Goal: Task Accomplishment & Management: Complete application form

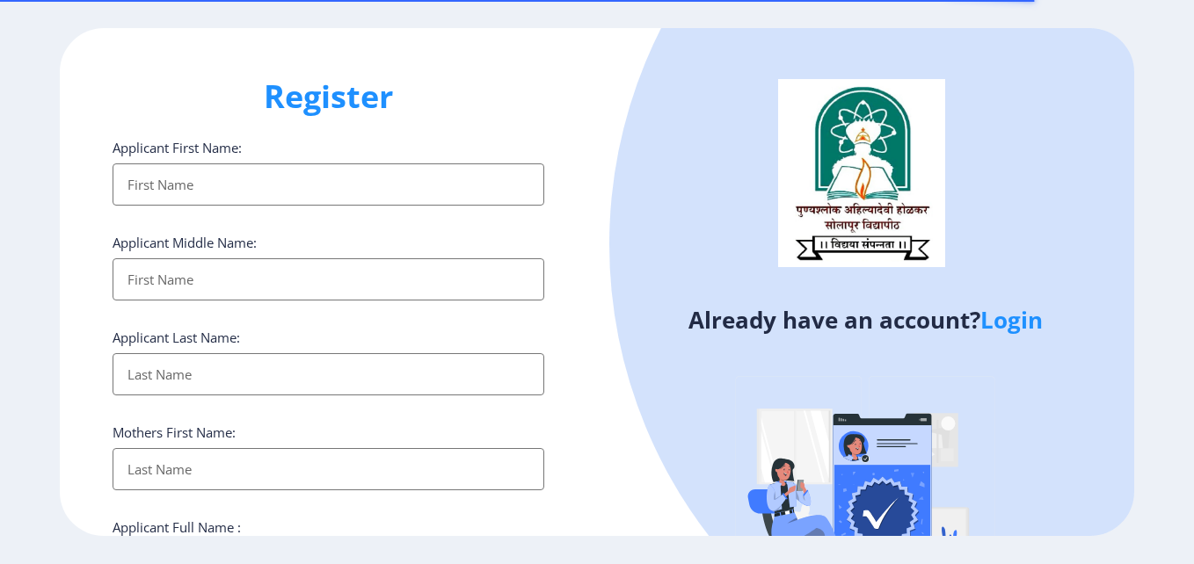
select select
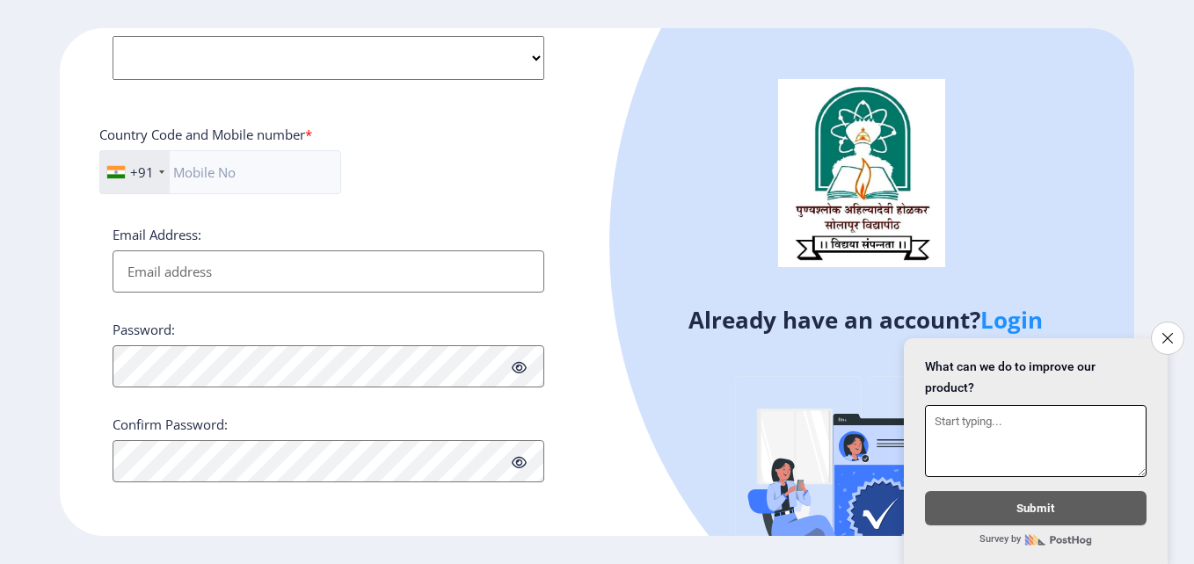
scroll to position [716, 0]
click at [1164, 332] on icon "Close survey" at bounding box center [1166, 337] width 11 height 11
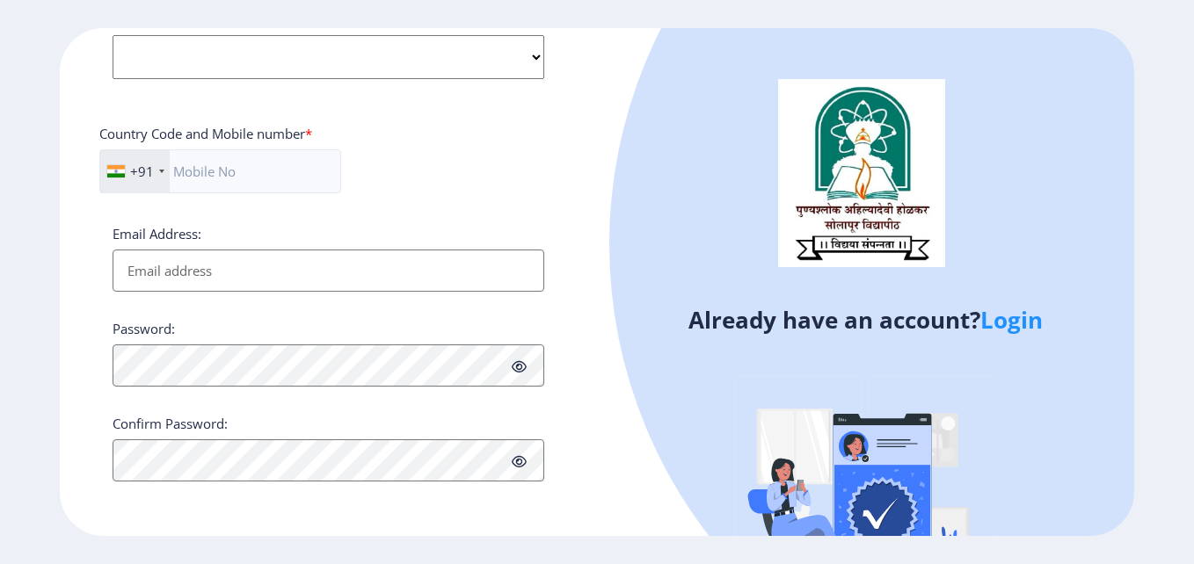
click at [1020, 313] on link "Login" at bounding box center [1011, 320] width 62 height 32
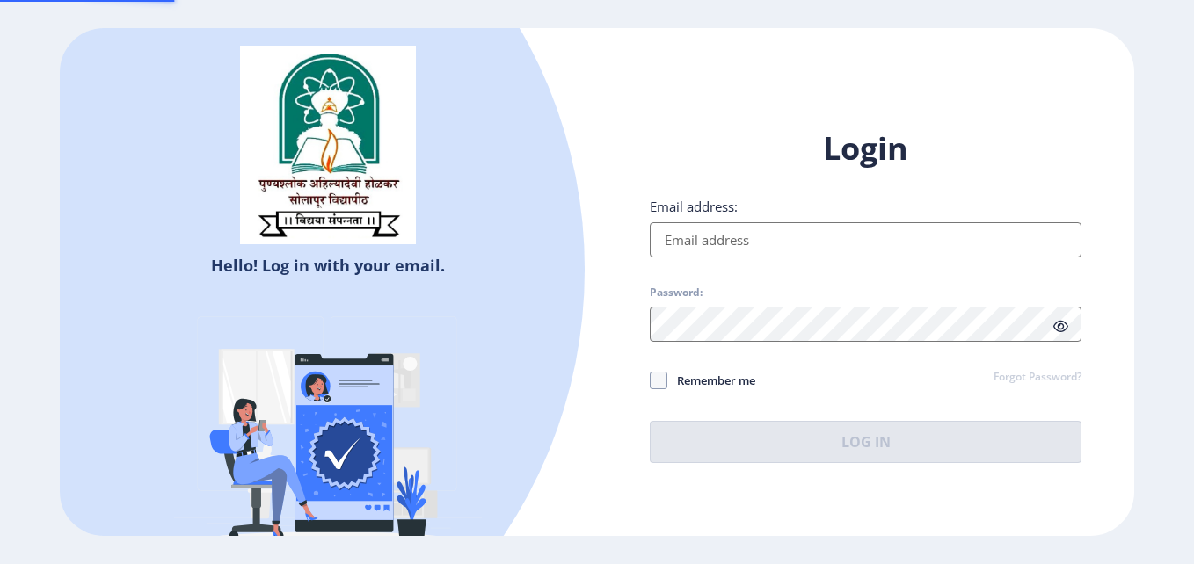
type input "[EMAIL_ADDRESS][DOMAIN_NAME]"
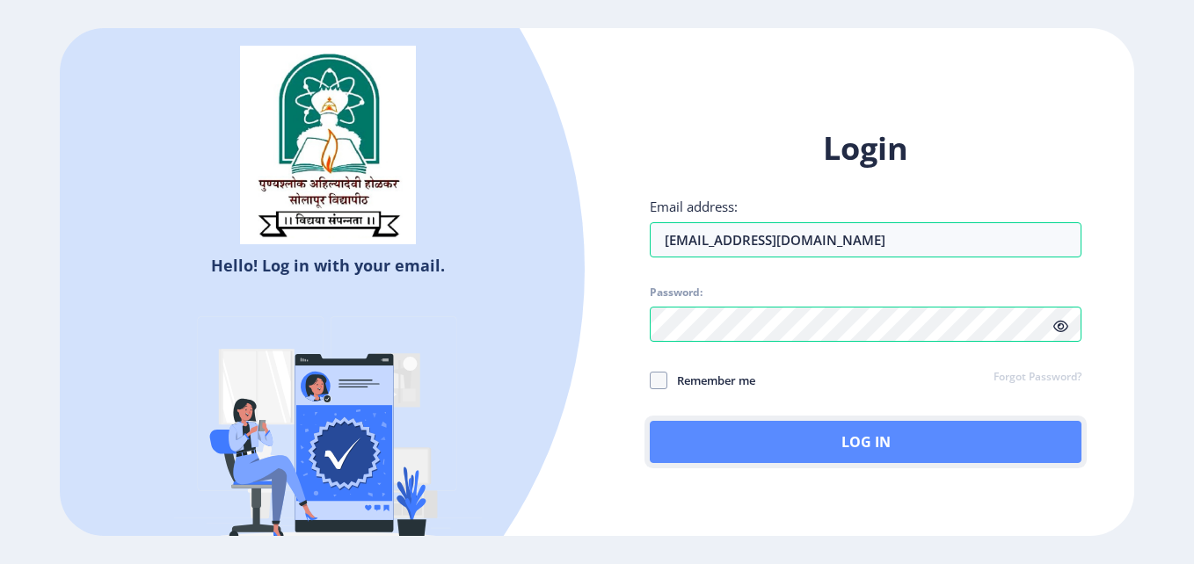
click at [795, 445] on button "Log In" at bounding box center [866, 442] width 432 height 42
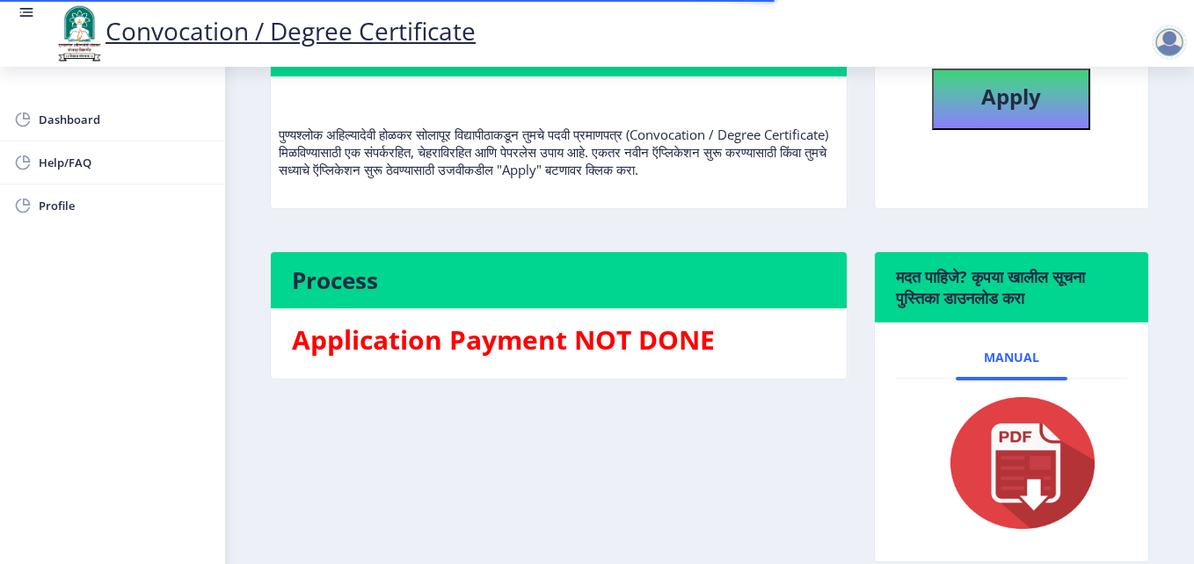
scroll to position [41, 0]
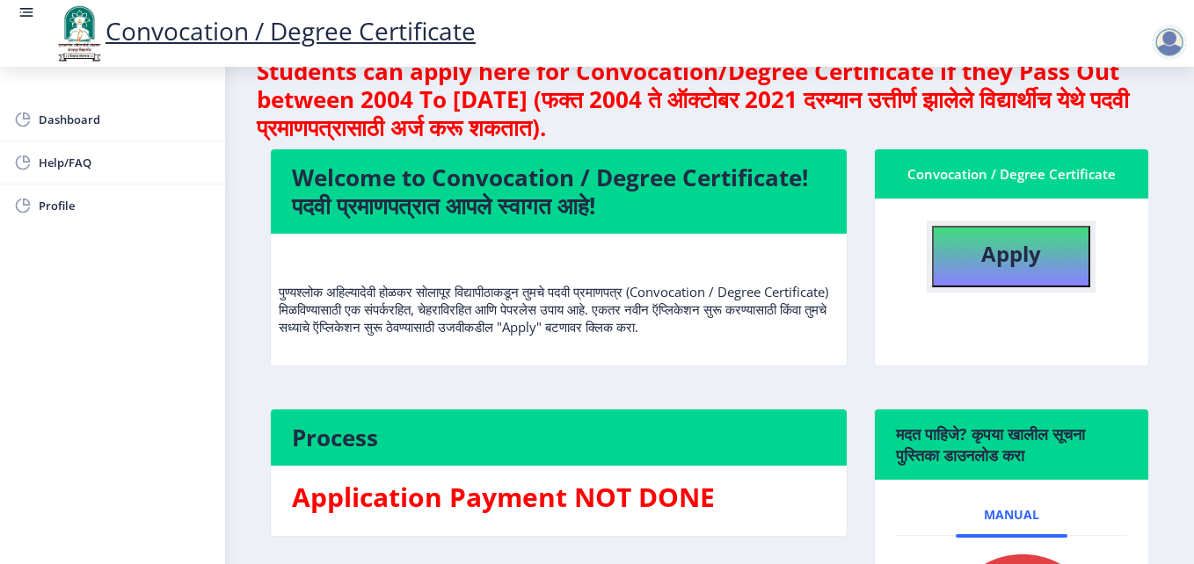
click at [1002, 252] on b "Apply" at bounding box center [1011, 253] width 60 height 29
select select
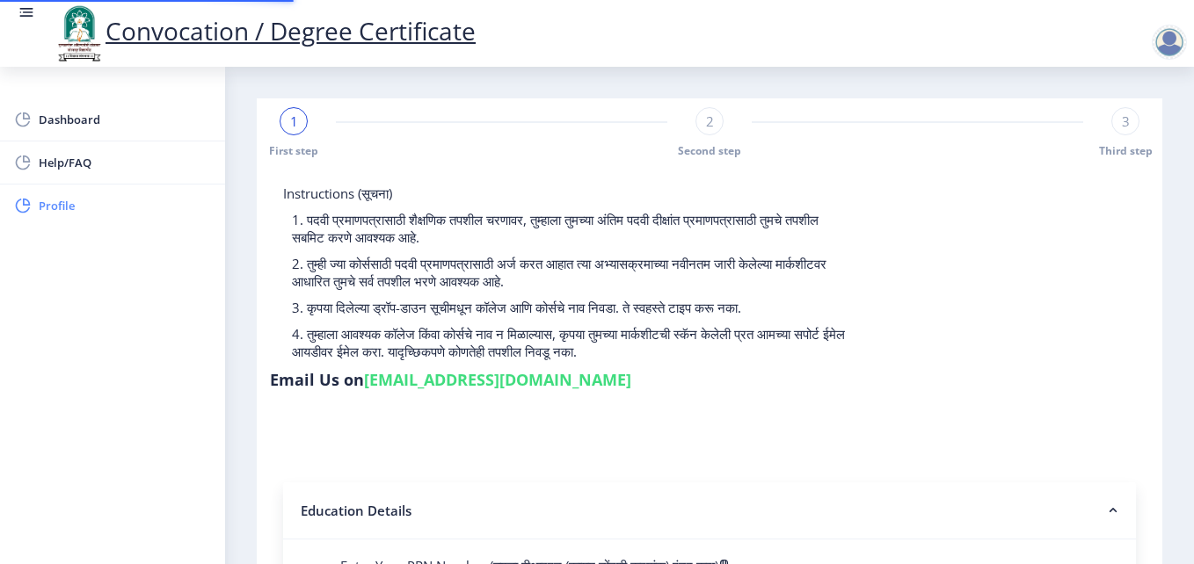
type input "0800003615"
select select "Regular"
select select "2013"
select select "April"
select select "FIRST CLASS"
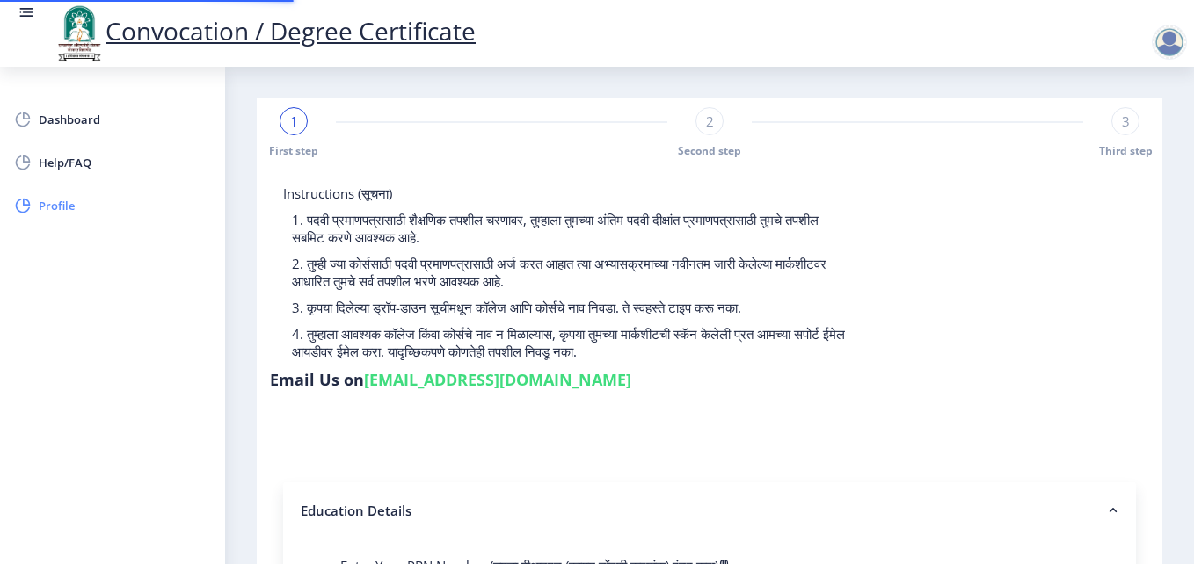
type input "18104"
type input "LATABAI"
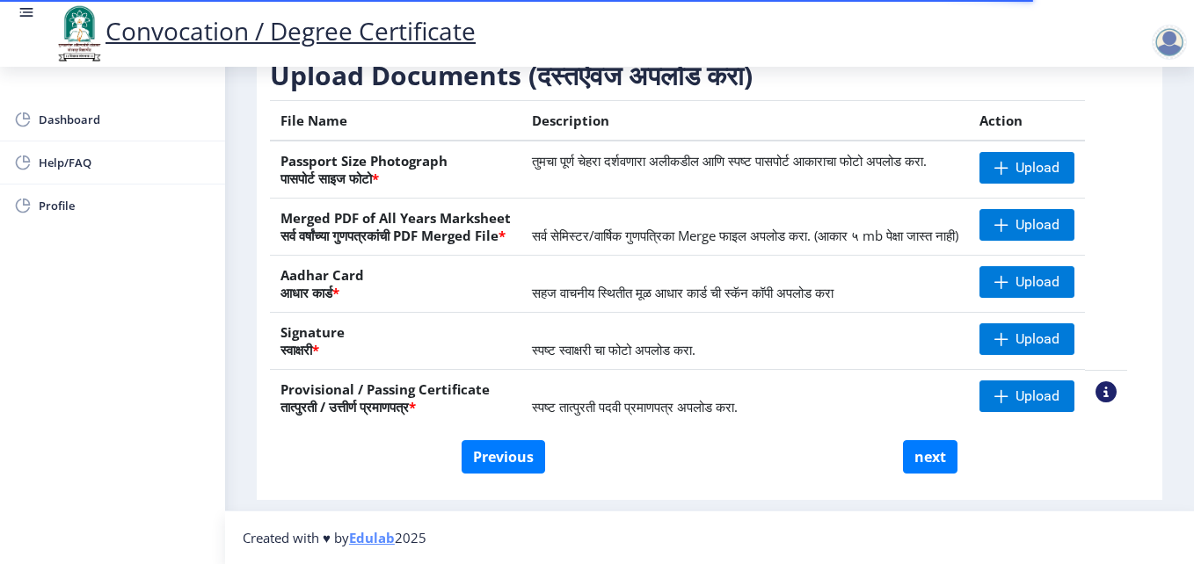
scroll to position [324, 0]
click at [506, 456] on button "Previous" at bounding box center [504, 456] width 84 height 33
select select "Regular"
select select "Computer Science"
select select "2013"
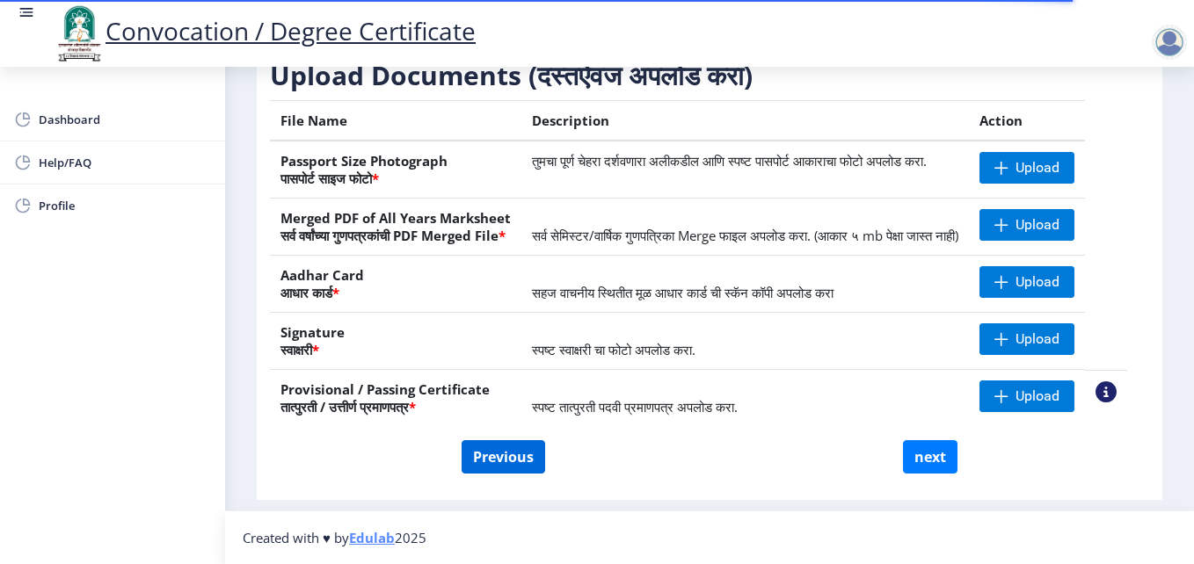
select select "April"
select select "FIRST CLASS"
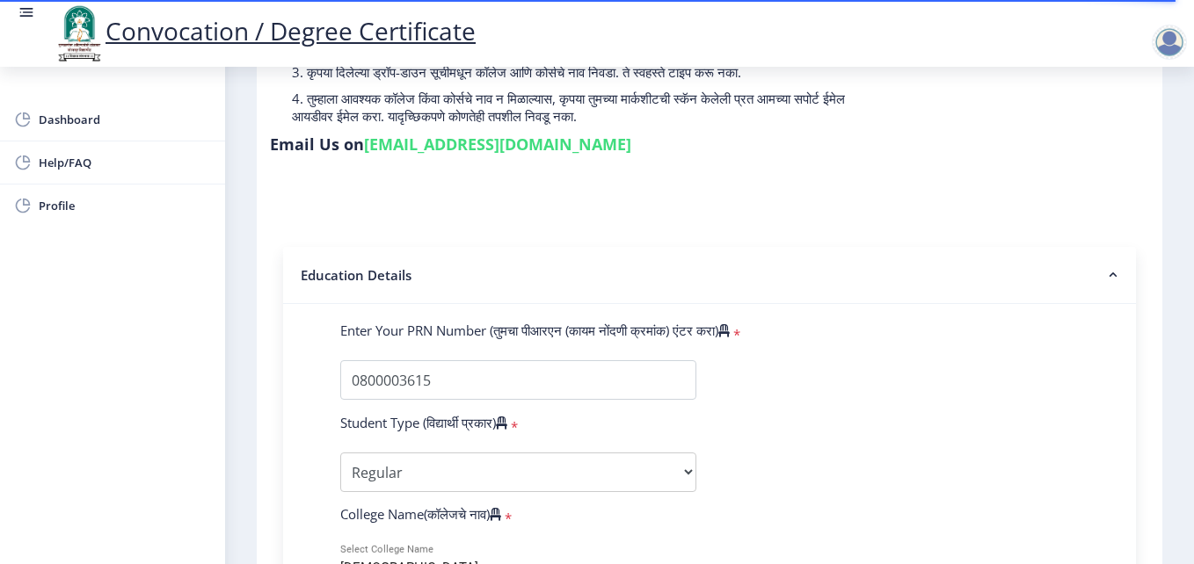
scroll to position [587, 0]
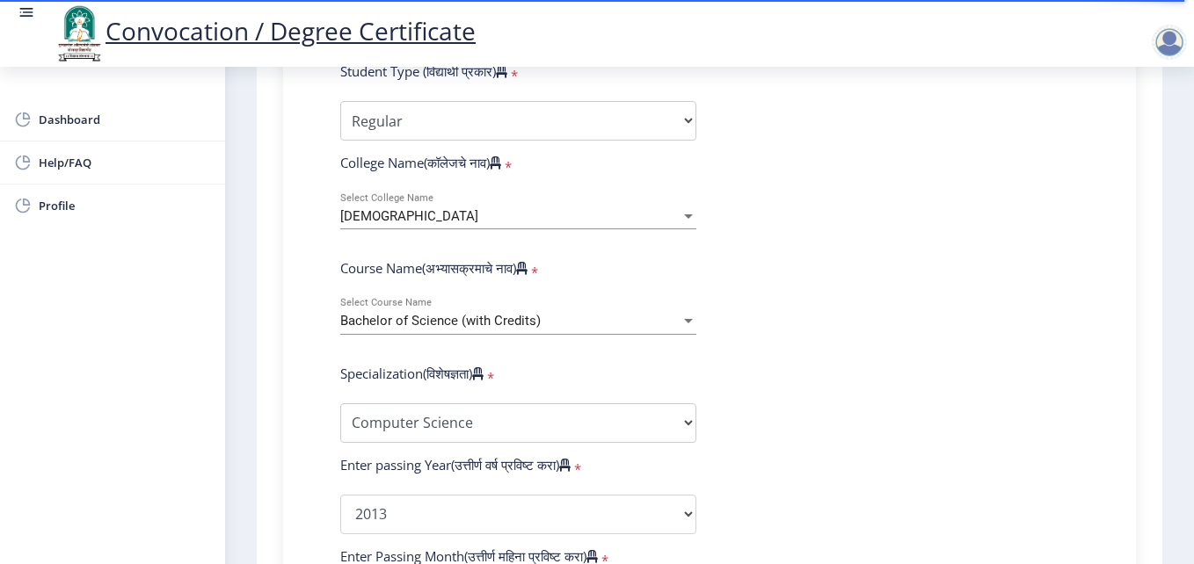
click at [680, 212] on div at bounding box center [688, 216] width 16 height 15
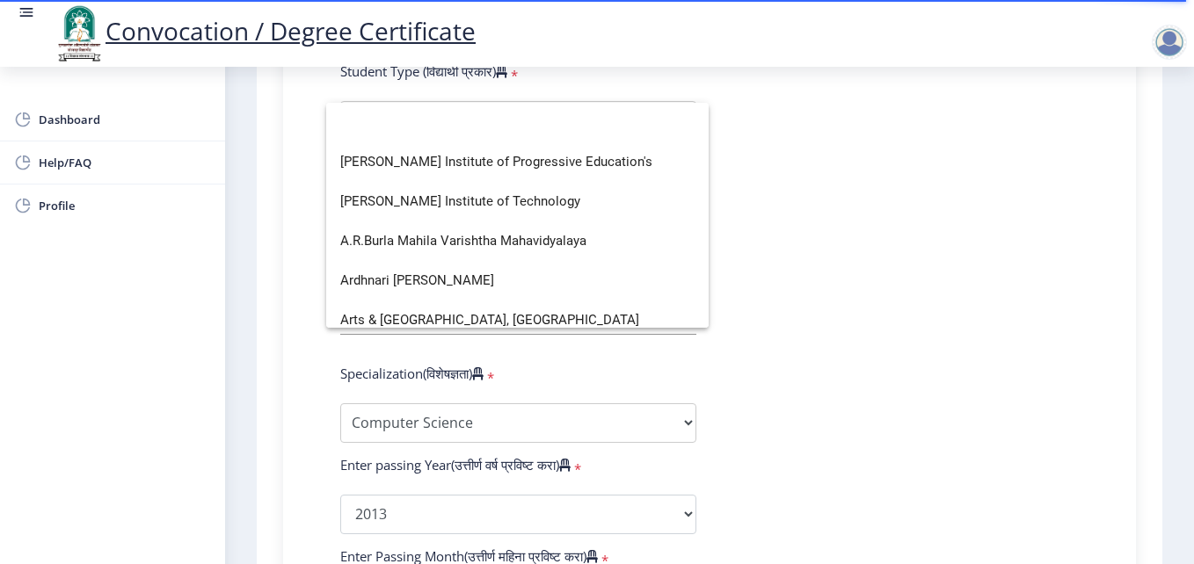
scroll to position [0, 0]
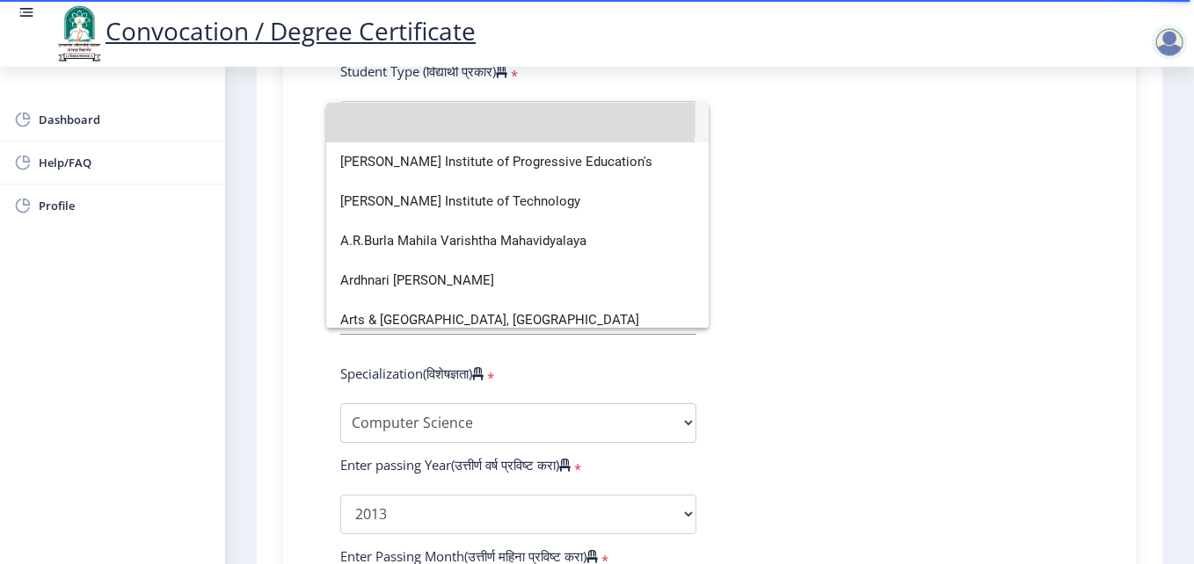
click at [407, 120] on input at bounding box center [517, 123] width 354 height 40
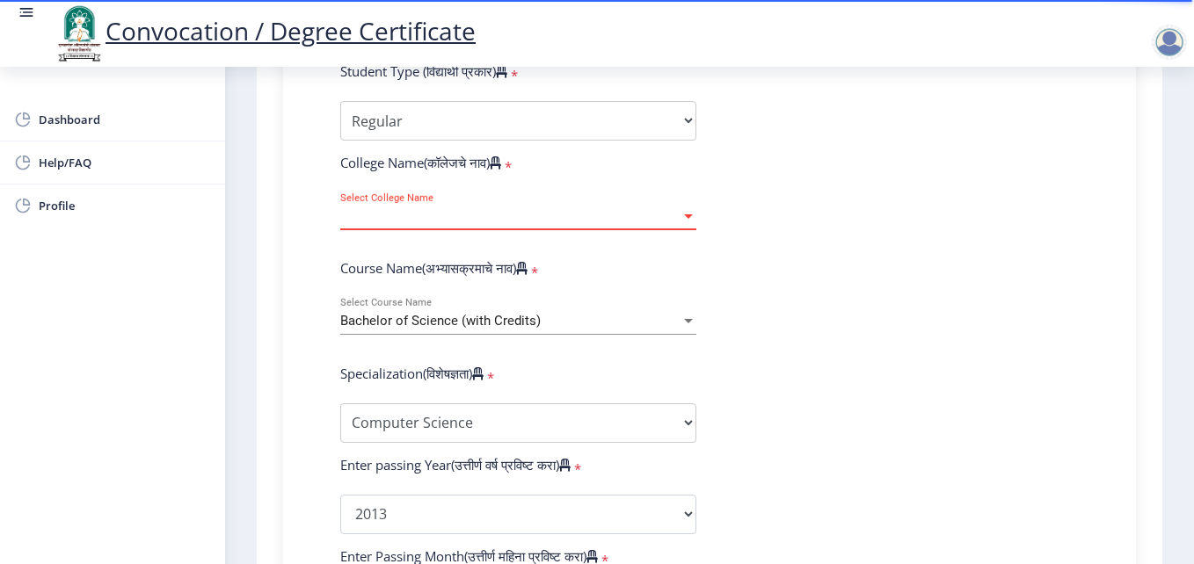
click at [405, 216] on span "Select College Name" at bounding box center [510, 216] width 340 height 15
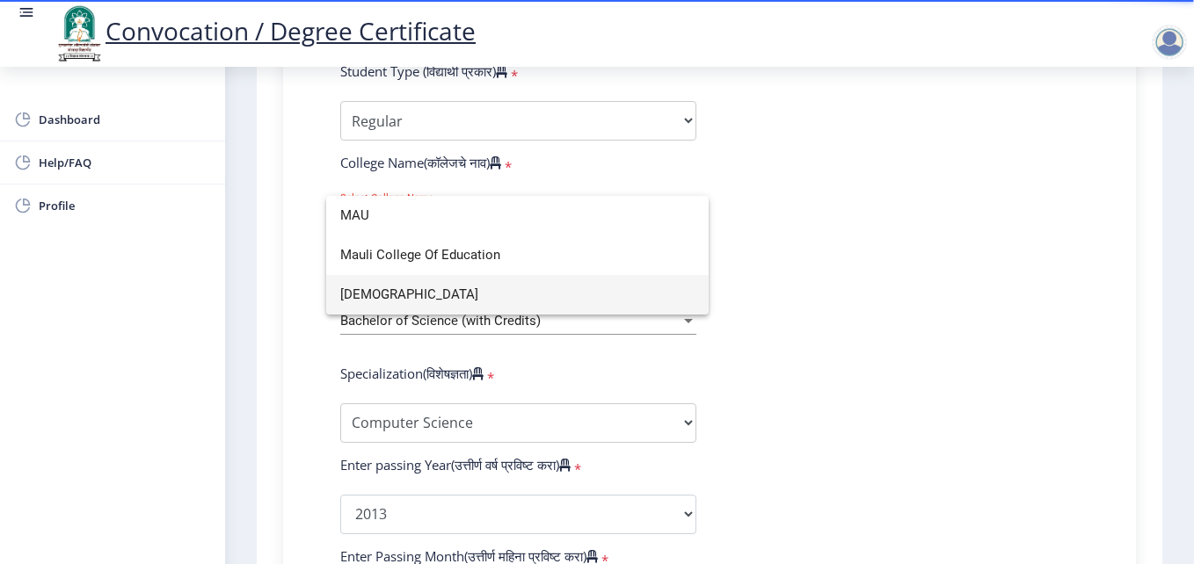
type input "MAU"
click at [424, 287] on span "Mauli Mahavidyalaya" at bounding box center [517, 295] width 354 height 40
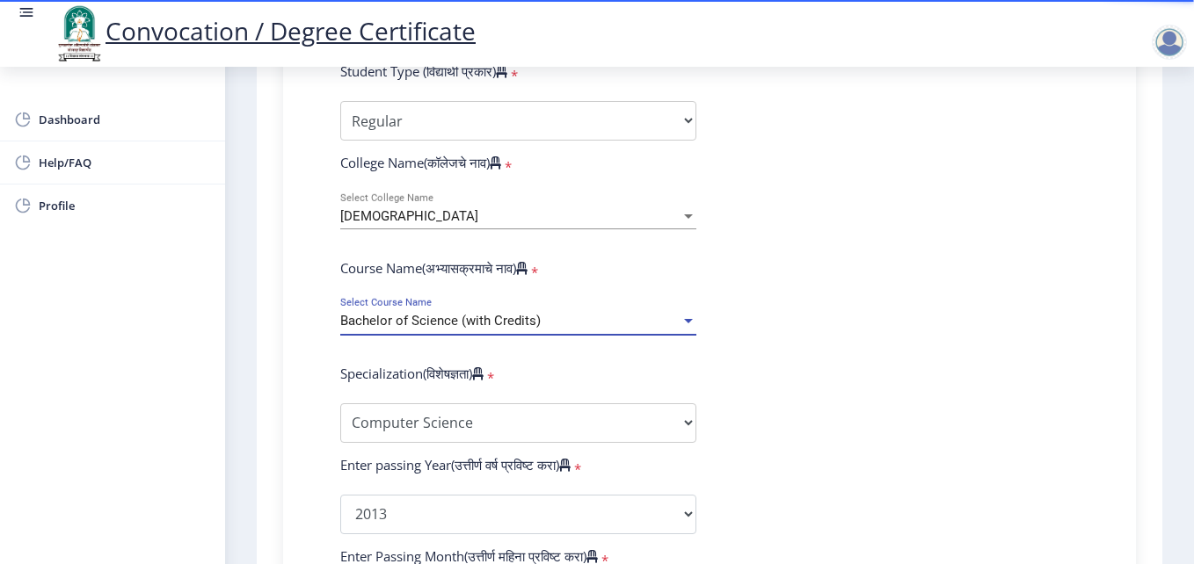
click at [492, 320] on span "Bachelor of Science (with Credits)" at bounding box center [440, 321] width 200 height 16
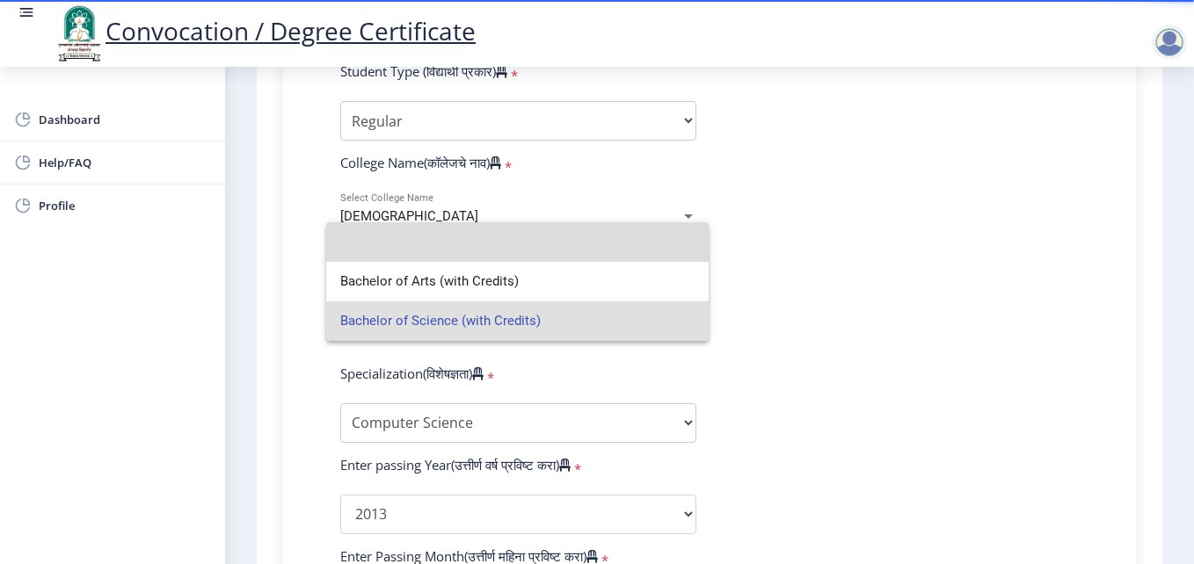
click at [451, 240] on input at bounding box center [517, 242] width 354 height 40
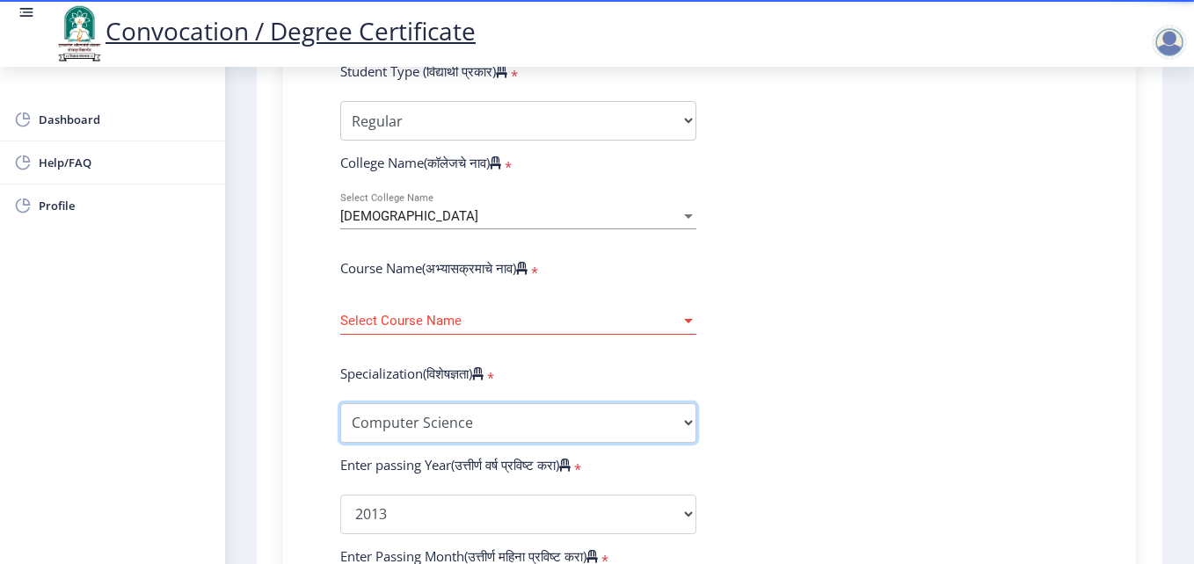
click at [484, 415] on select "Specialization Botany Chemistry Computer Science Electronics Geology Mathematic…" at bounding box center [518, 424] width 356 height 40
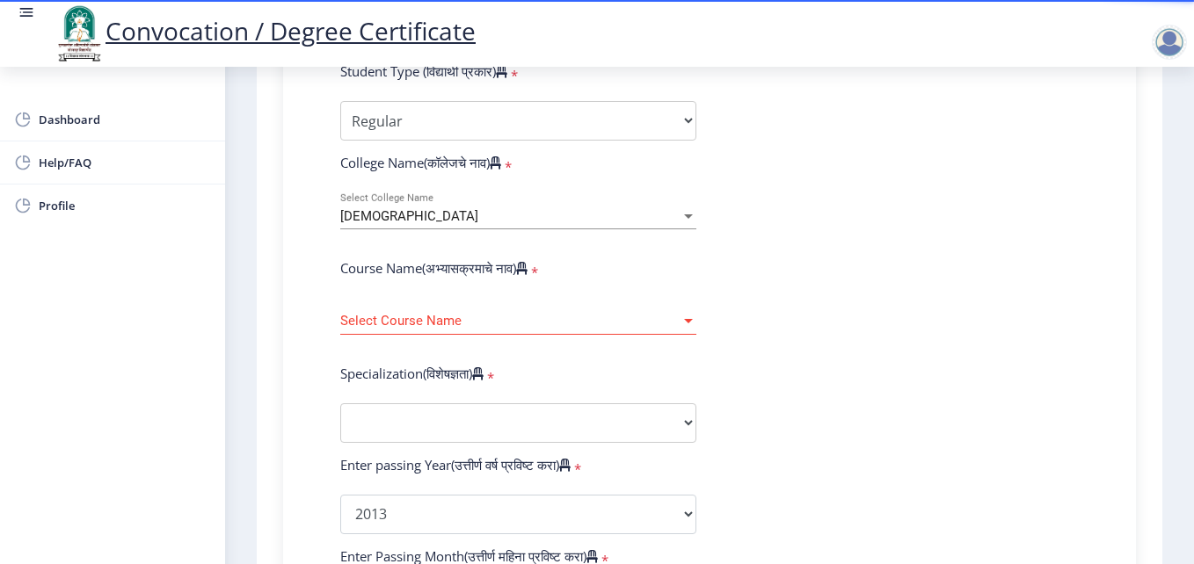
select select
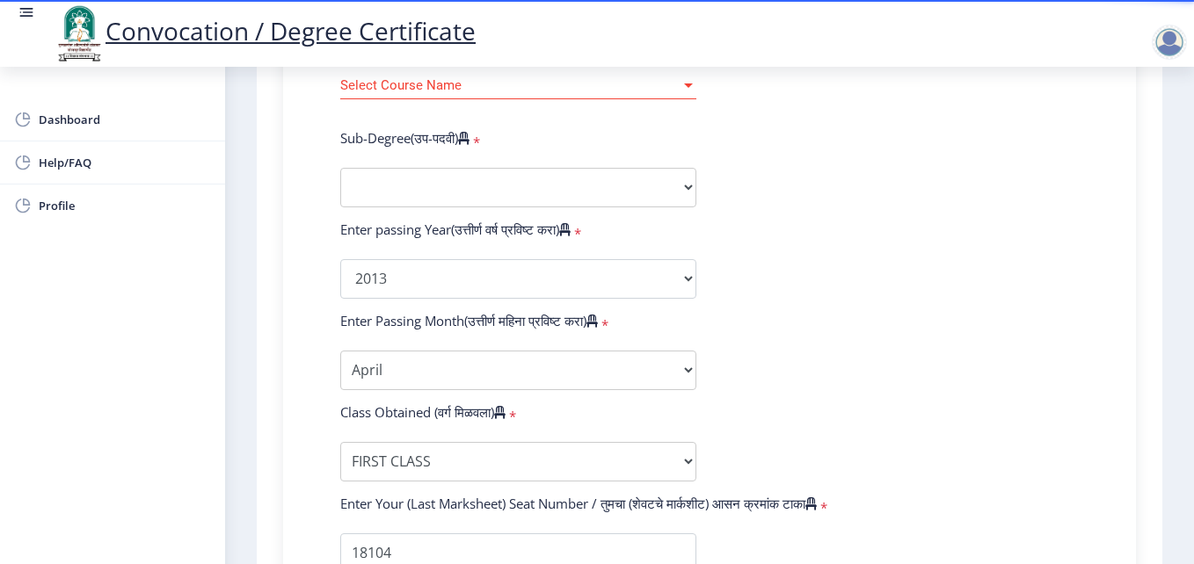
scroll to position [1203, 0]
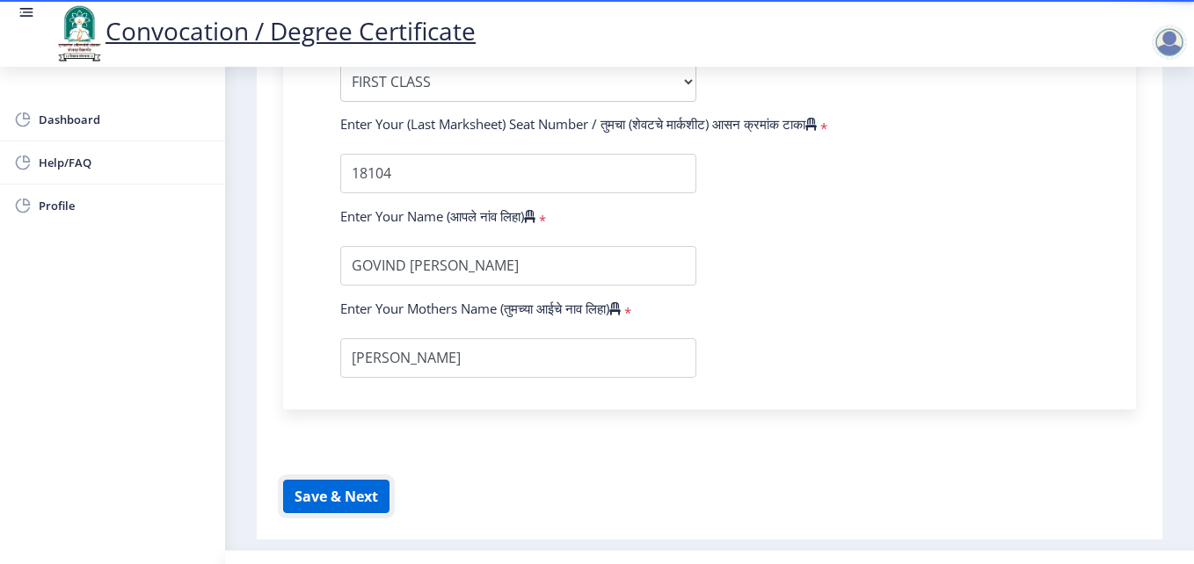
click at [335, 500] on button "Save & Next" at bounding box center [336, 496] width 106 height 33
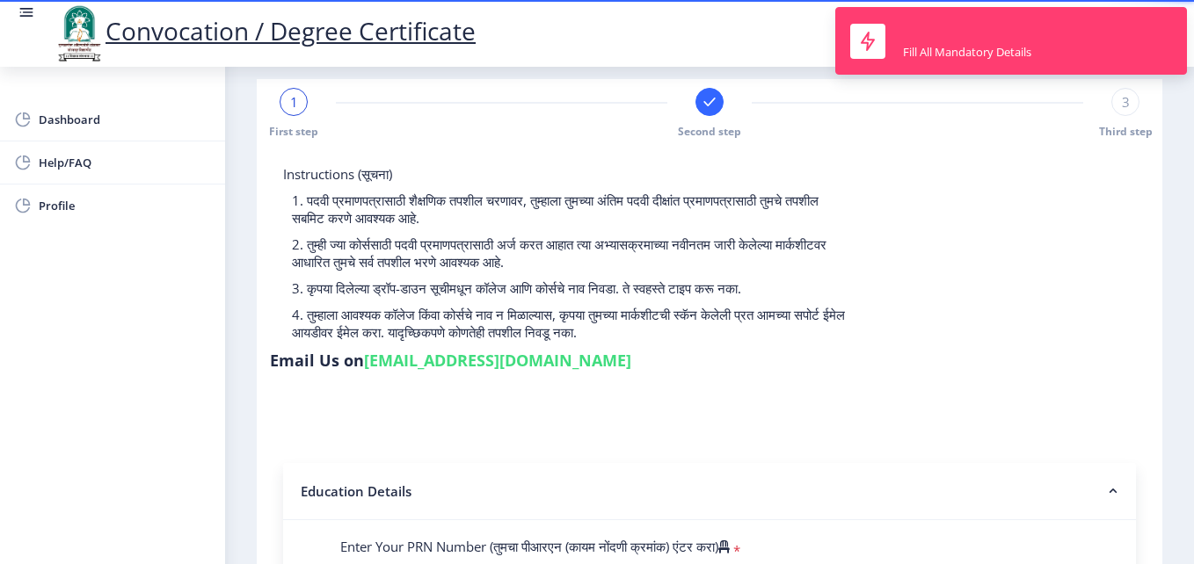
scroll to position [0, 0]
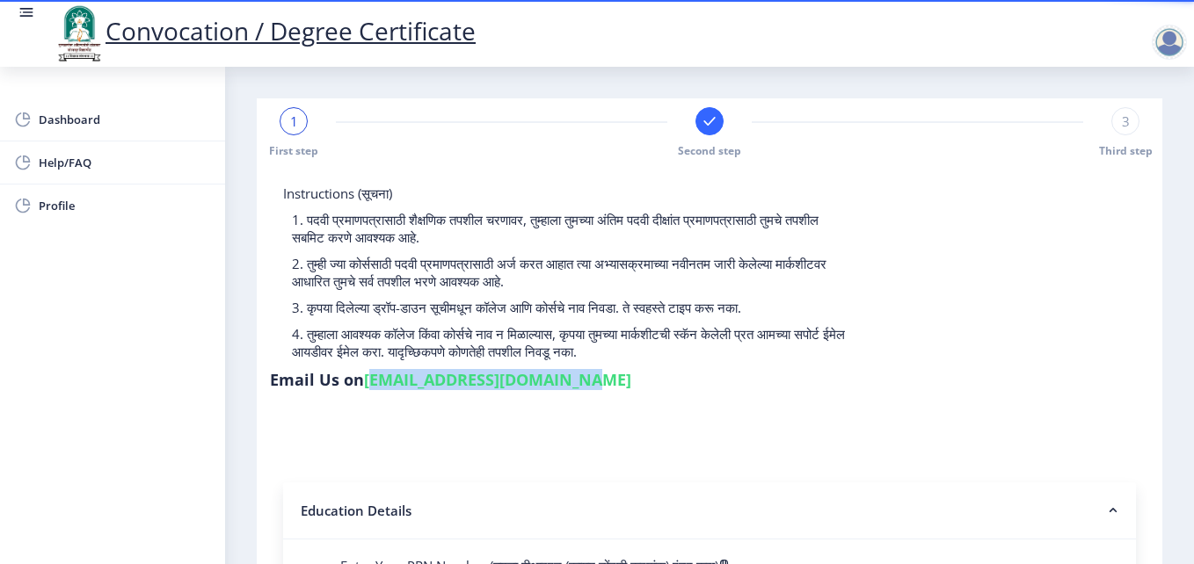
drag, startPoint x: 365, startPoint y: 381, endPoint x: 564, endPoint y: 386, distance: 199.6
click at [564, 386] on h6 "Email Us on su.sfc@studentscenter.in" at bounding box center [450, 379] width 361 height 21
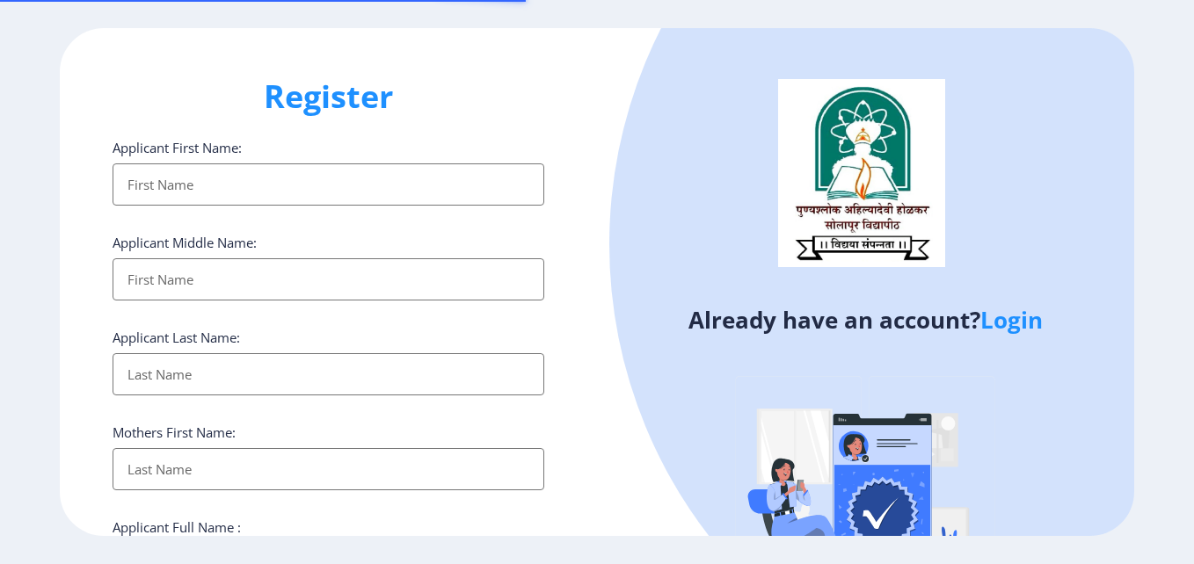
select select
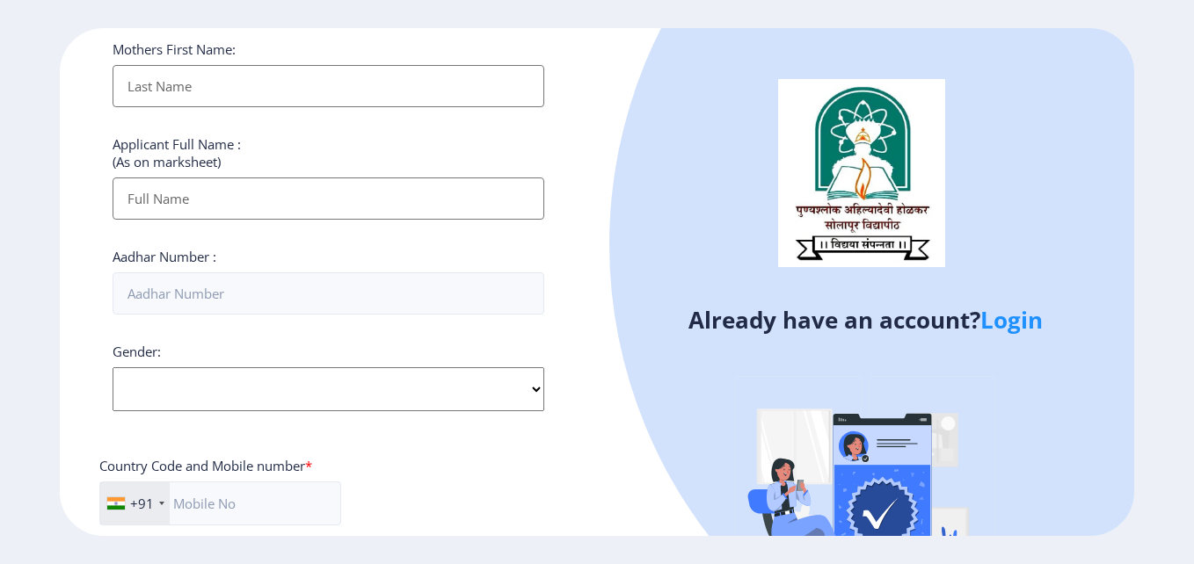
scroll to position [528, 0]
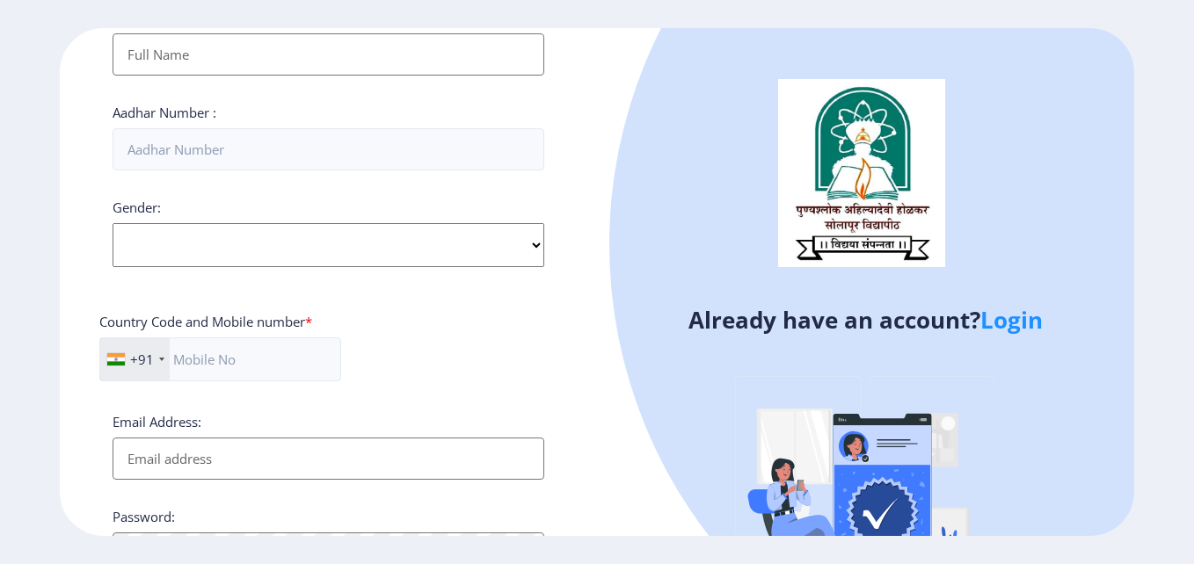
click at [1015, 325] on link "Login" at bounding box center [1011, 320] width 62 height 32
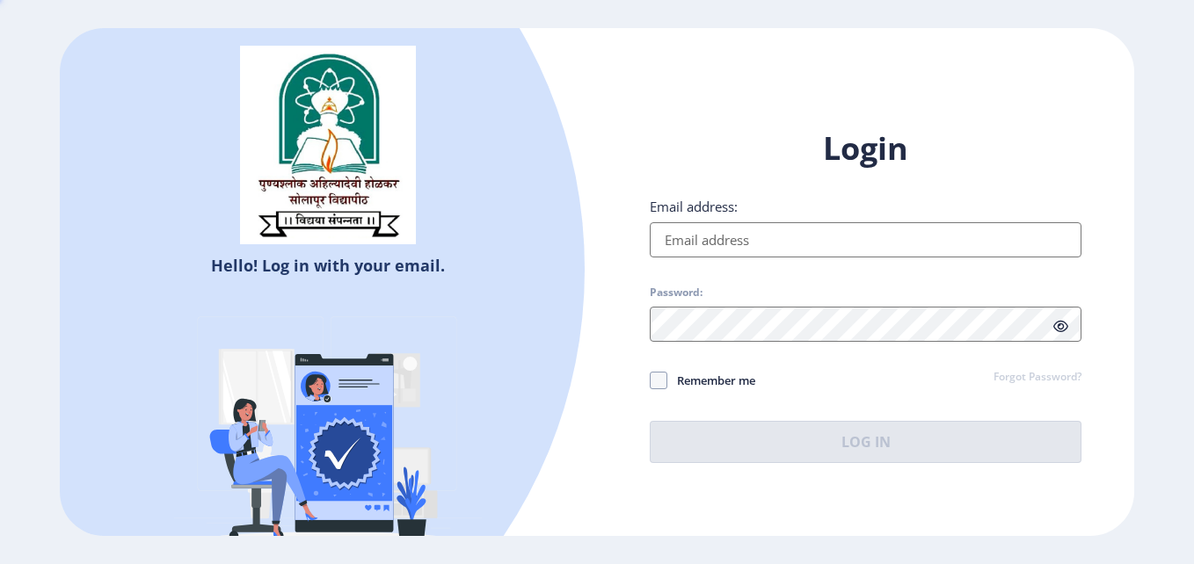
type input "[EMAIL_ADDRESS][DOMAIN_NAME]"
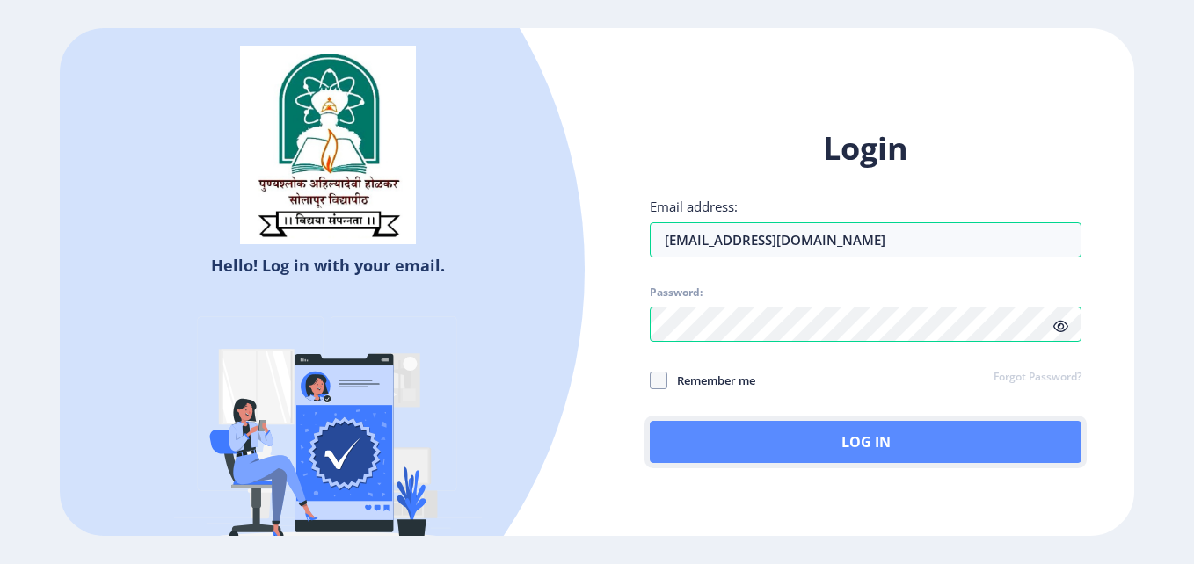
click at [773, 438] on button "Log In" at bounding box center [866, 442] width 432 height 42
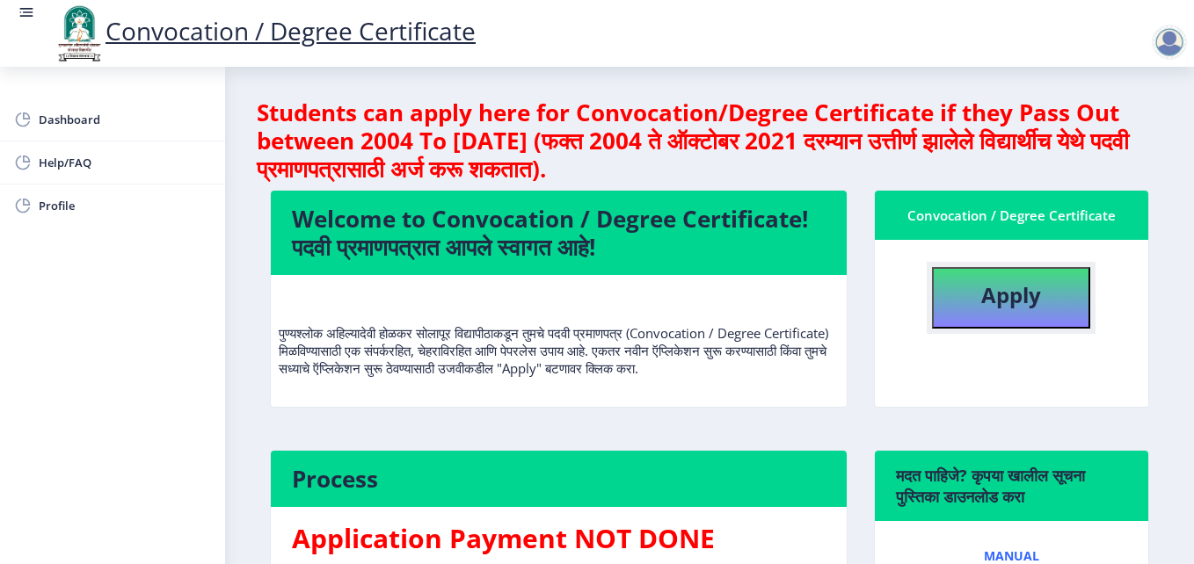
click at [1003, 288] on b "Apply" at bounding box center [1011, 294] width 60 height 29
select select
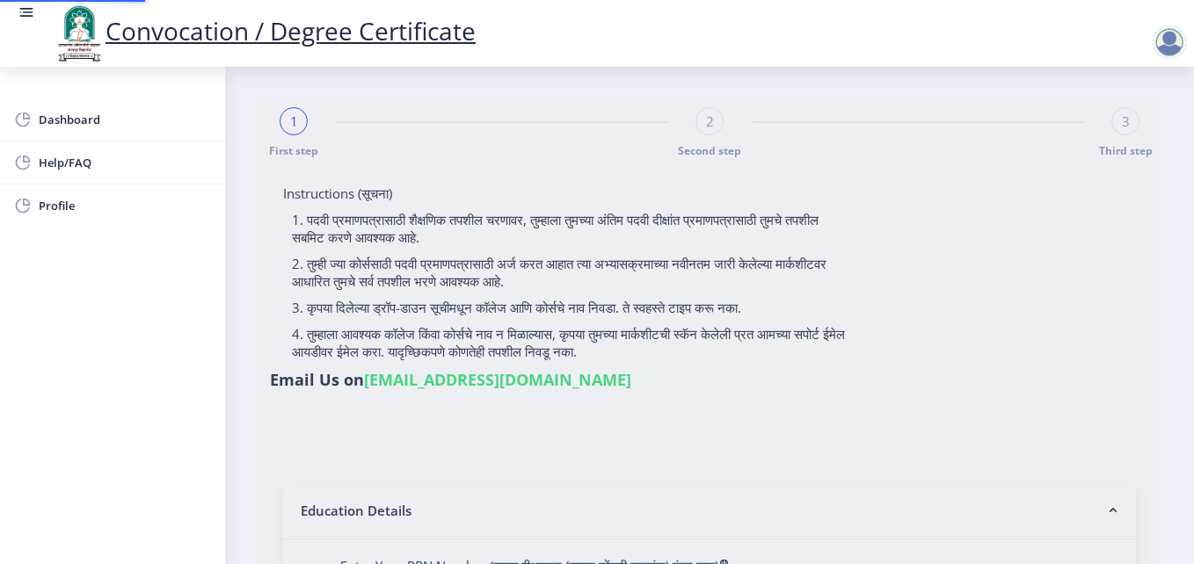
type input "0800003615"
select select "Regular"
select select "2013"
select select "April"
select select "FIRST CLASS"
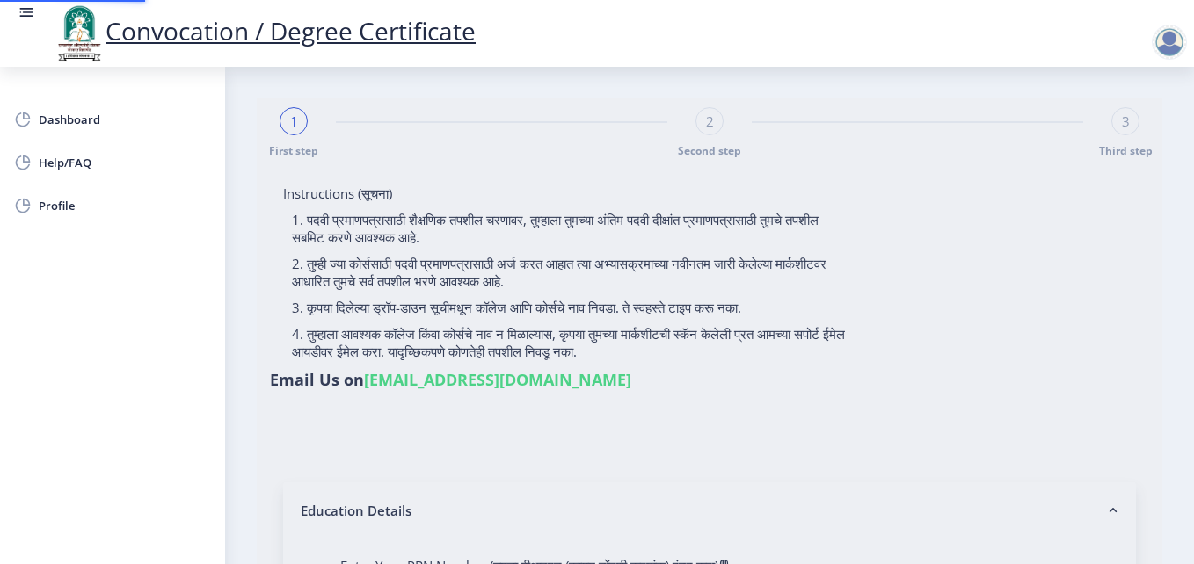
type input "18104"
type input "LATABAI"
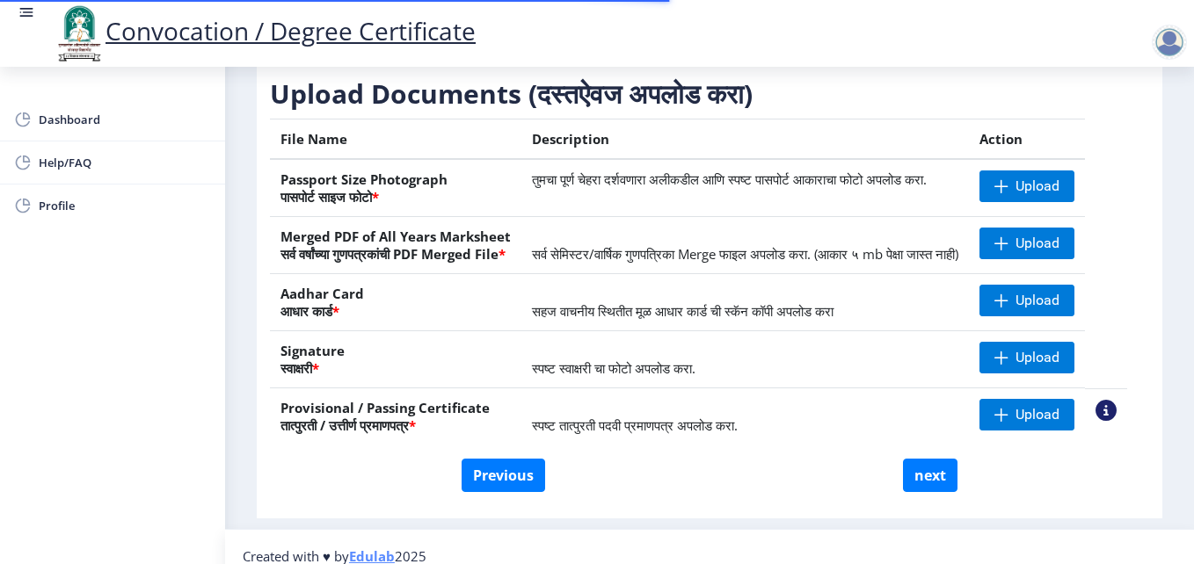
scroll to position [324, 0]
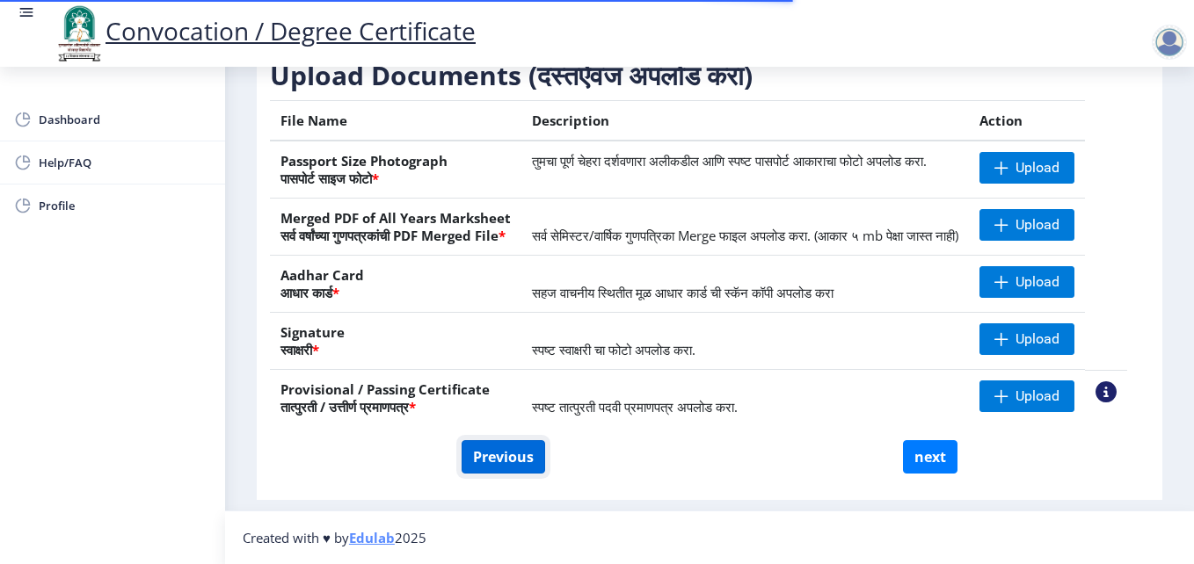
click at [509, 457] on button "Previous" at bounding box center [504, 456] width 84 height 33
select select "Regular"
select select "Computer Science"
select select "2013"
select select "April"
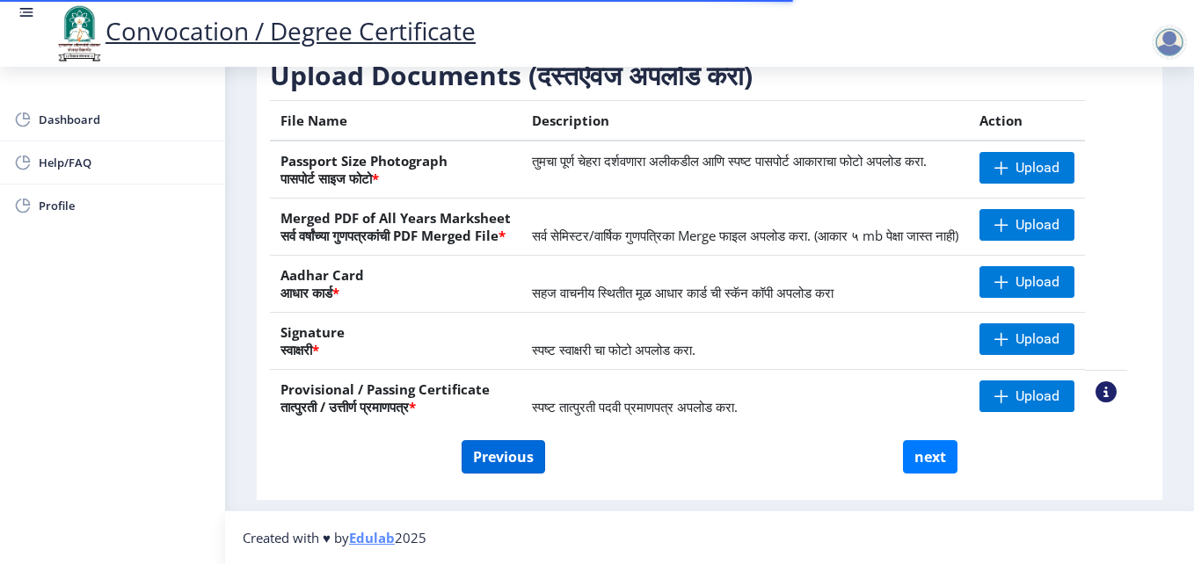
select select "FIRST CLASS"
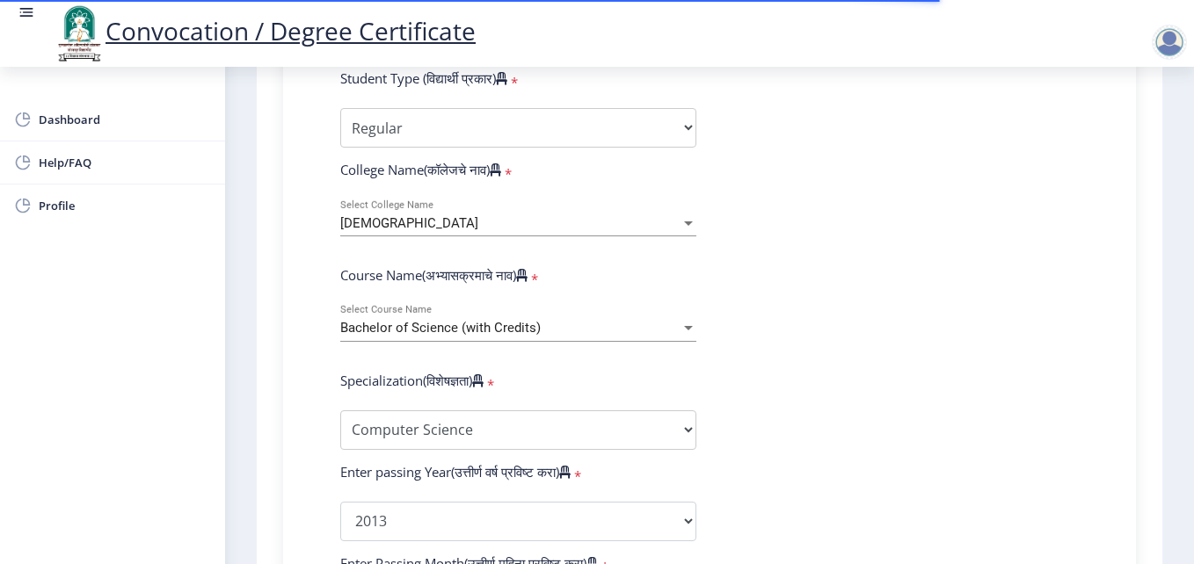
scroll to position [587, 0]
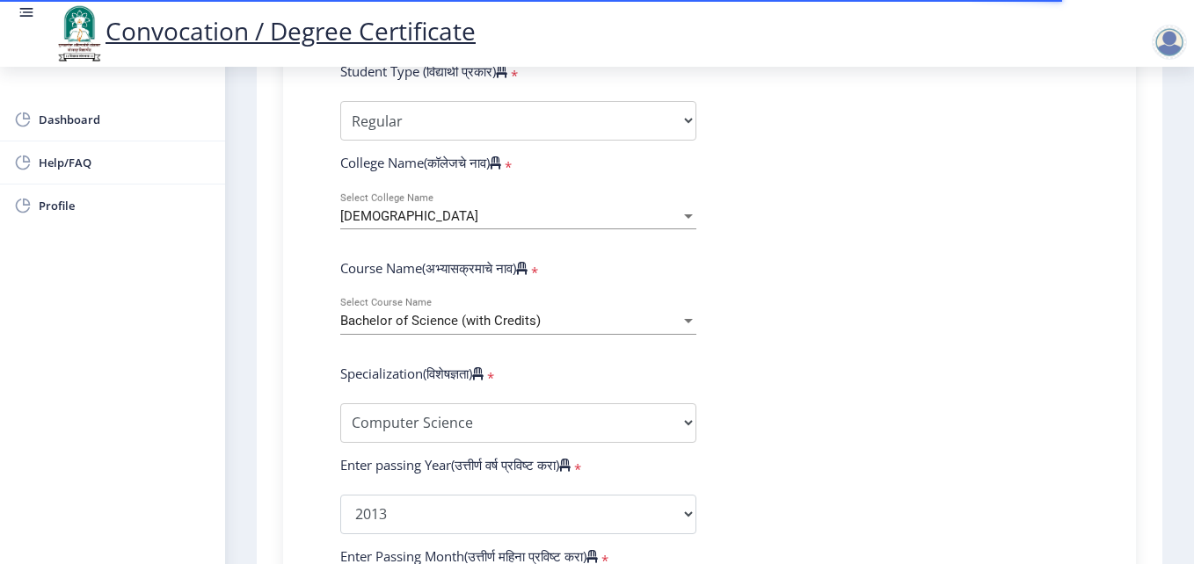
click at [465, 324] on span "Bachelor of Science (with Credits)" at bounding box center [440, 321] width 200 height 16
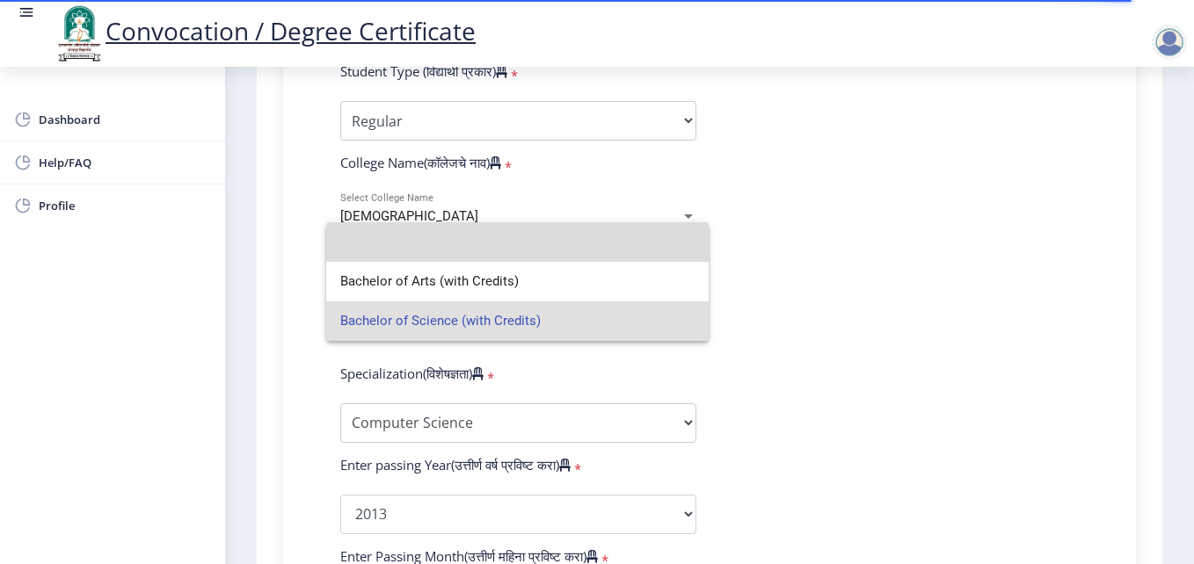
click at [443, 249] on input at bounding box center [517, 242] width 354 height 40
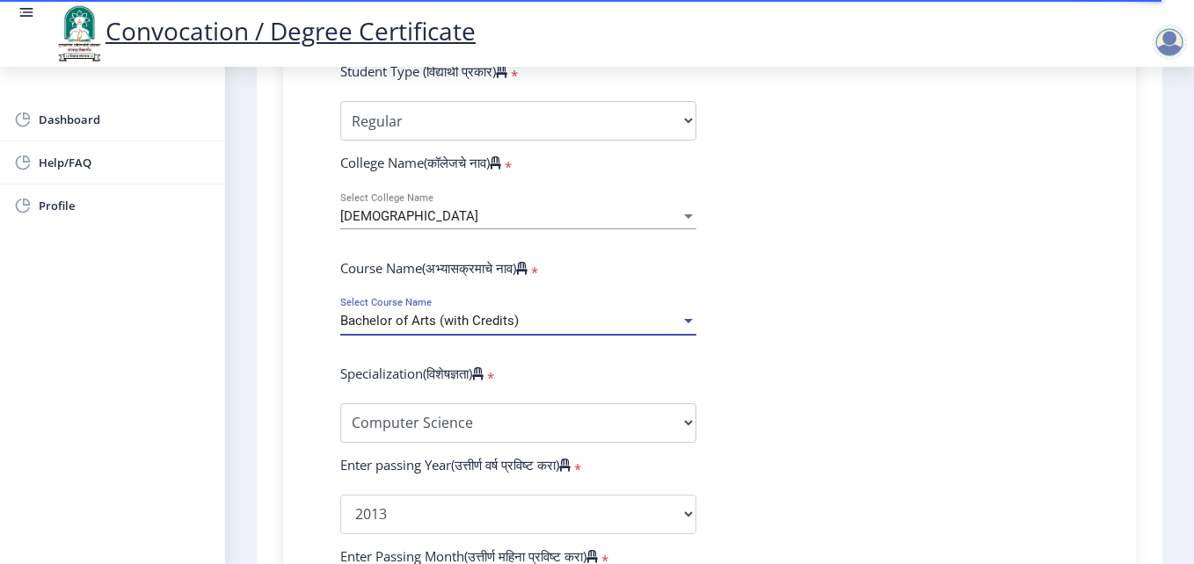
select select "English"
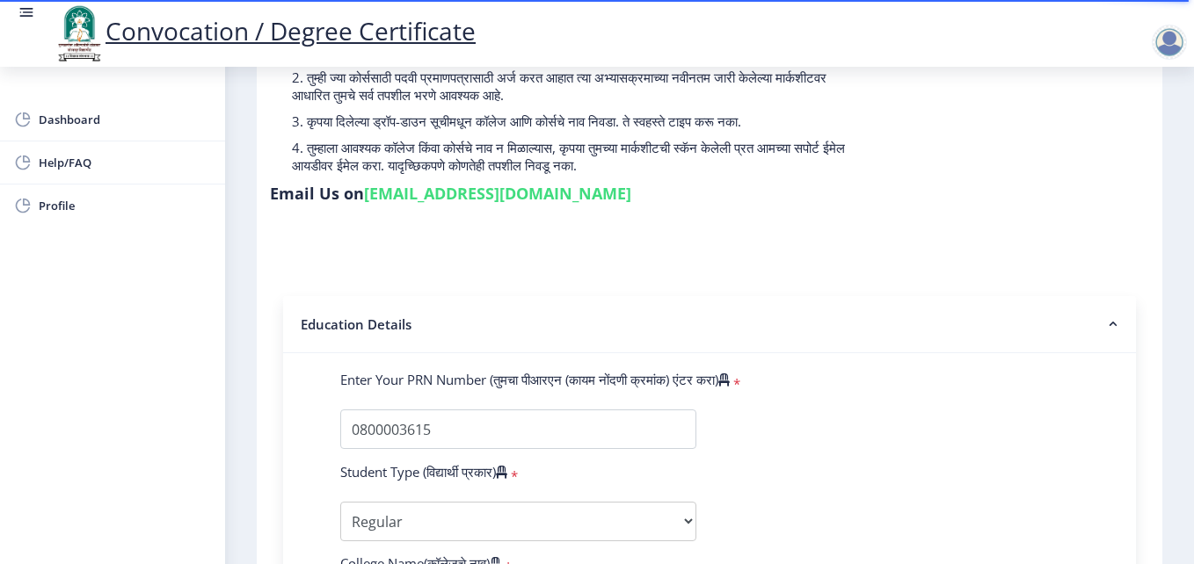
scroll to position [0, 0]
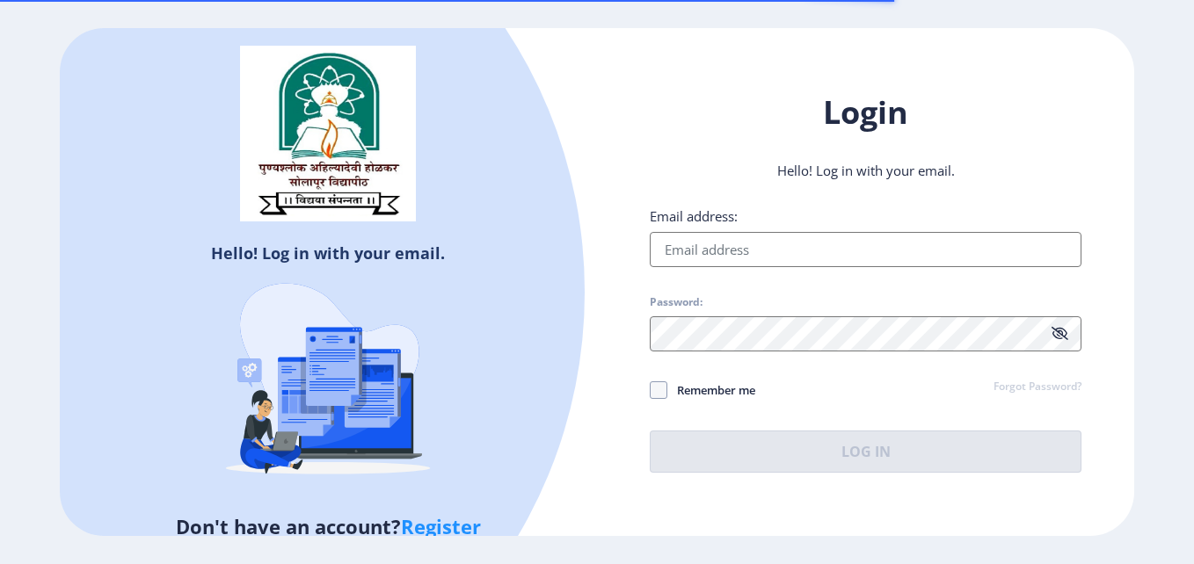
click at [699, 240] on input "Email address:" at bounding box center [866, 249] width 432 height 35
type input "[EMAIL_ADDRESS][DOMAIN_NAME]"
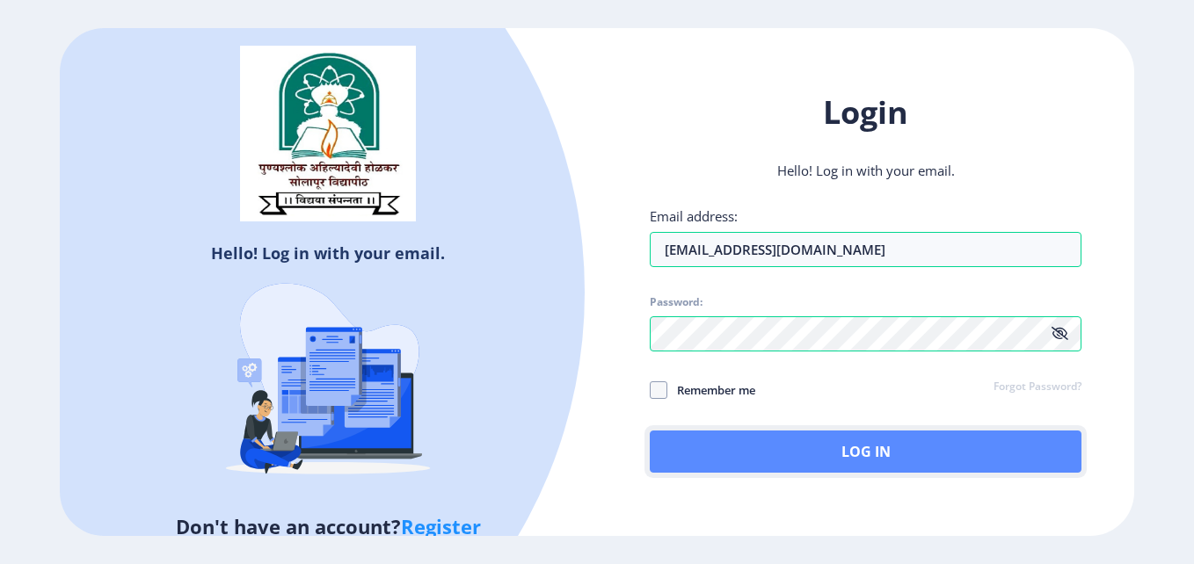
click at [778, 455] on button "Log In" at bounding box center [866, 452] width 432 height 42
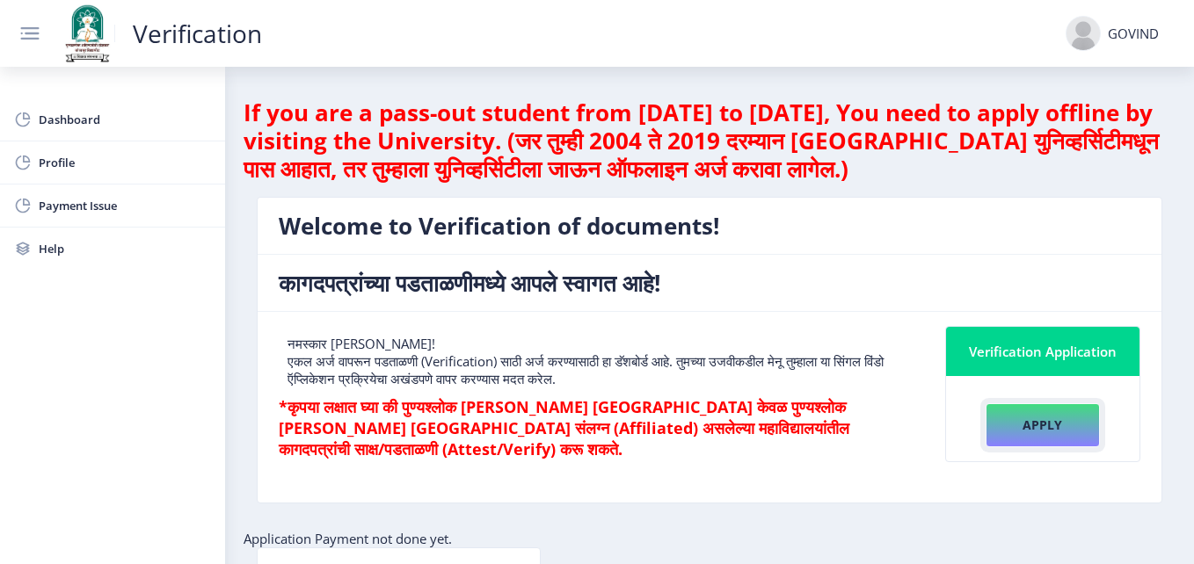
click at [1029, 429] on button "Apply" at bounding box center [1043, 426] width 114 height 44
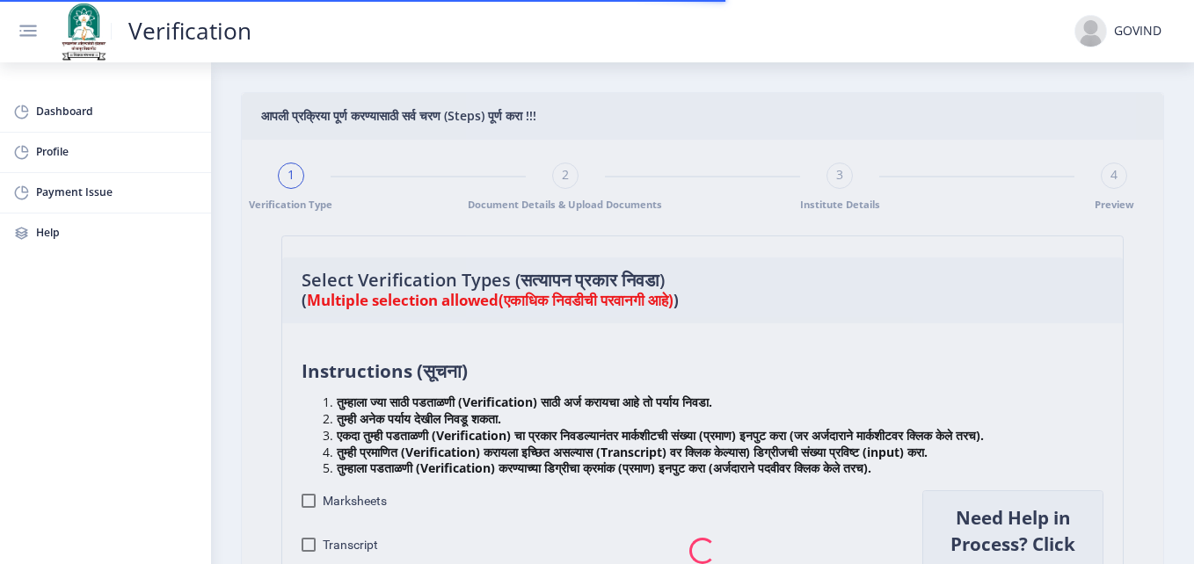
scroll to position [264, 0]
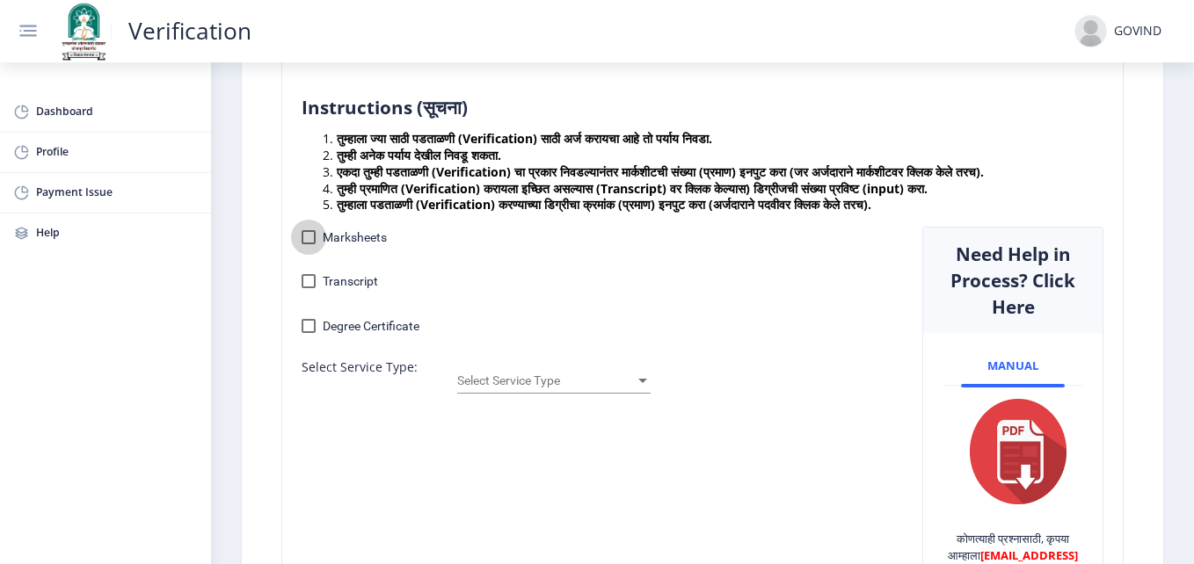
click at [309, 240] on div at bounding box center [309, 237] width 14 height 14
click at [309, 244] on input "Marksheets" at bounding box center [308, 244] width 1 height 1
checkbox input "true"
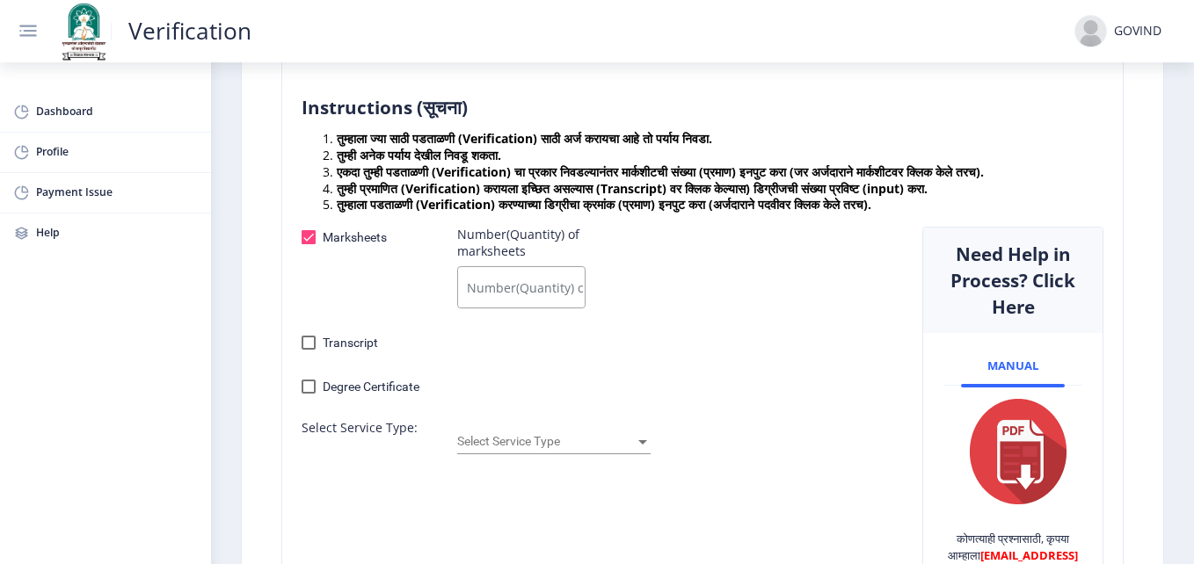
click at [309, 388] on div at bounding box center [309, 387] width 14 height 14
click at [309, 394] on input "Degree Certificate" at bounding box center [308, 394] width 1 height 1
checkbox input "true"
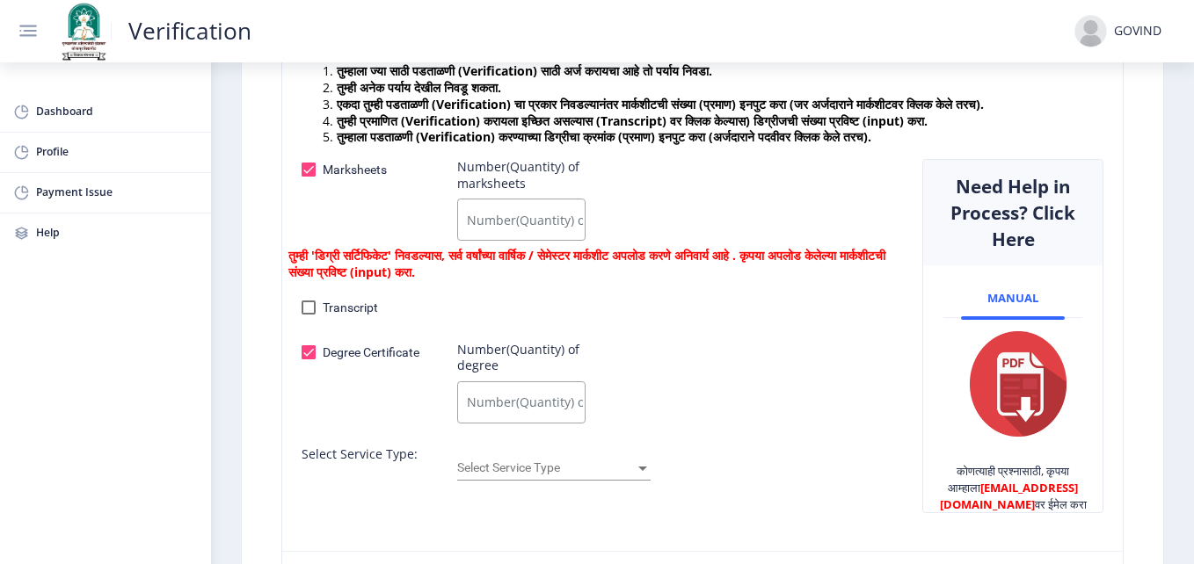
scroll to position [352, 0]
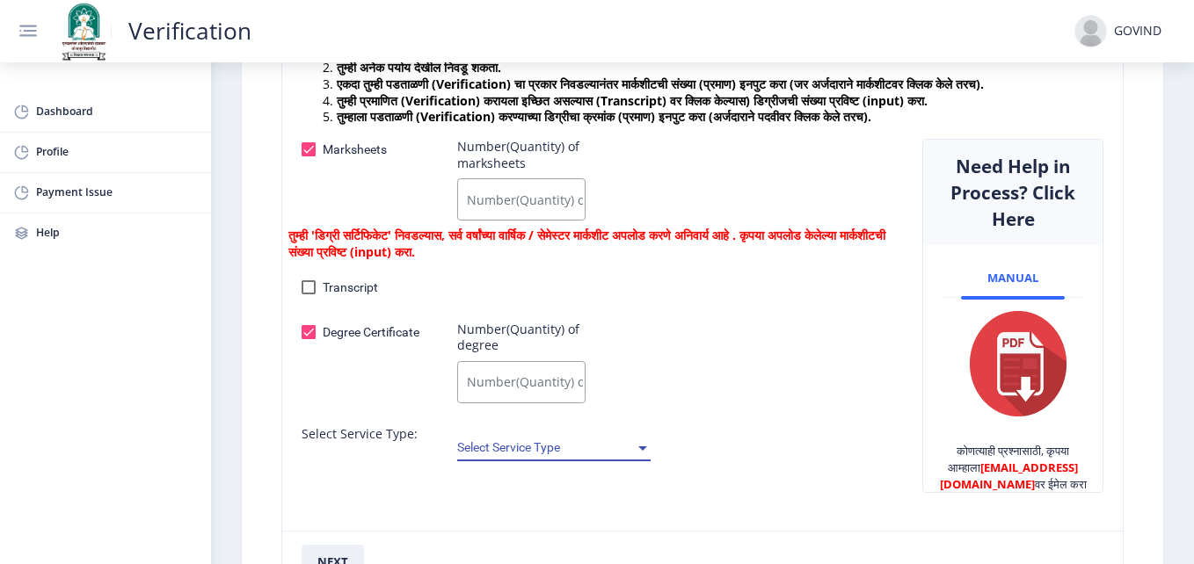
click at [554, 450] on span "Select Service Type" at bounding box center [546, 448] width 178 height 14
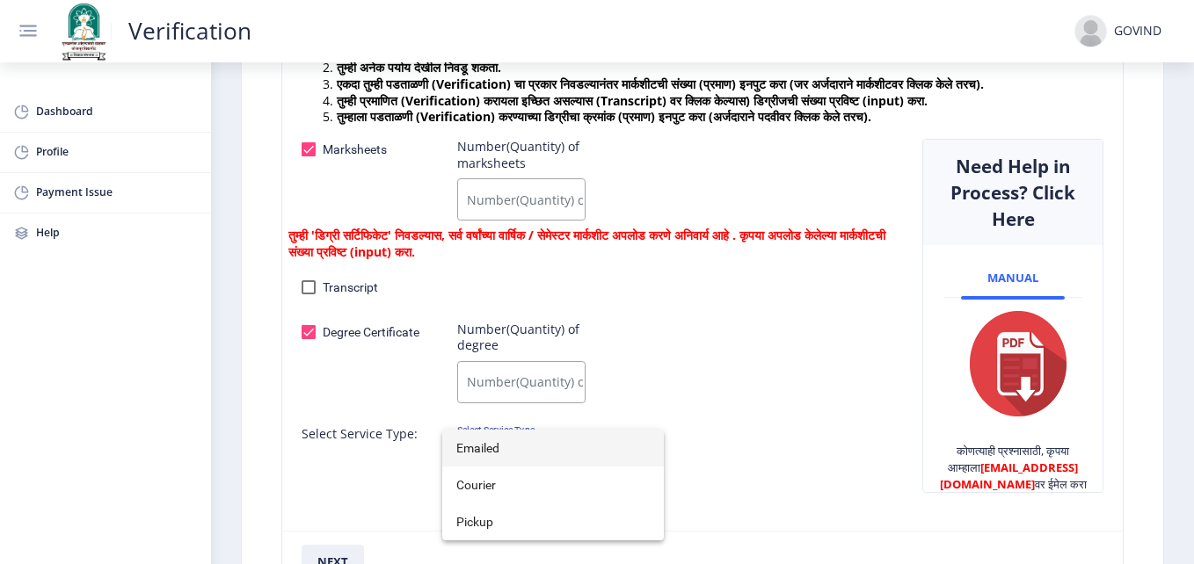
click at [776, 451] on div at bounding box center [597, 282] width 1194 height 564
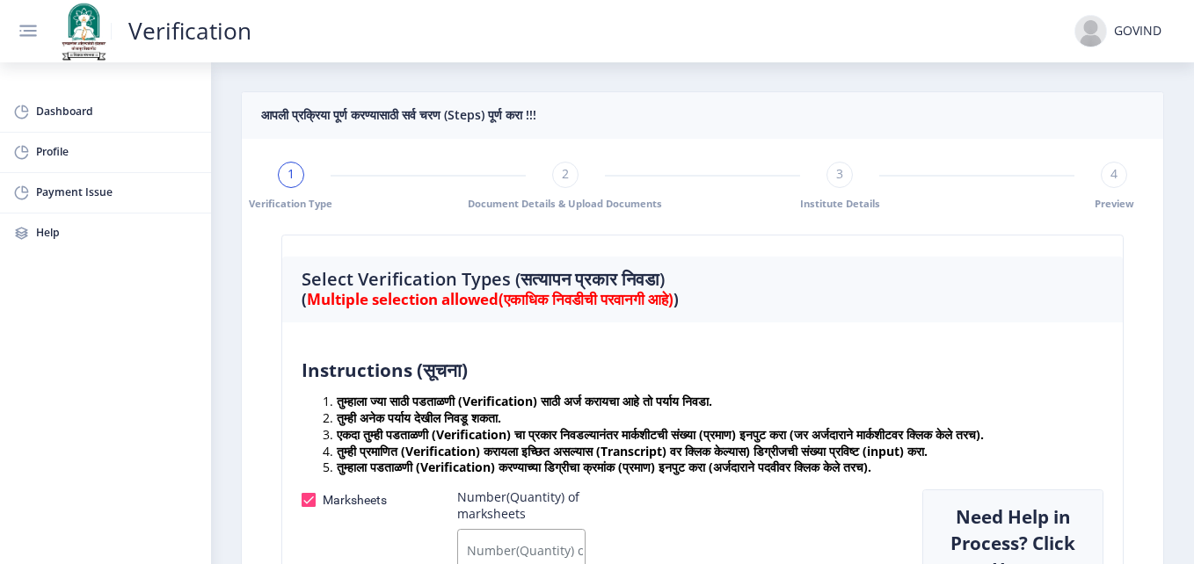
scroll to position [0, 0]
click at [45, 106] on span "Dashboard" at bounding box center [117, 112] width 162 height 20
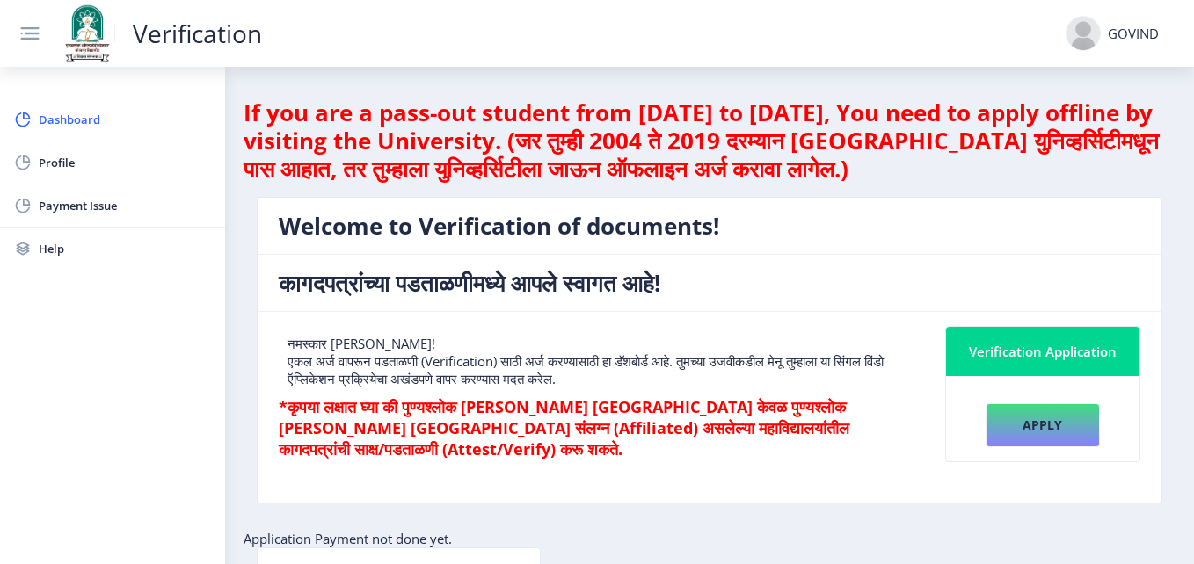
click at [1017, 359] on div "Verification Application" at bounding box center [1043, 351] width 152 height 21
click at [1083, 33] on div at bounding box center [1083, 33] width 35 height 35
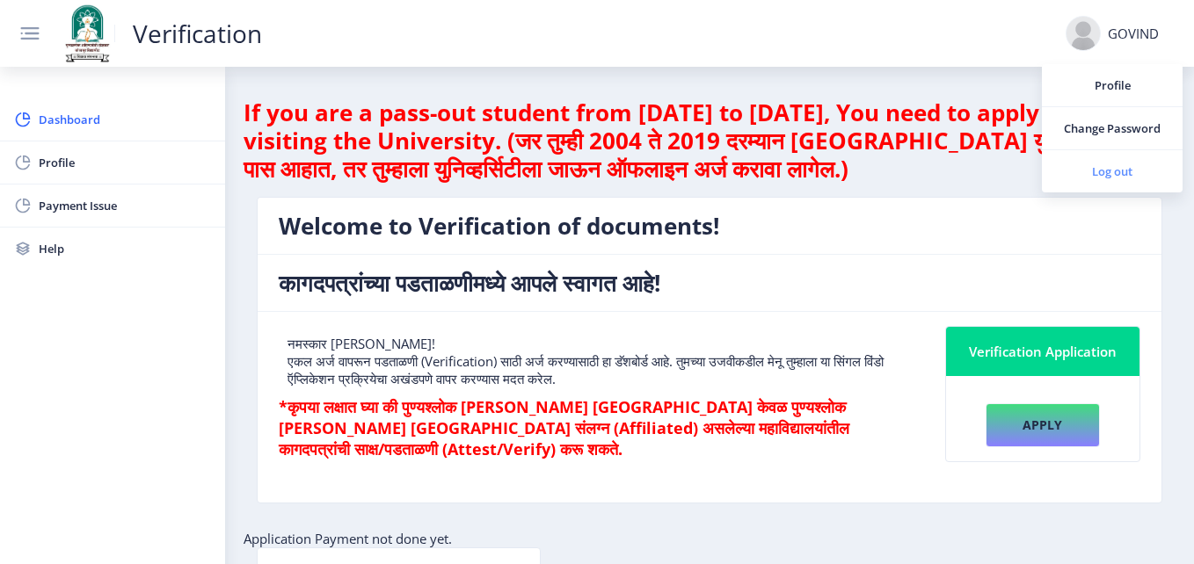
click at [1102, 174] on span "Log out" at bounding box center [1112, 171] width 113 height 21
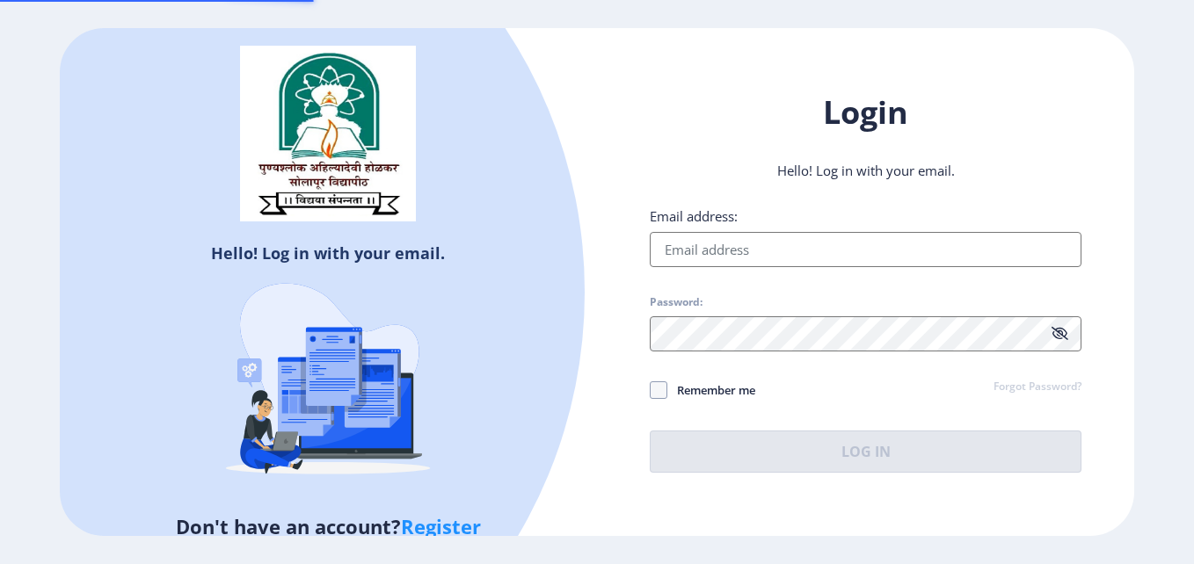
type input "[EMAIL_ADDRESS][DOMAIN_NAME]"
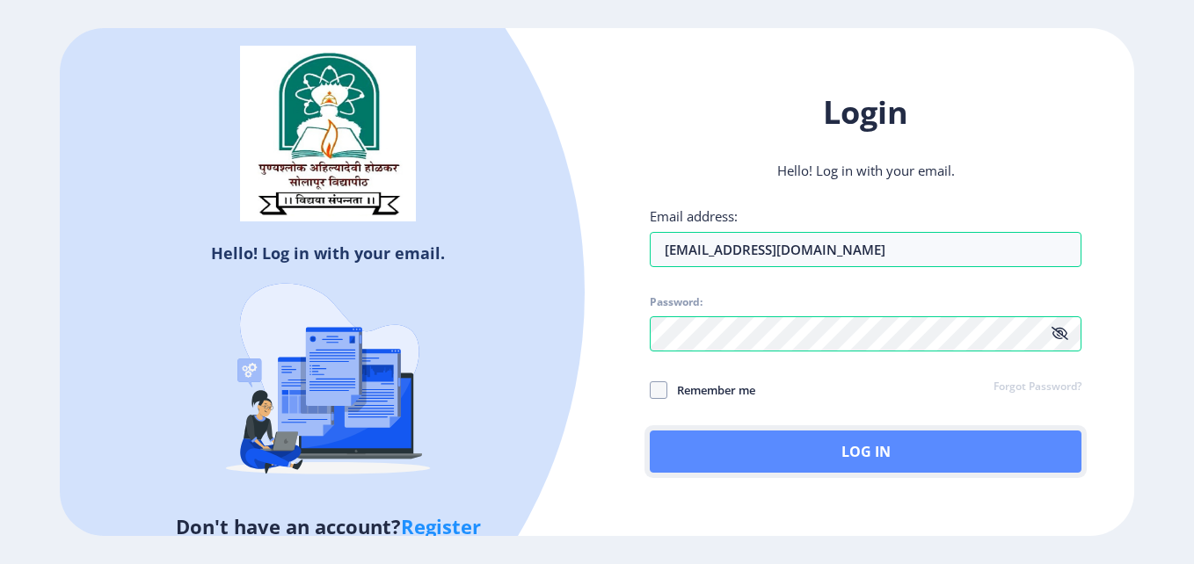
click at [811, 455] on button "Log In" at bounding box center [866, 452] width 432 height 42
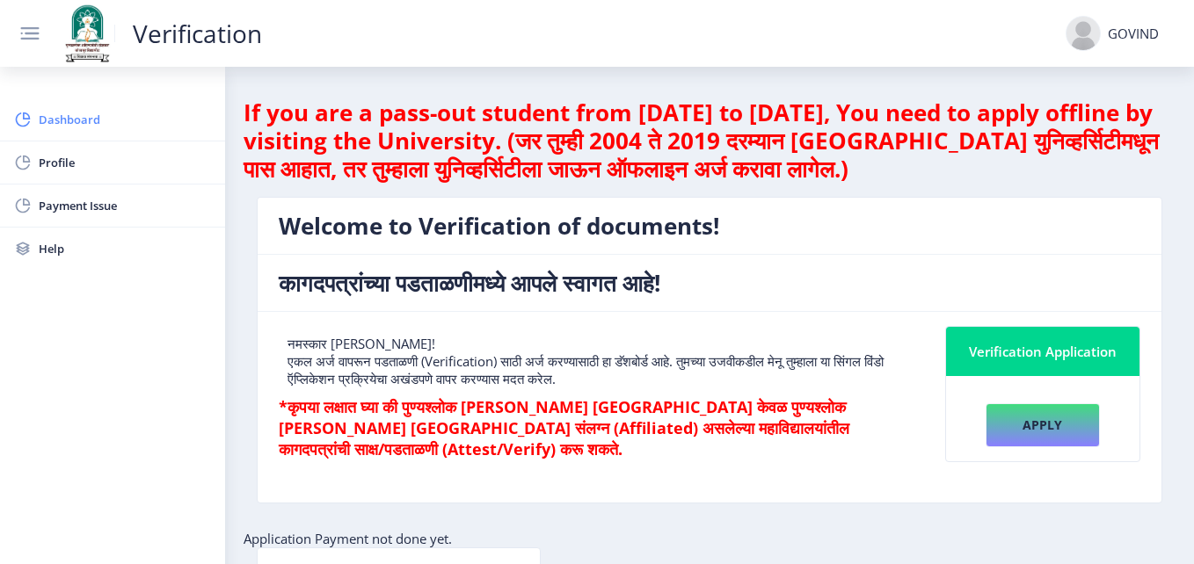
click at [61, 120] on span "Dashboard" at bounding box center [125, 119] width 172 height 21
click at [22, 35] on rect at bounding box center [30, 33] width 25 height 25
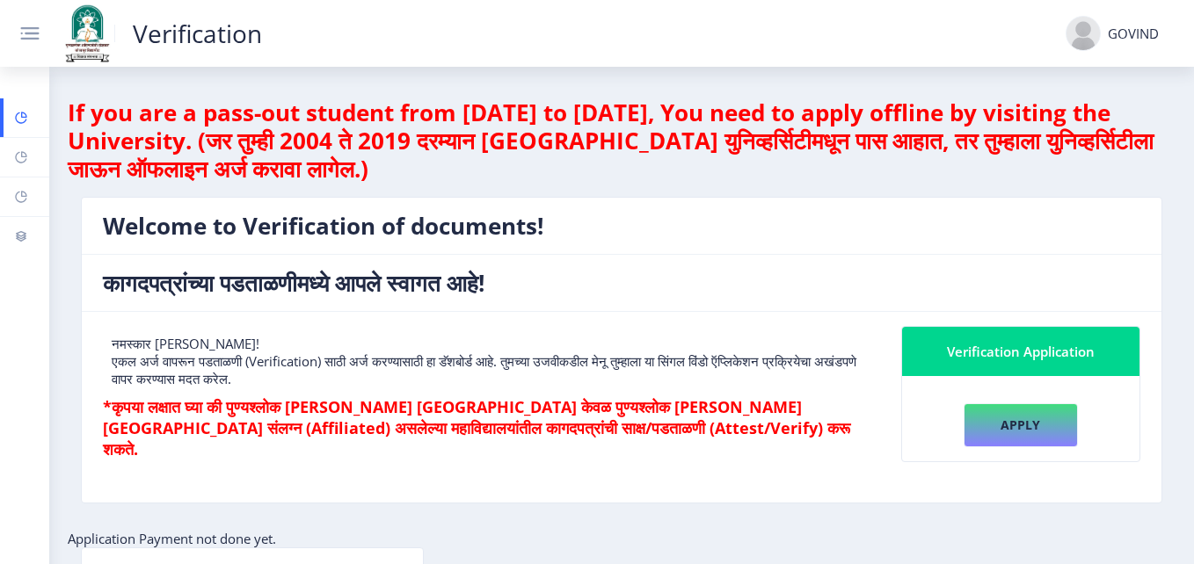
click at [22, 35] on rect at bounding box center [30, 33] width 25 height 25
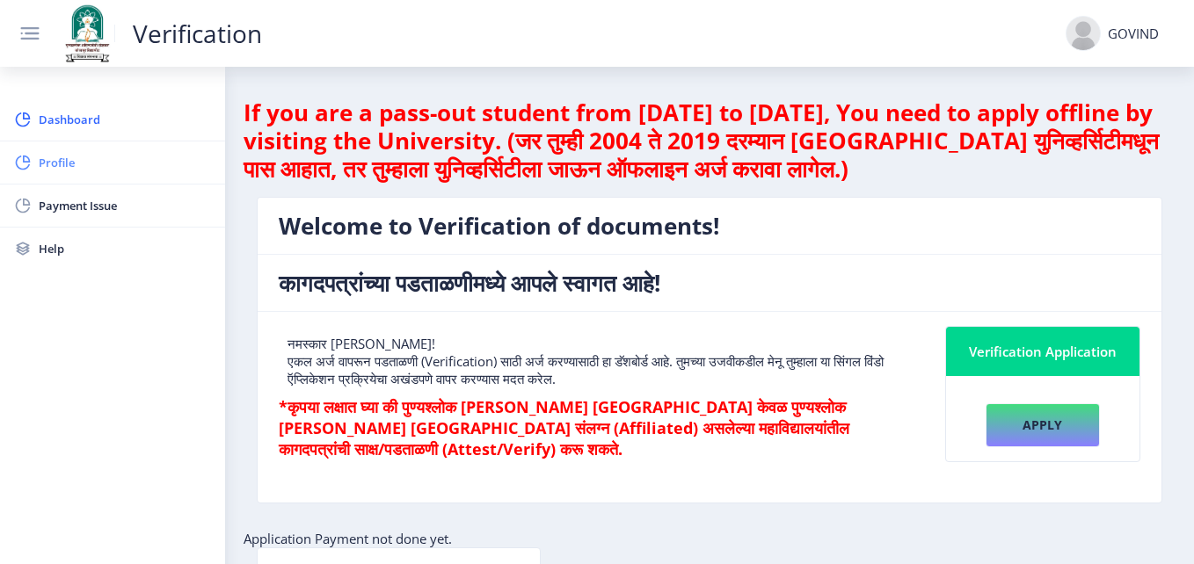
click at [36, 161] on link "Profile" at bounding box center [112, 163] width 225 height 42
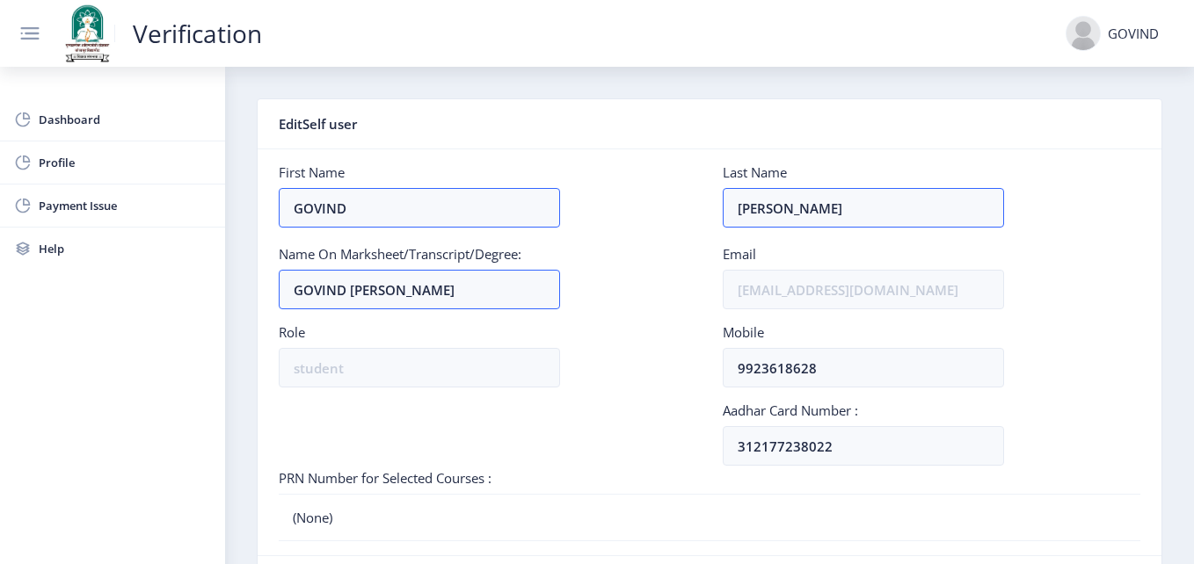
click at [1117, 33] on div "GOVIND" at bounding box center [1133, 34] width 51 height 18
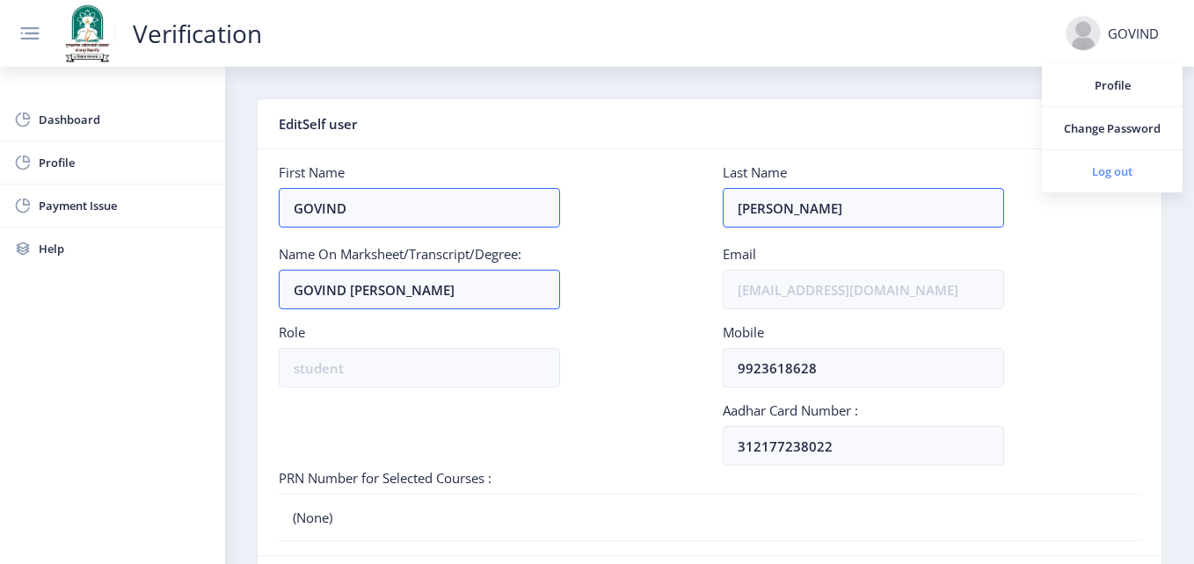
click at [1105, 164] on span "Log out" at bounding box center [1112, 171] width 113 height 21
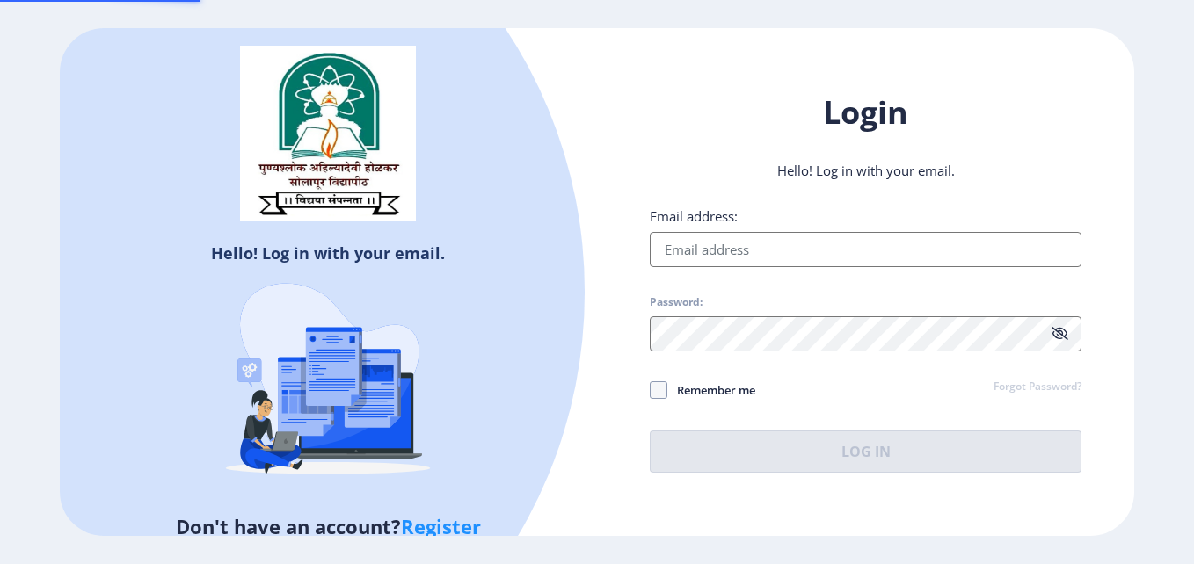
type input "[EMAIL_ADDRESS][DOMAIN_NAME]"
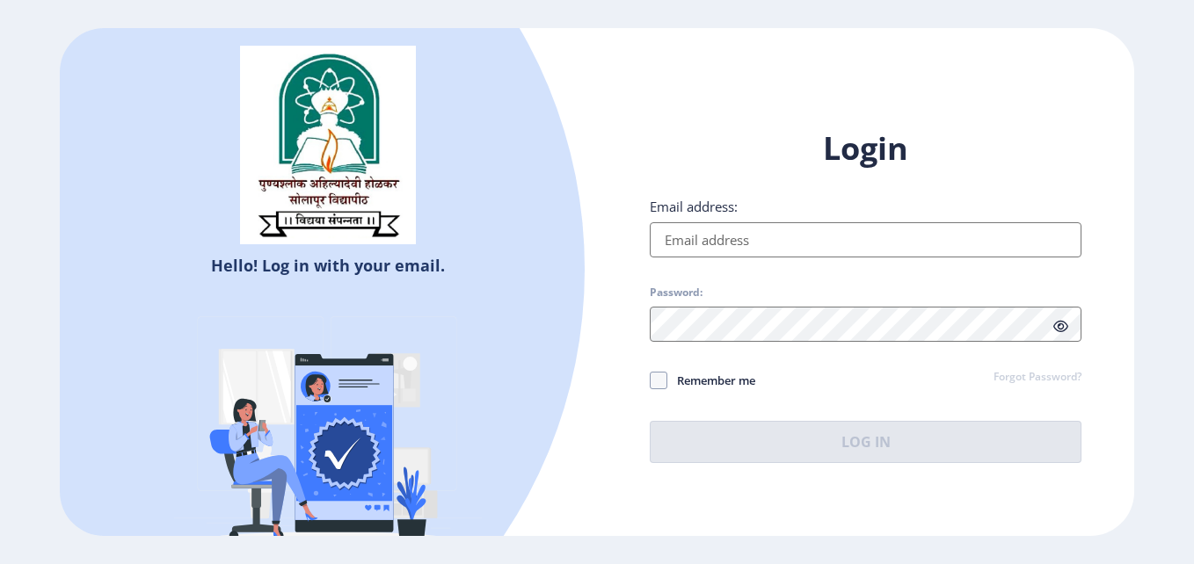
type input "[EMAIL_ADDRESS][DOMAIN_NAME]"
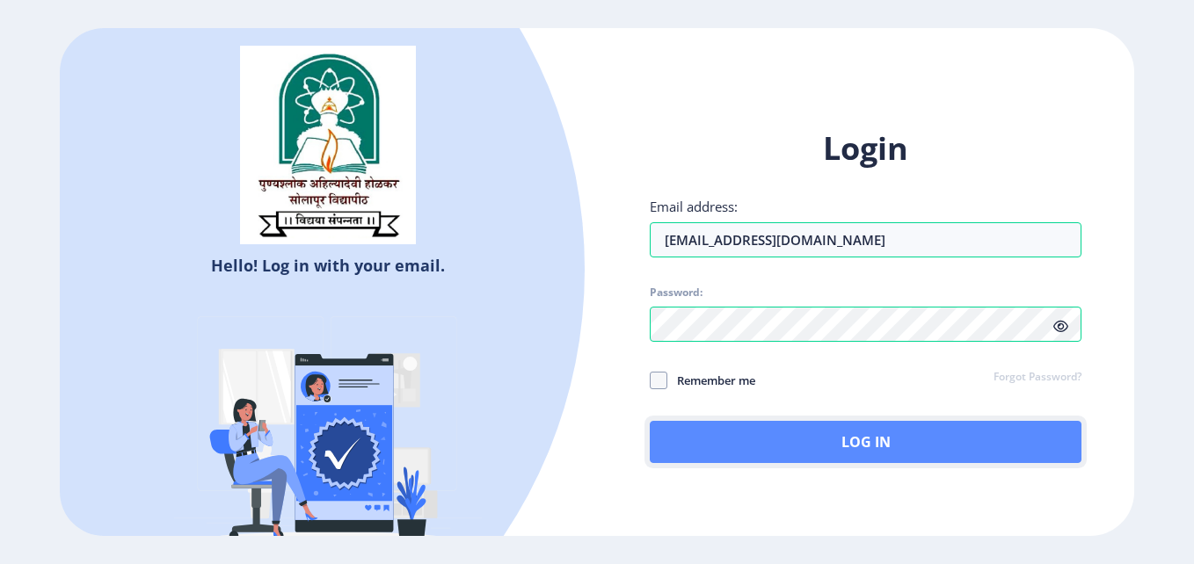
click at [864, 435] on button "Log In" at bounding box center [866, 442] width 432 height 42
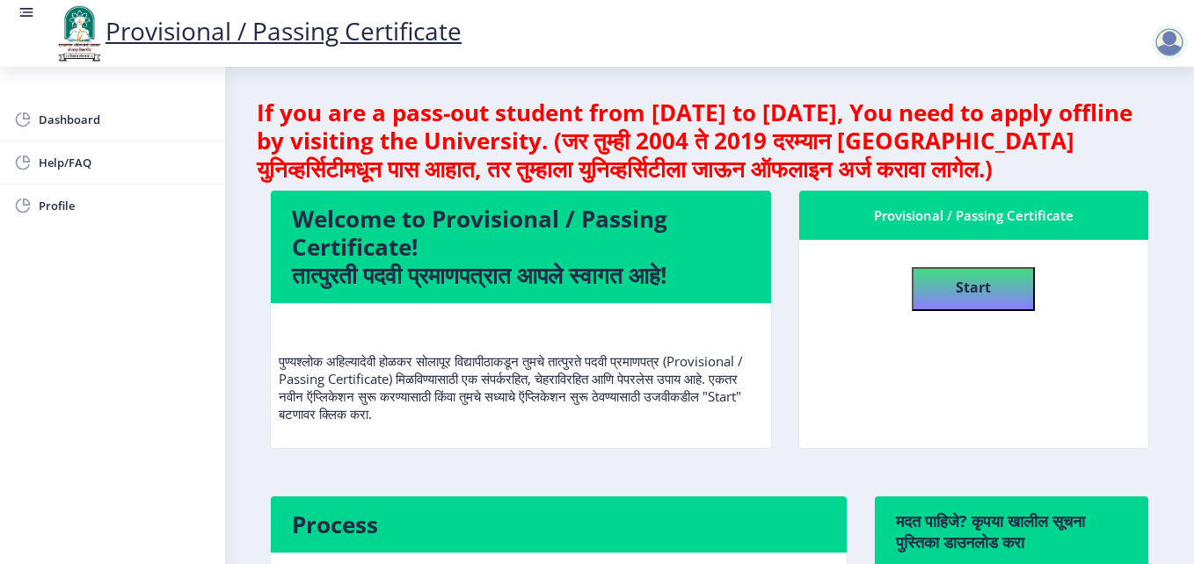
click at [932, 207] on div "Provisional / Passing Certificate" at bounding box center [973, 215] width 307 height 21
click at [957, 294] on b "Start" at bounding box center [973, 287] width 35 height 19
select select
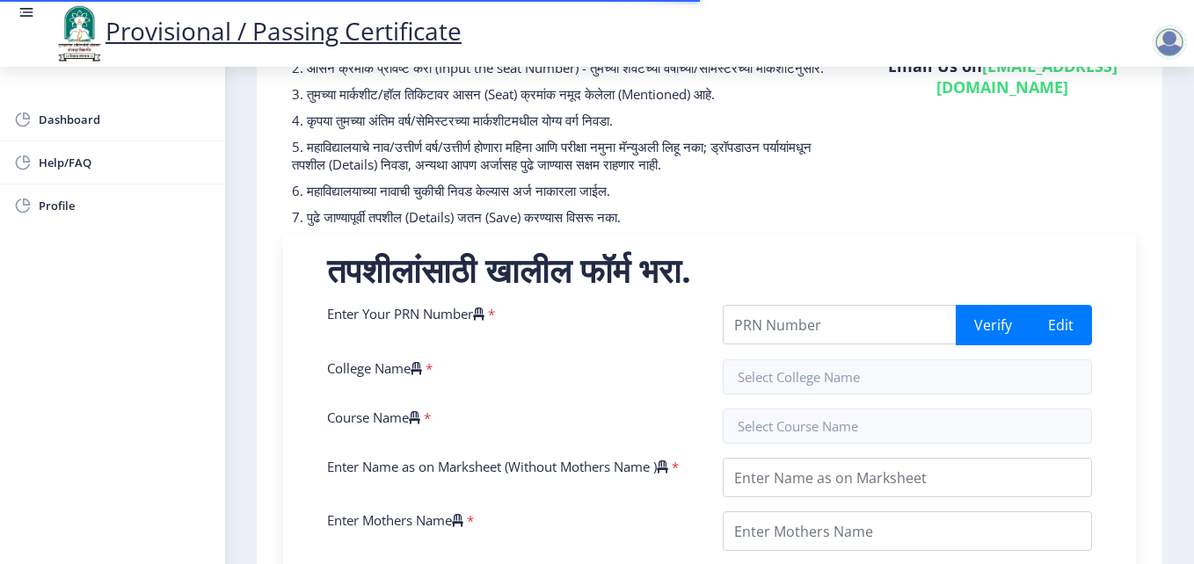
scroll to position [264, 0]
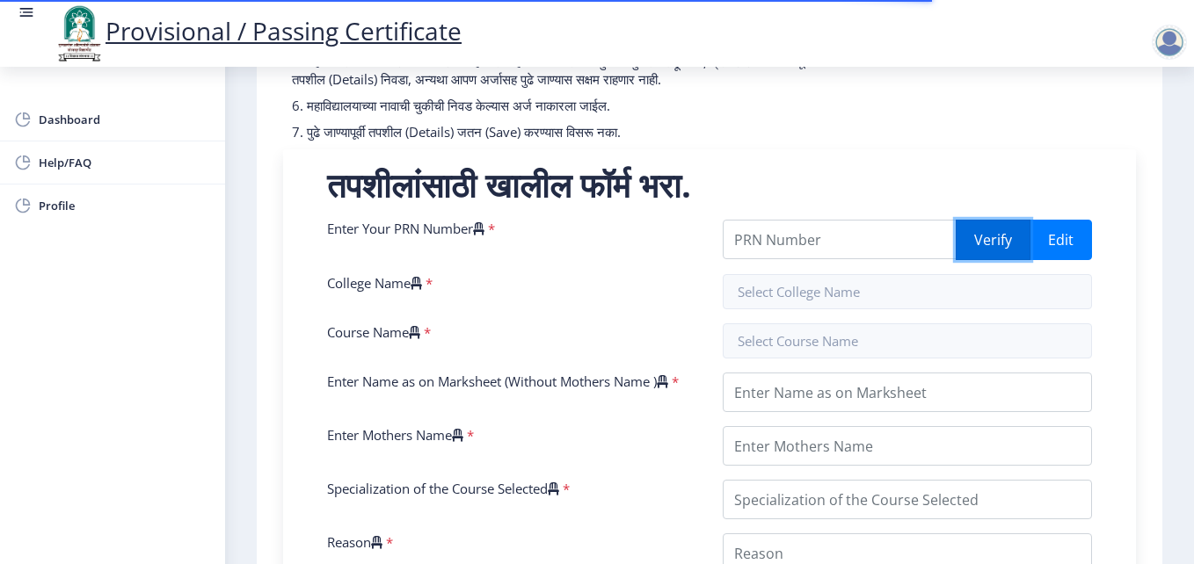
click at [987, 259] on button "Verify" at bounding box center [993, 240] width 75 height 40
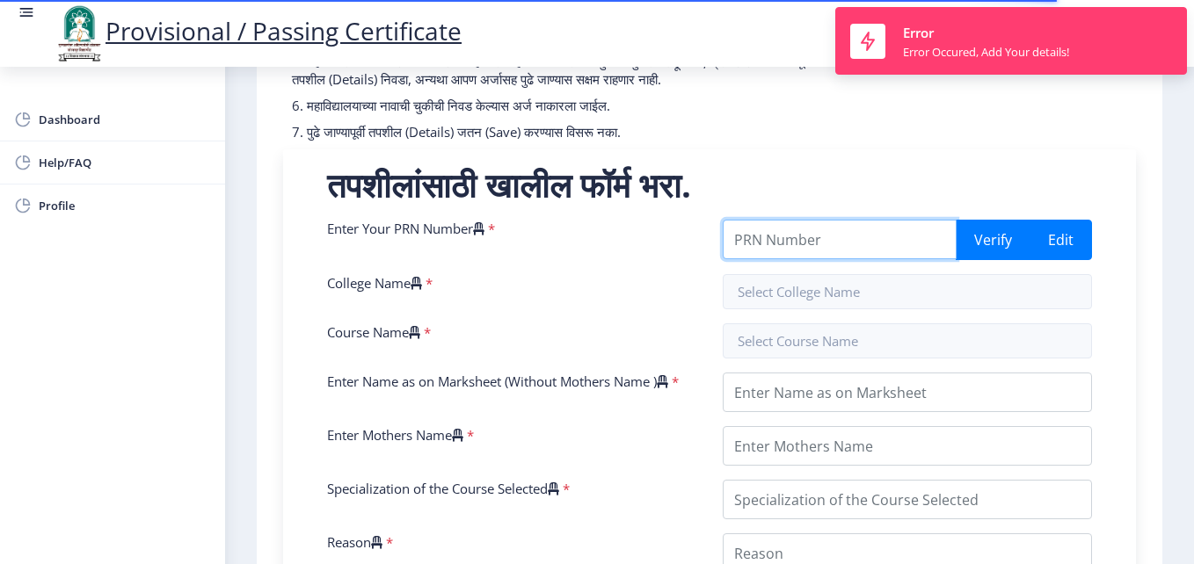
click at [812, 258] on input "Enter Your PRN Number" at bounding box center [840, 240] width 234 height 40
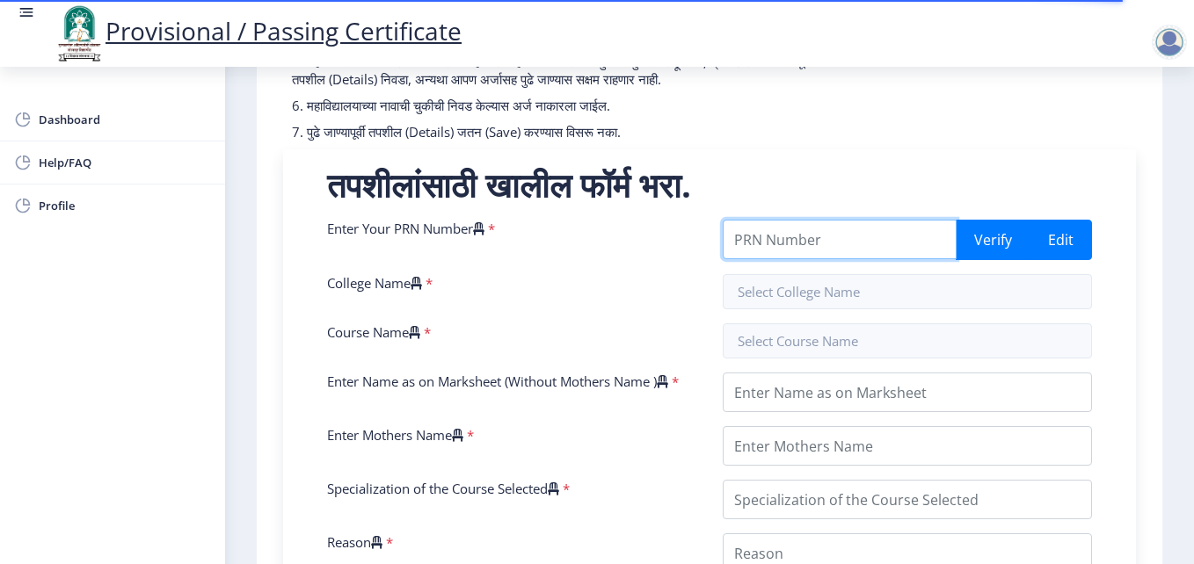
type input "0800003615"
type input "[PERSON_NAME], [GEOGRAPHIC_DATA]"
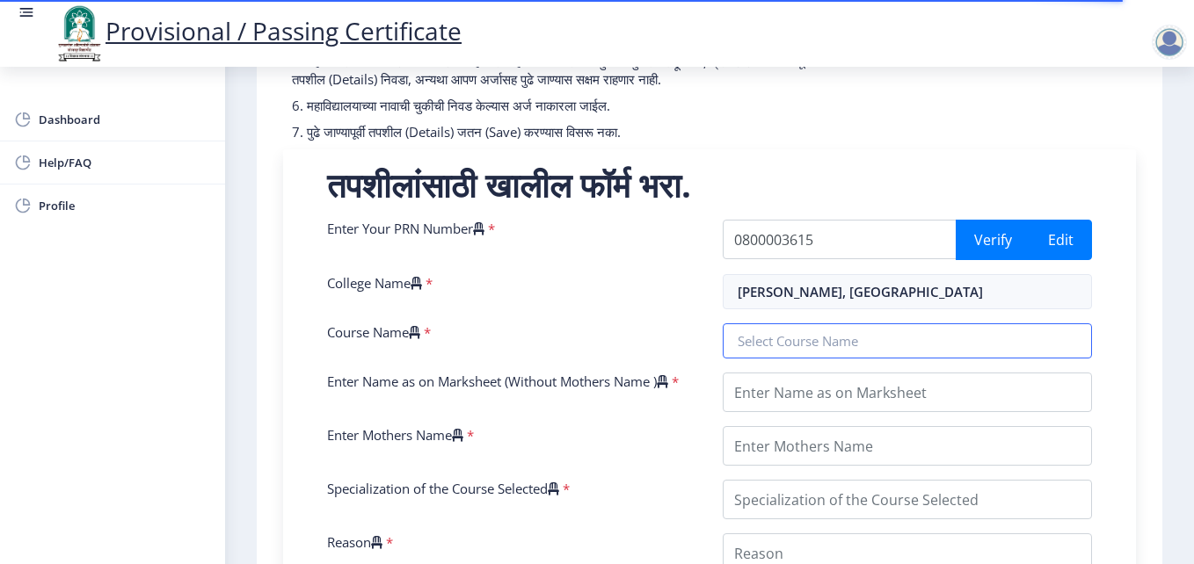
type input "Bachelor of Computer Applications"
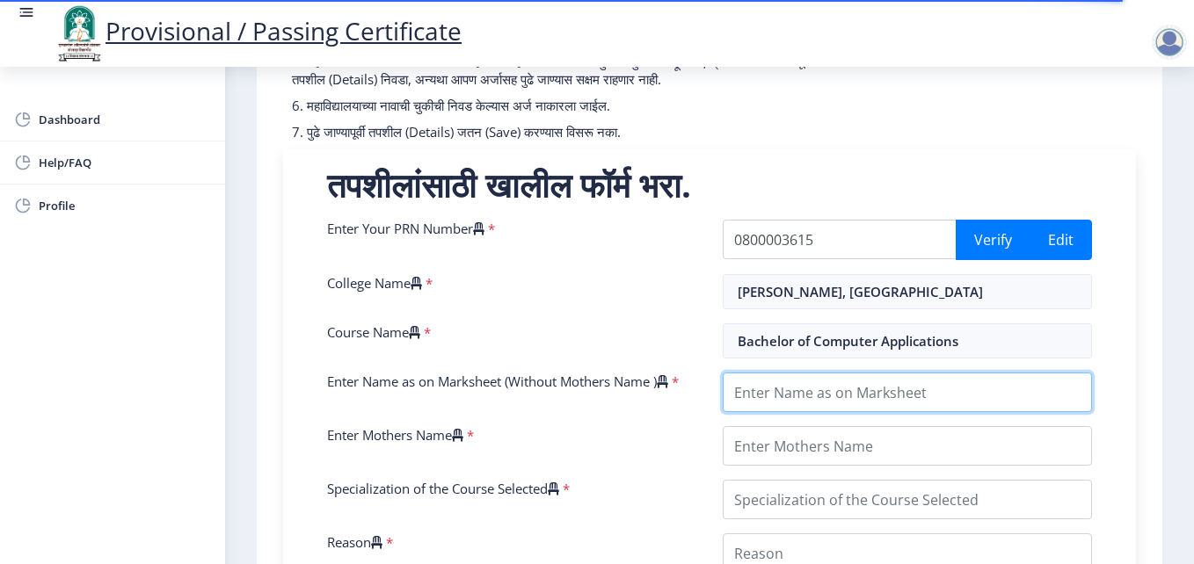
type input "[PERSON_NAME]"
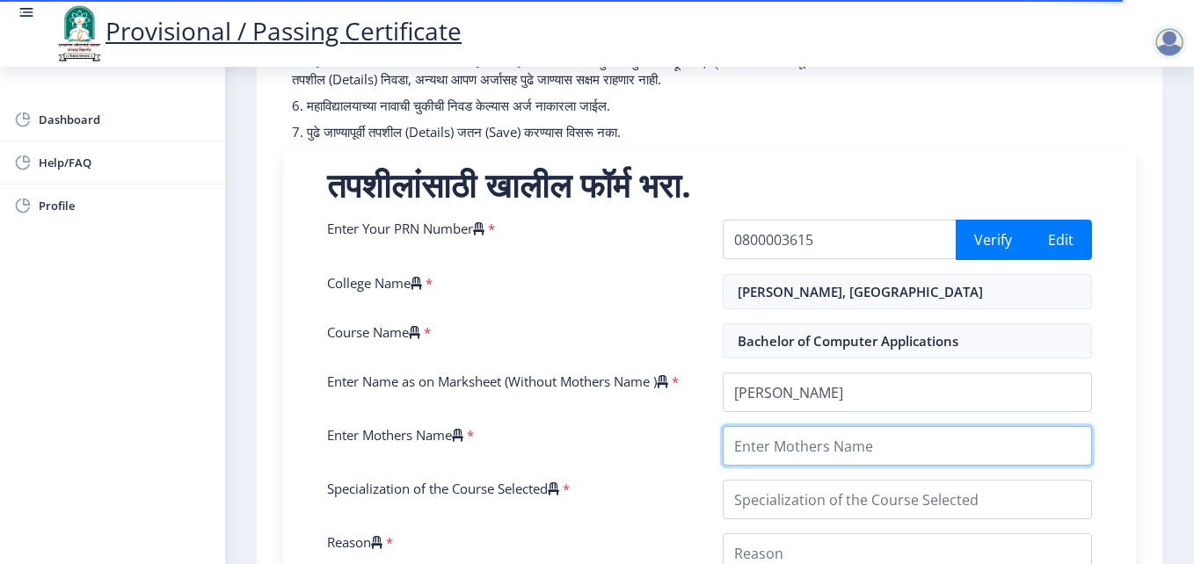
type input "[PERSON_NAME]"
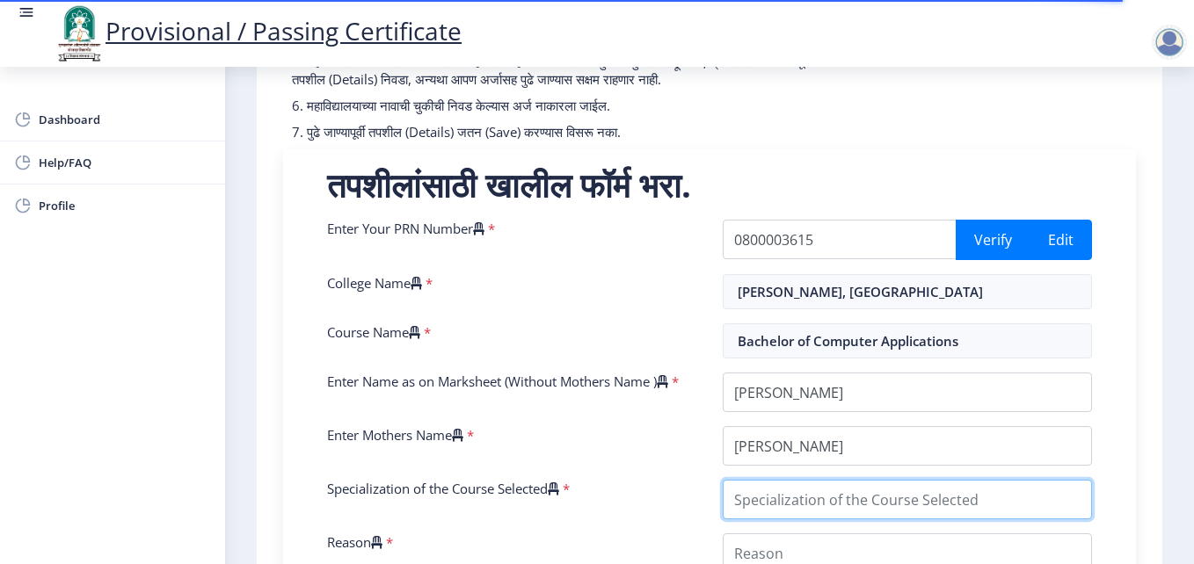
type input "Bachelor of Computer Applications"
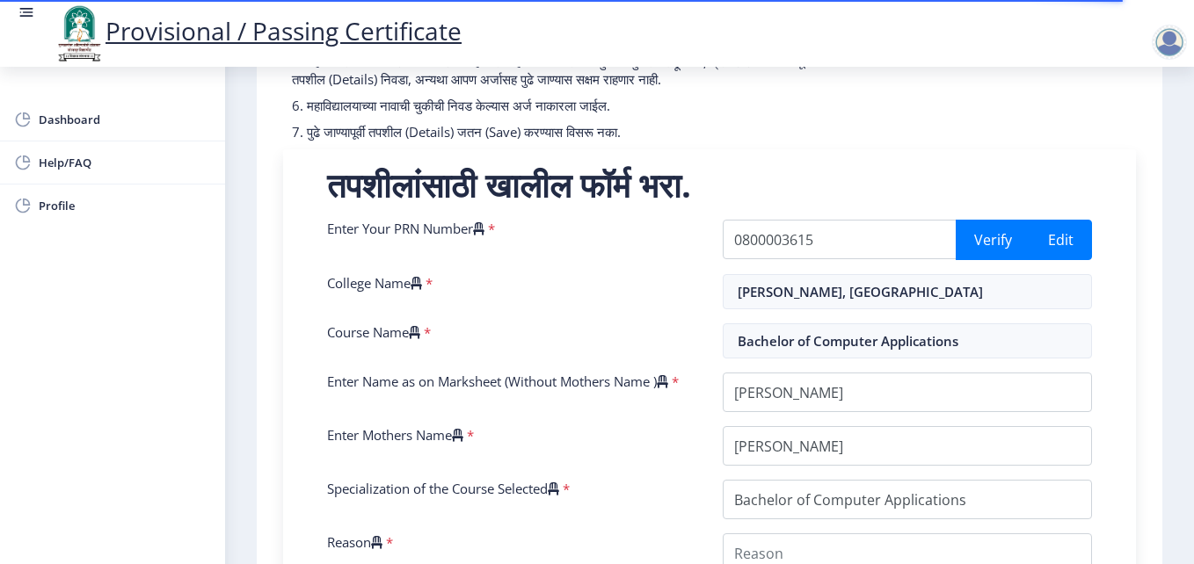
select select
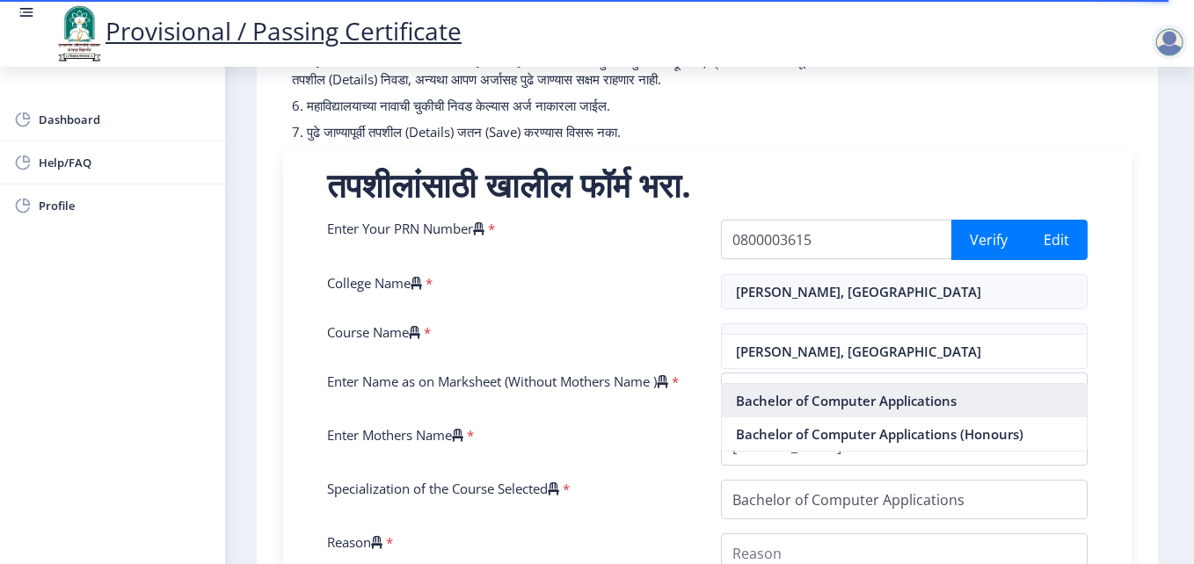
click at [865, 401] on nb-option "Bachelor of Computer Applications" at bounding box center [905, 400] width 366 height 33
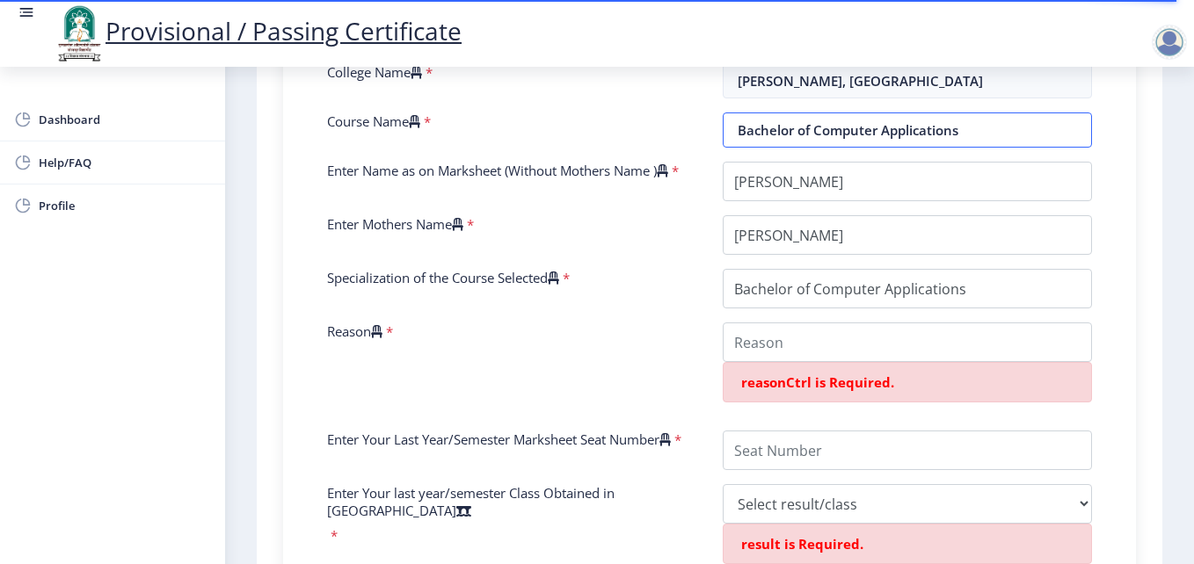
scroll to position [528, 0]
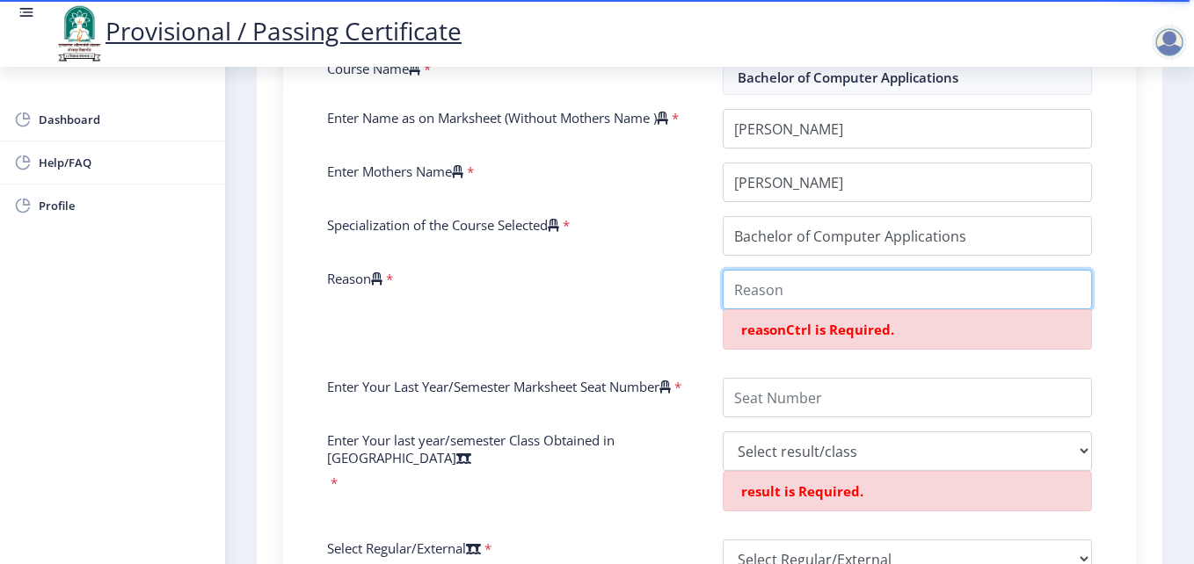
click at [770, 303] on input "Reason" at bounding box center [907, 290] width 369 height 40
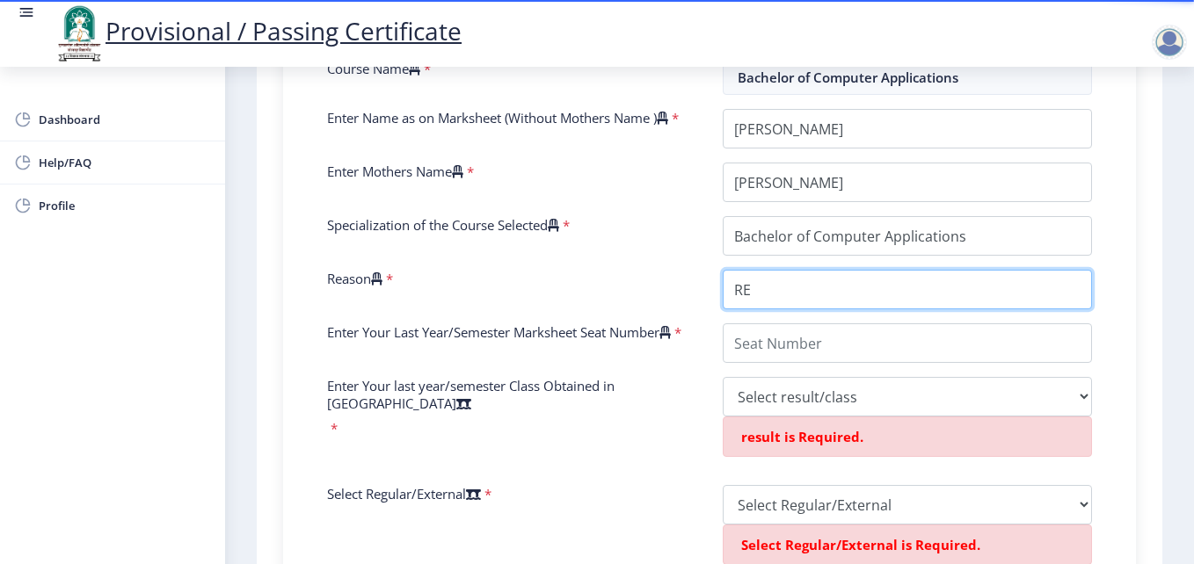
type input "R"
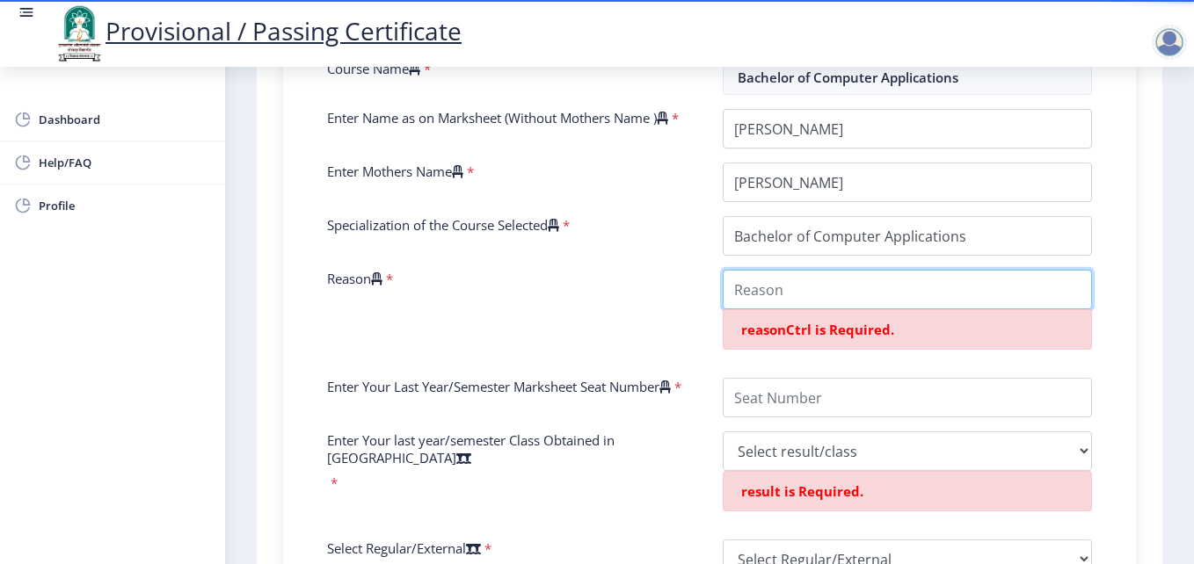
type input "p"
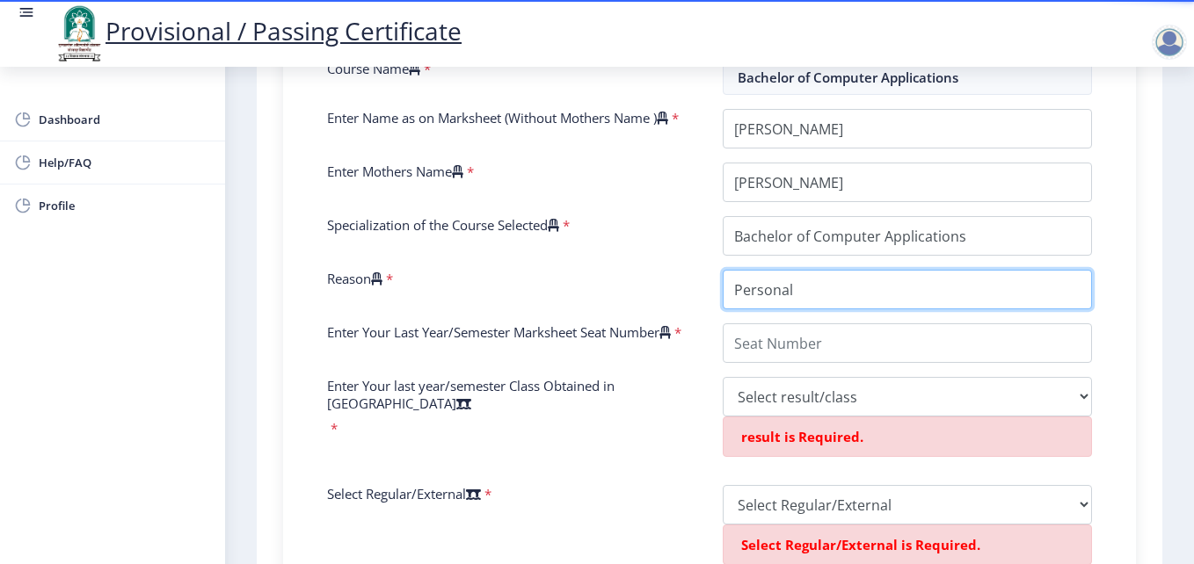
type input "Personal"
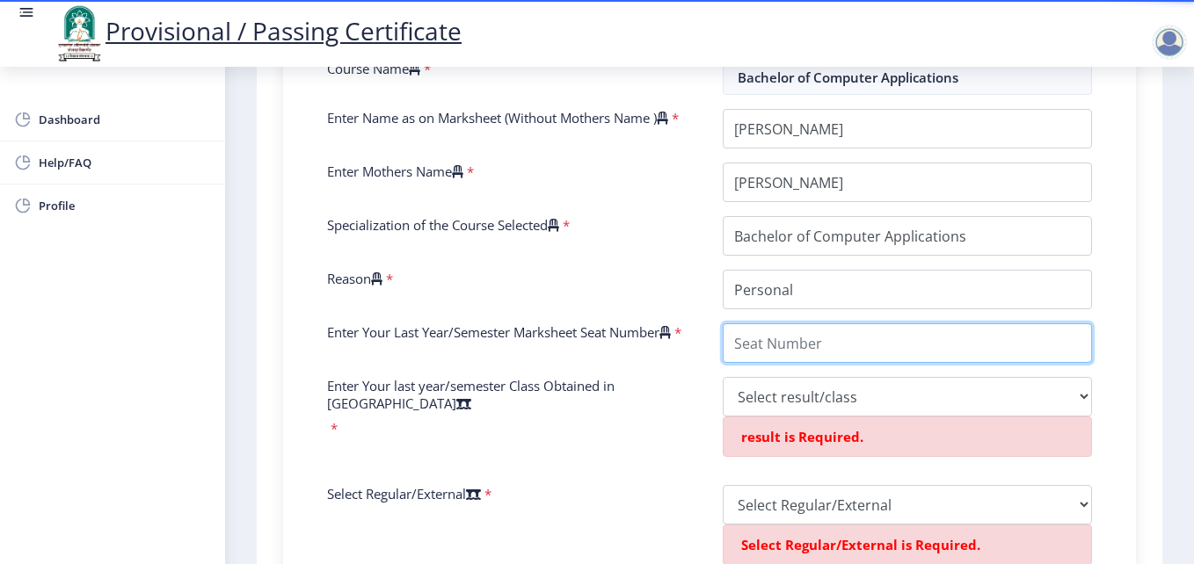
click at [786, 363] on input "Enter Your Last Year/Semester Marksheet Seat Number" at bounding box center [907, 344] width 369 height 40
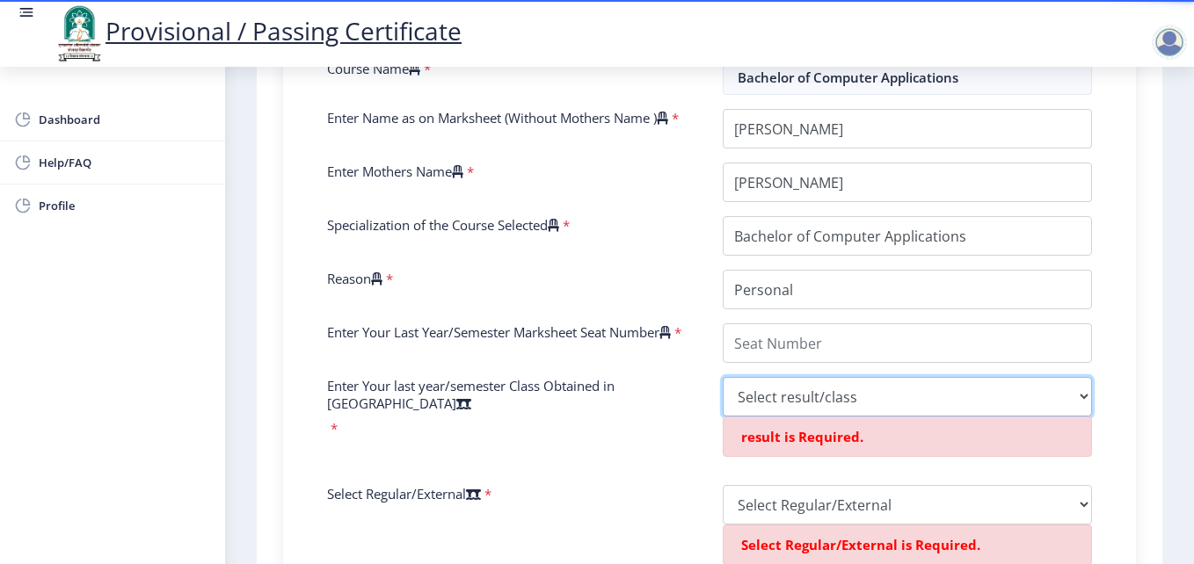
click at [795, 410] on select "Select result/class DISTINCTION FIRST CLASS HIGHER SECOND CLASS SECOND CLASS PA…" at bounding box center [907, 397] width 369 height 40
select select "FIRST CLASS"
click at [723, 397] on select "Select result/class DISTINCTION FIRST CLASS HIGHER SECOND CLASS SECOND CLASS PA…" at bounding box center [907, 397] width 369 height 40
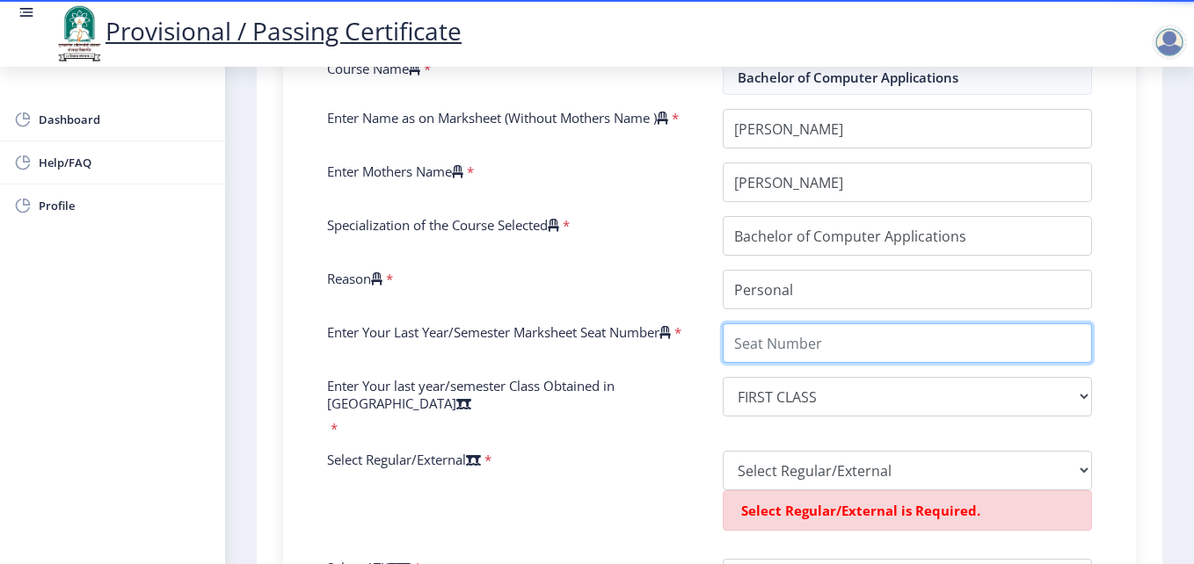
click at [763, 356] on input "Enter Your Last Year/Semester Marksheet Seat Number" at bounding box center [907, 344] width 369 height 40
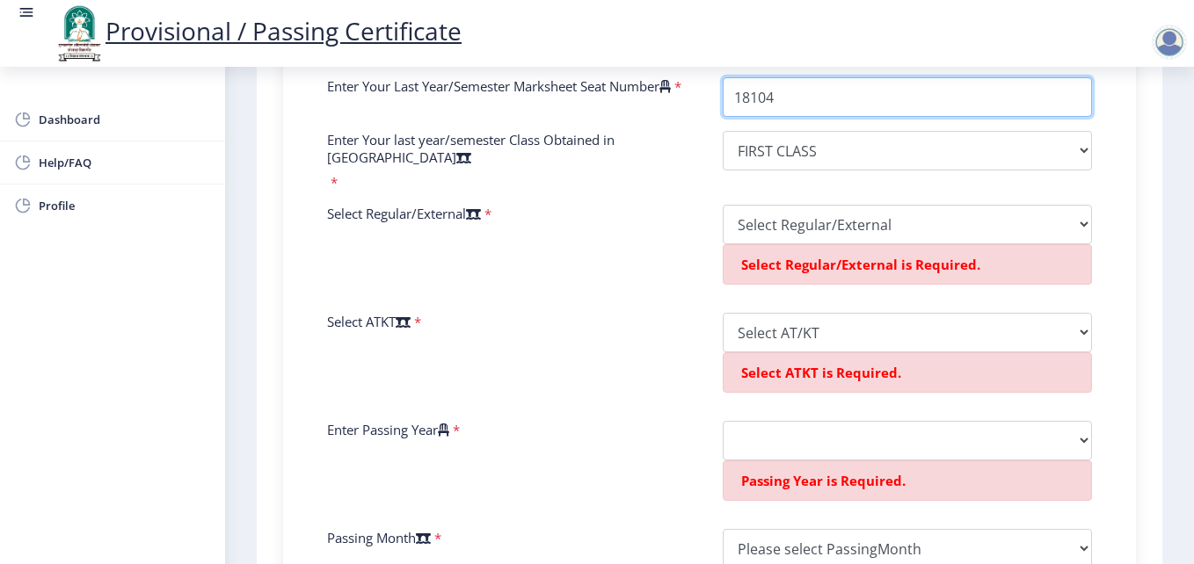
scroll to position [879, 0]
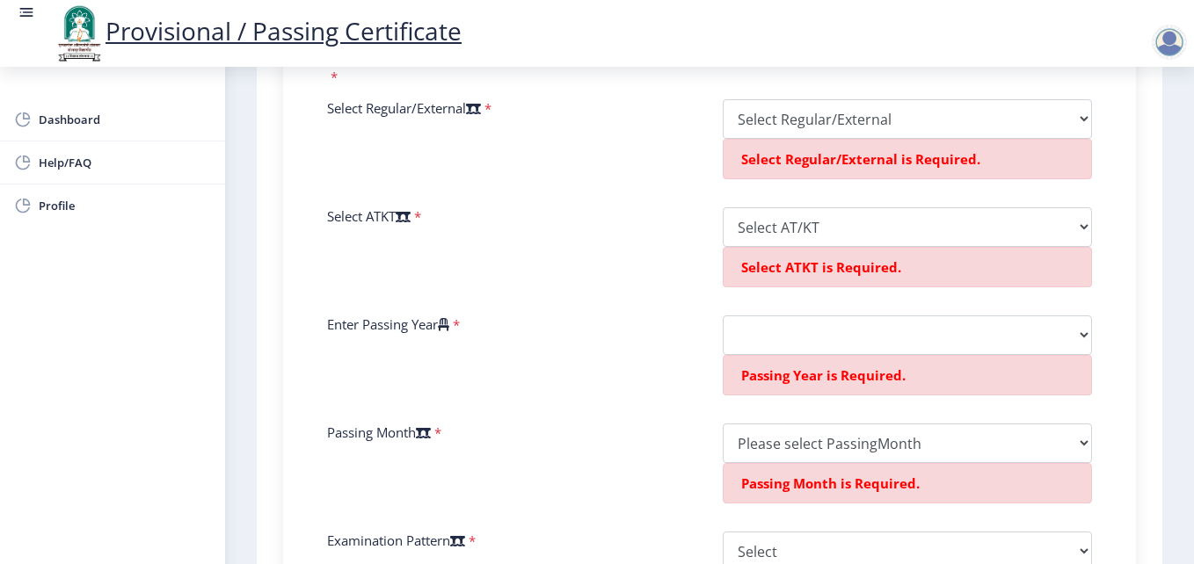
type input "18104"
click at [783, 120] on select "Select Regular/External Regular External Special" at bounding box center [907, 119] width 369 height 40
select select "Regular"
click at [723, 99] on select "Select Regular/External Regular External Special" at bounding box center [907, 119] width 369 height 40
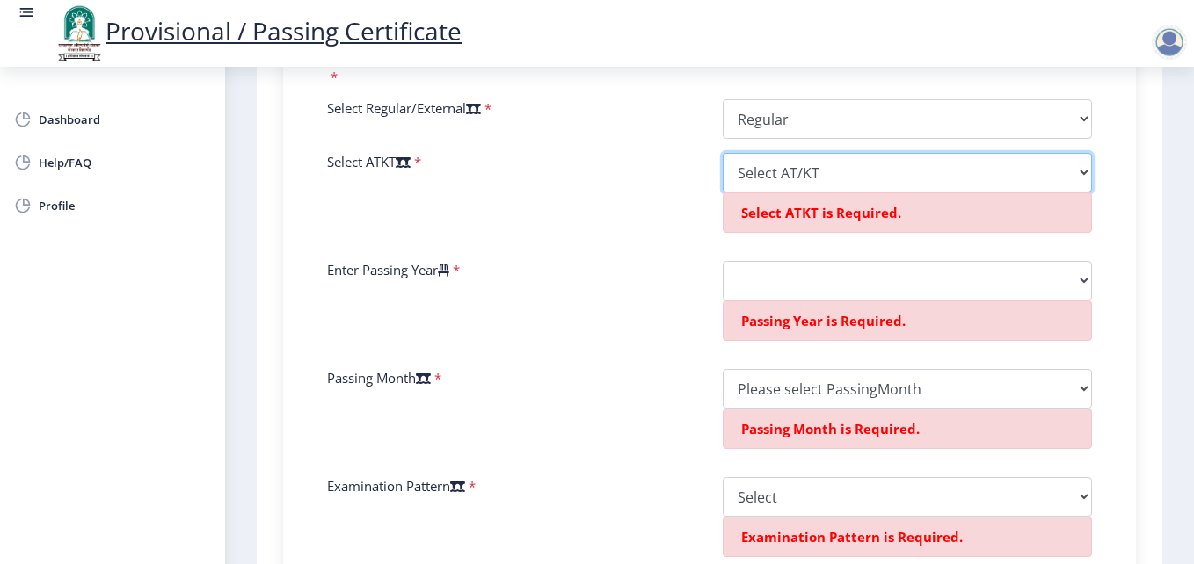
click at [775, 178] on select "Select AT/KT None ATKT" at bounding box center [907, 173] width 369 height 40
select select "ATKT"
click at [723, 153] on select "Select AT/KT None ATKT" at bounding box center [907, 173] width 369 height 40
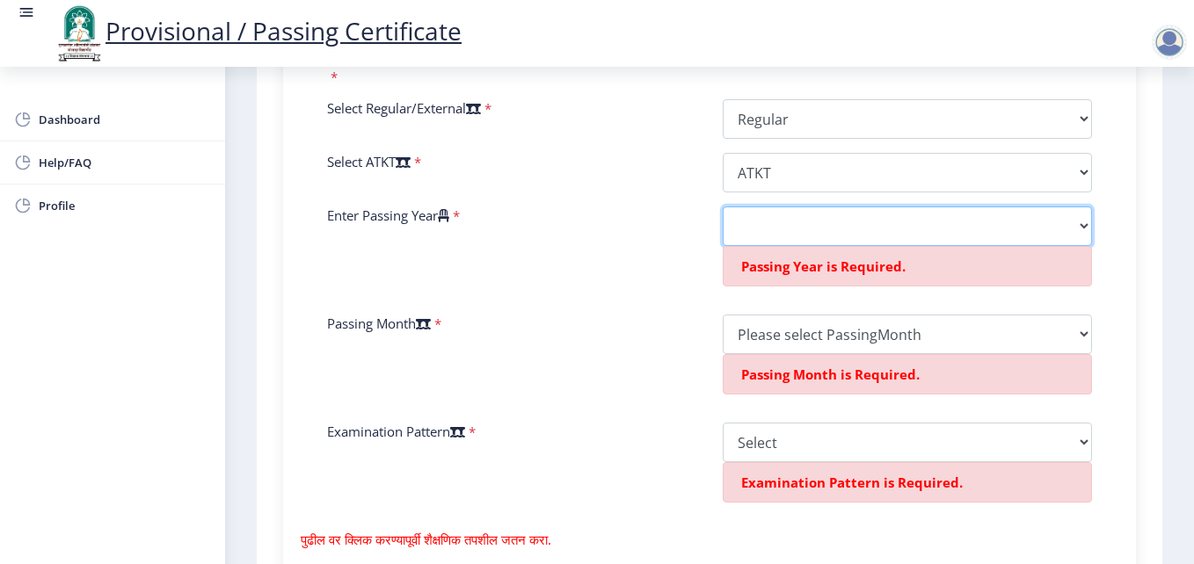
click at [760, 226] on select "2025 2024 2023 2022 2021 2020 2019 2018 2017 2016 2015 2014 2013 2012 2011 2010…" at bounding box center [907, 227] width 369 height 40
select select "2013"
click at [723, 207] on select "2025 2024 2023 2022 2021 2020 2019 2018 2017 2016 2015 2014 2013 2012 2011 2010…" at bounding box center [907, 227] width 369 height 40
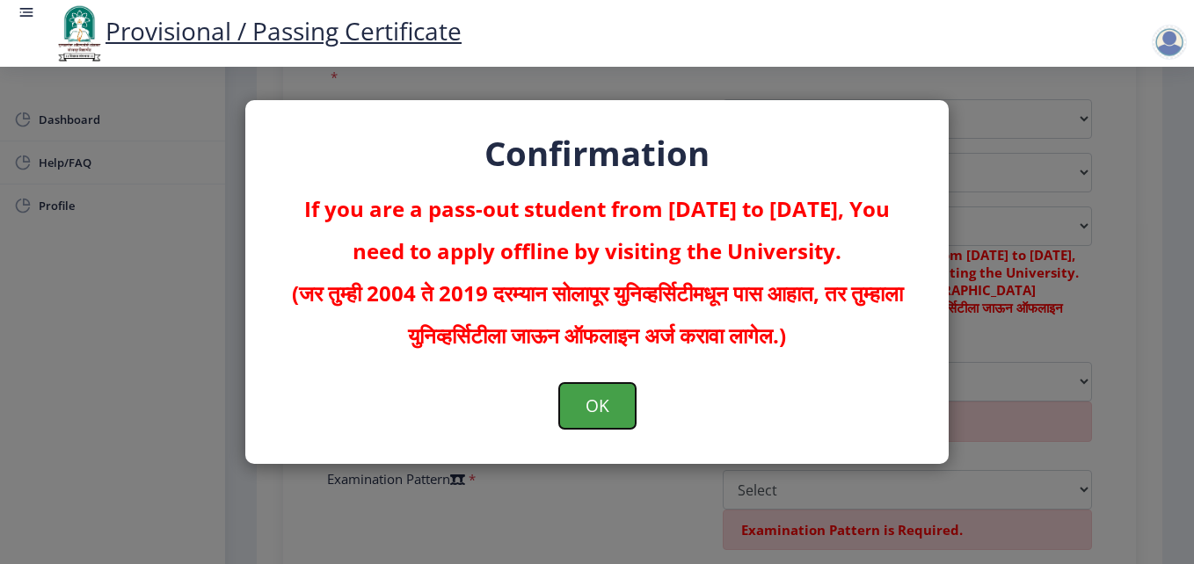
click at [595, 404] on button "OK" at bounding box center [597, 406] width 76 height 46
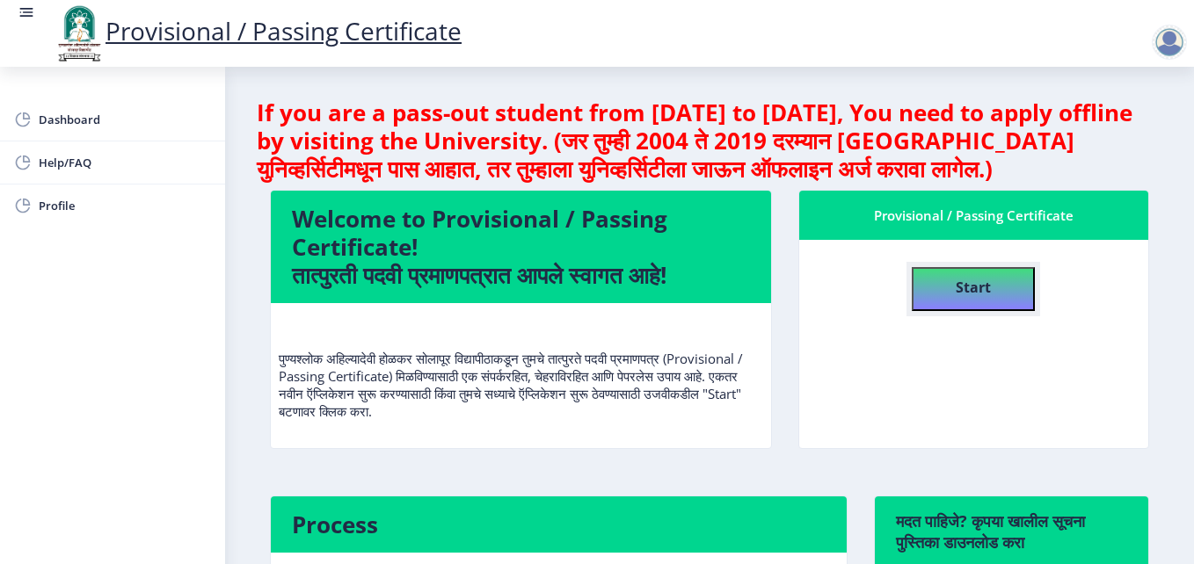
click at [960, 302] on button "Start" at bounding box center [973, 289] width 123 height 44
select select
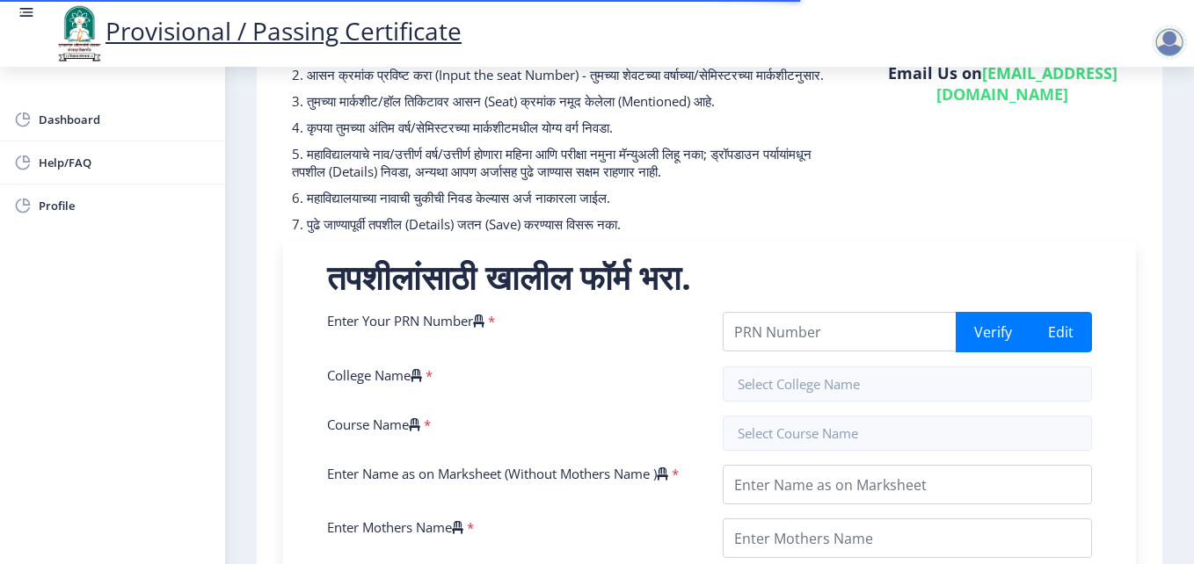
scroll to position [264, 0]
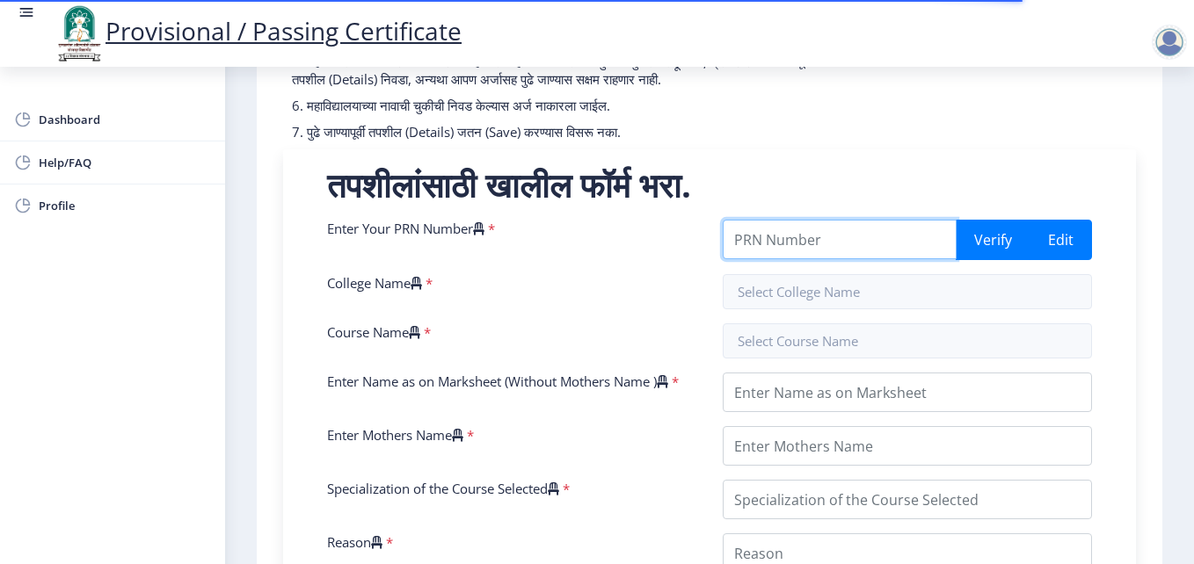
click at [753, 259] on input "Enter Your PRN Number" at bounding box center [840, 240] width 234 height 40
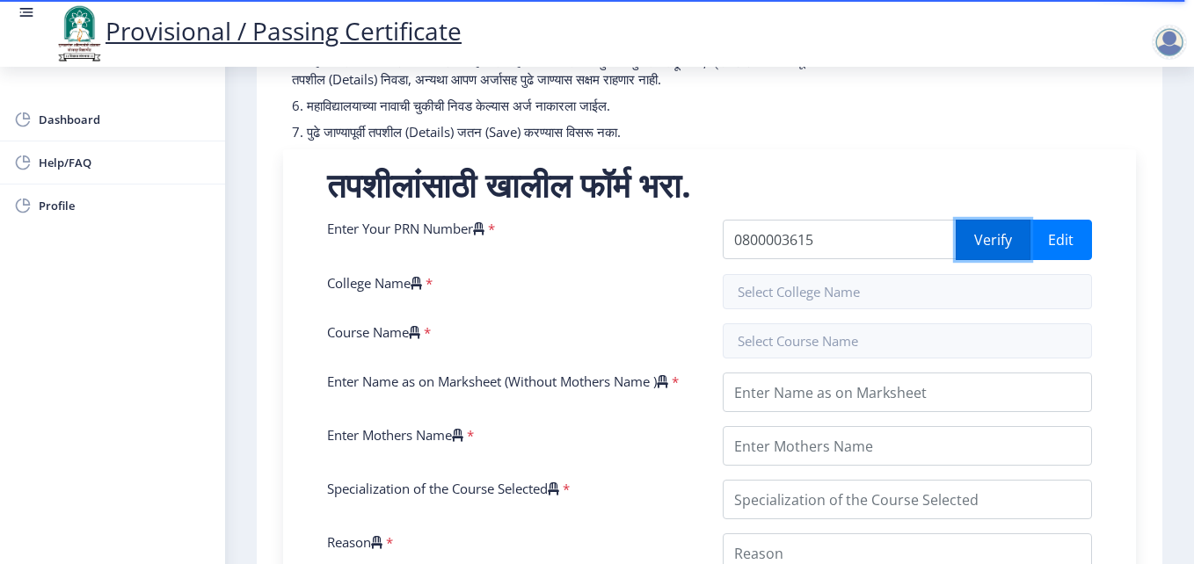
click at [980, 256] on button "Verify" at bounding box center [993, 240] width 75 height 40
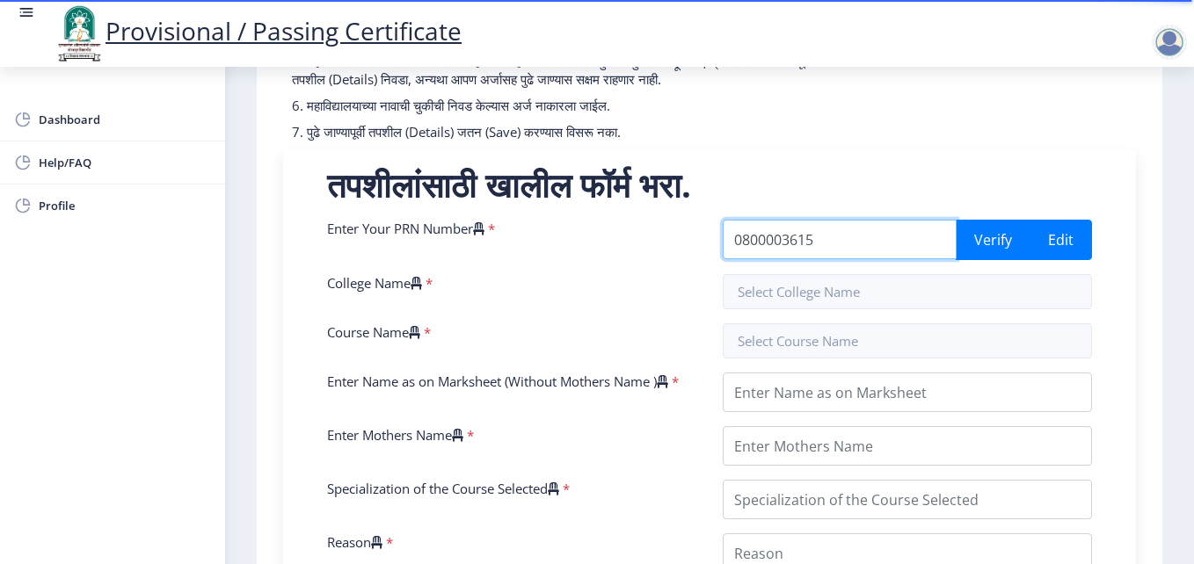
click at [731, 258] on input "0800003615" at bounding box center [840, 240] width 234 height 40
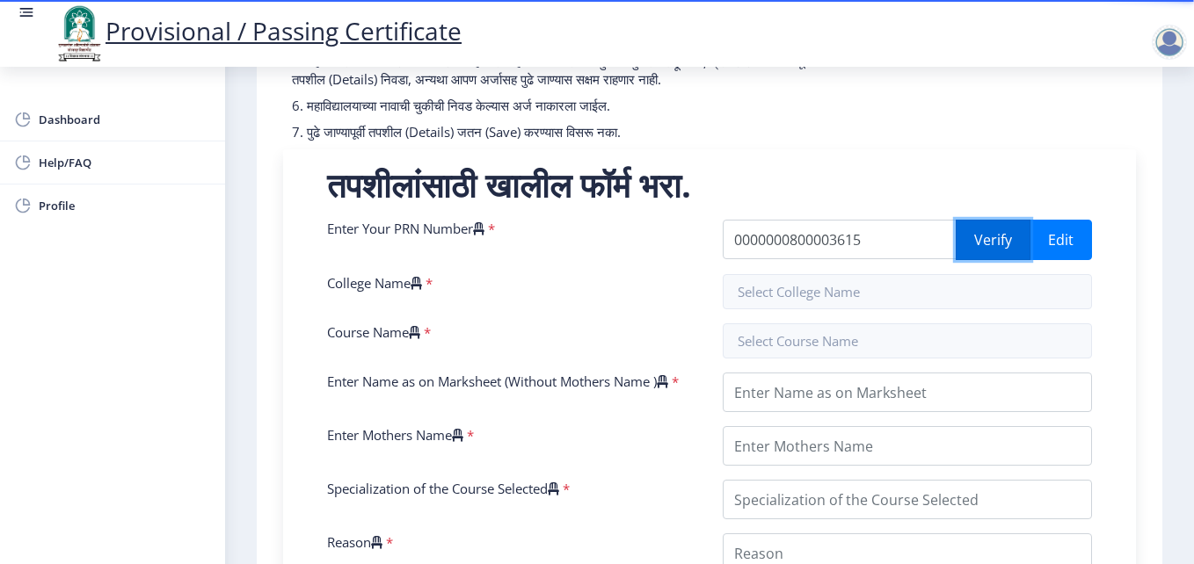
click at [989, 251] on button "Verify" at bounding box center [993, 240] width 75 height 40
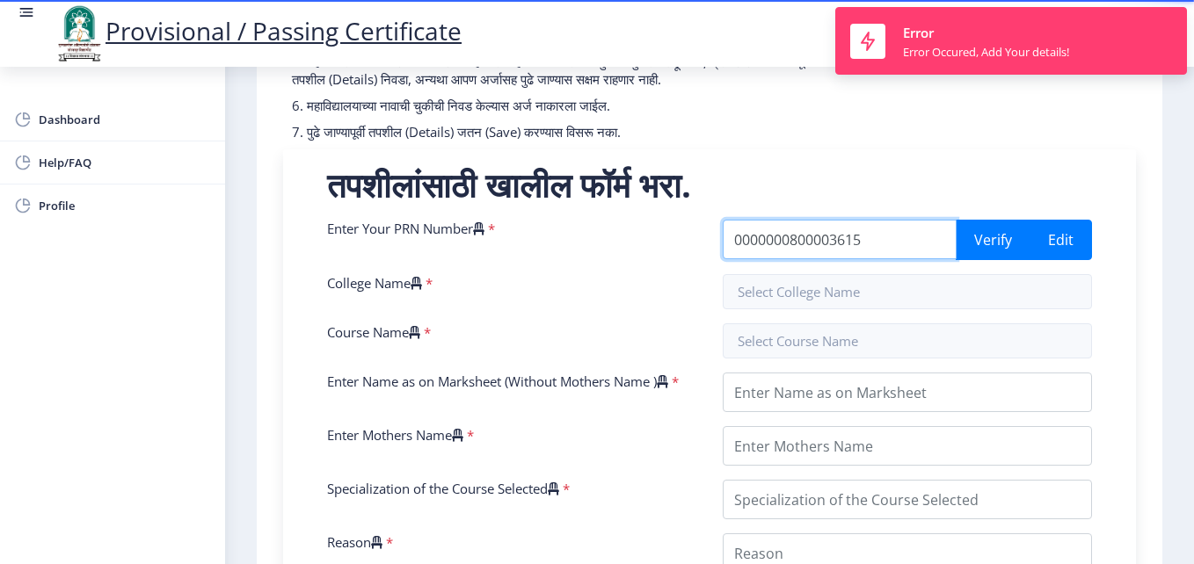
click at [782, 258] on input "0000000800003615" at bounding box center [840, 240] width 234 height 40
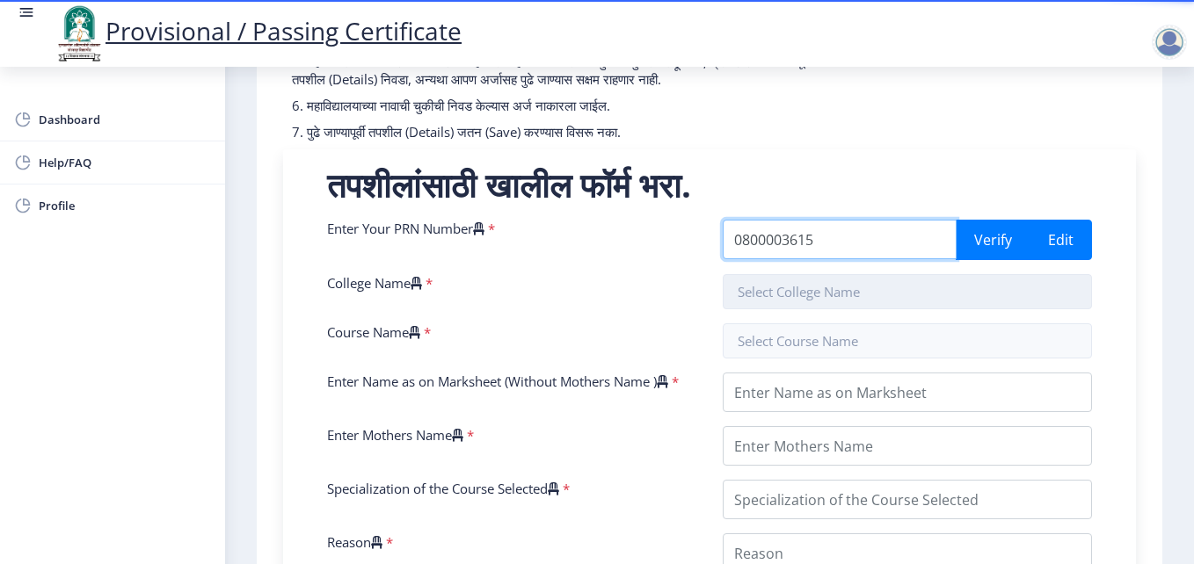
type input "0800003615"
click at [826, 309] on input "text" at bounding box center [907, 291] width 369 height 35
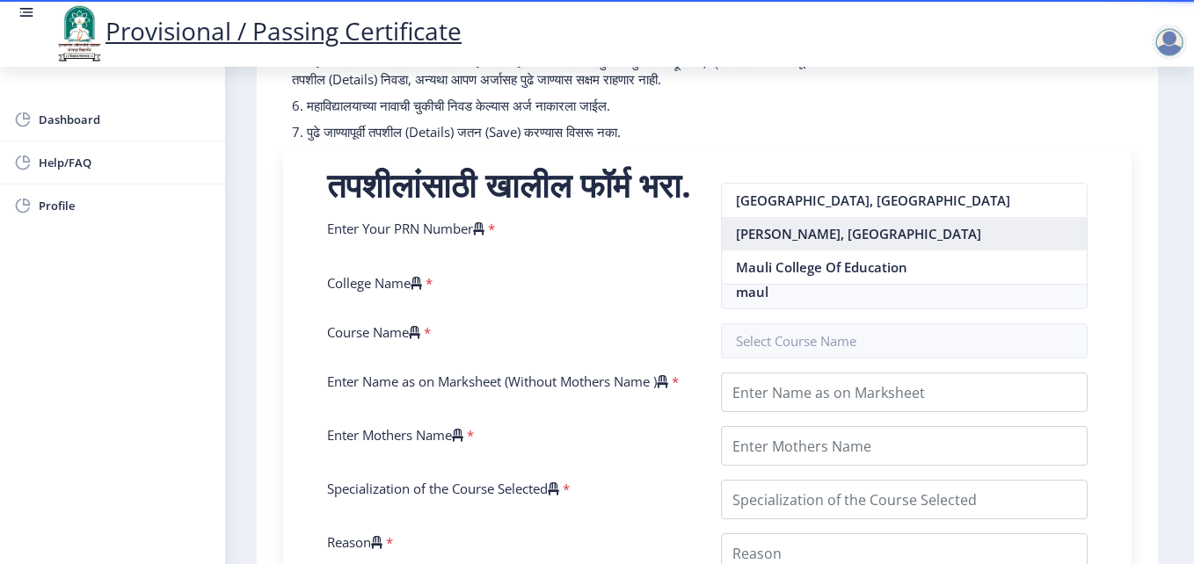
click at [875, 229] on nb-option "Mauli Mahavidyalaya, Wadala" at bounding box center [905, 233] width 366 height 33
type input "Mauli Mahavidyalaya, Wadala"
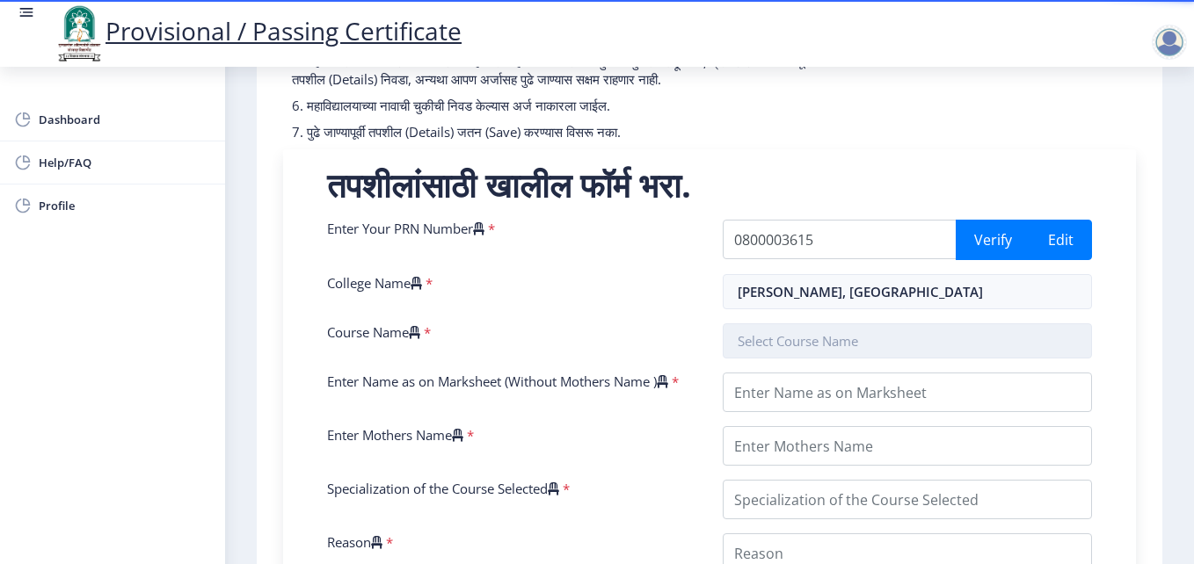
click at [830, 359] on input "text" at bounding box center [907, 341] width 369 height 35
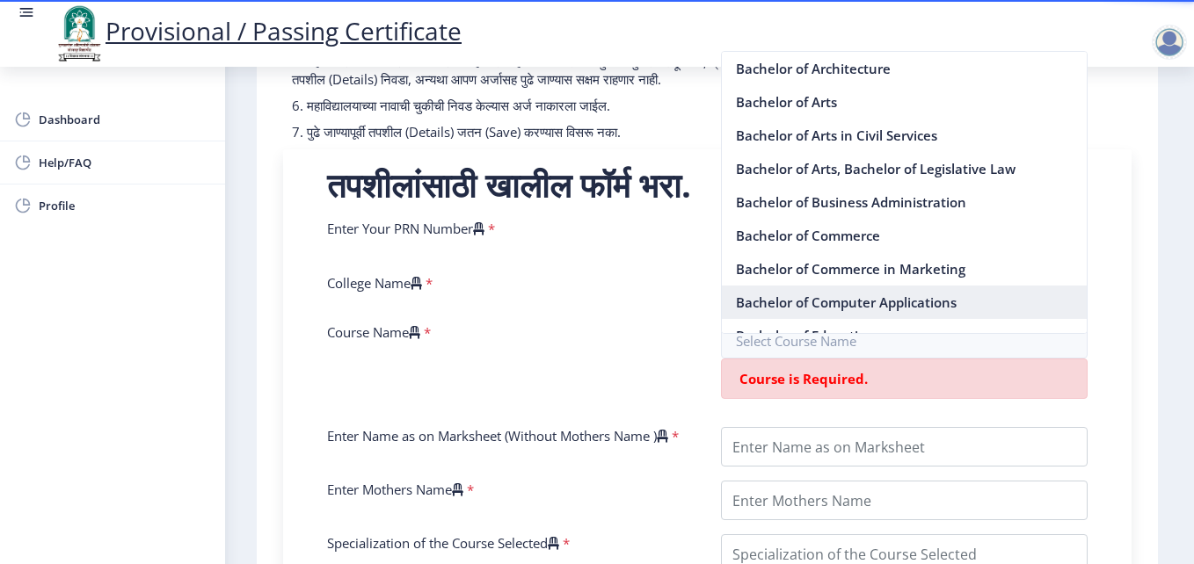
click at [836, 304] on nb-option "Bachelor of Computer Applications" at bounding box center [905, 302] width 366 height 33
type input "Bachelor of Computer Applications"
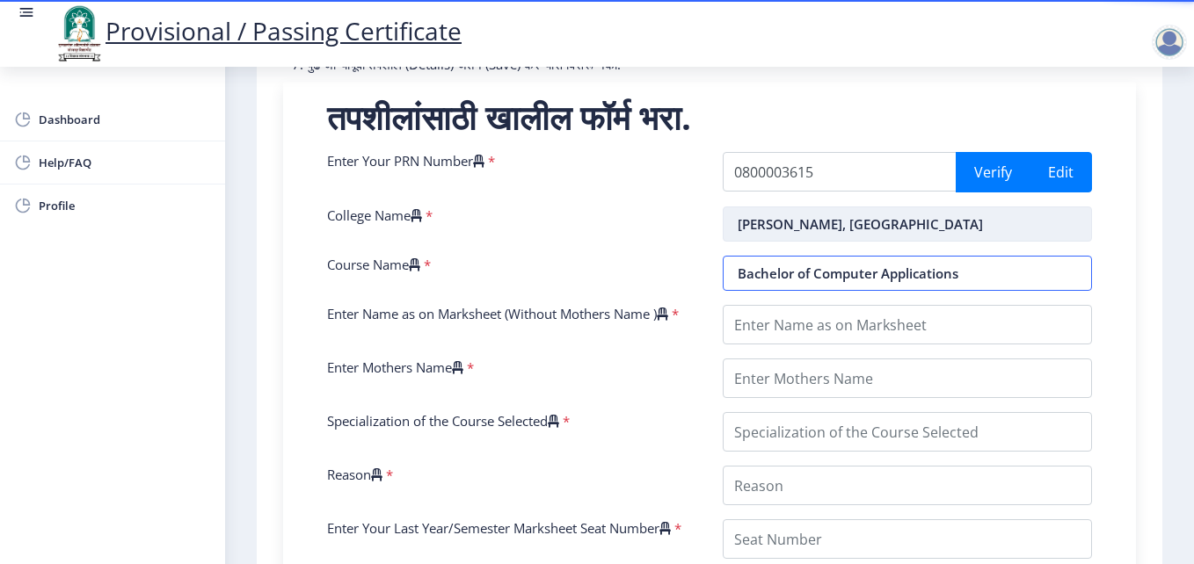
scroll to position [440, 0]
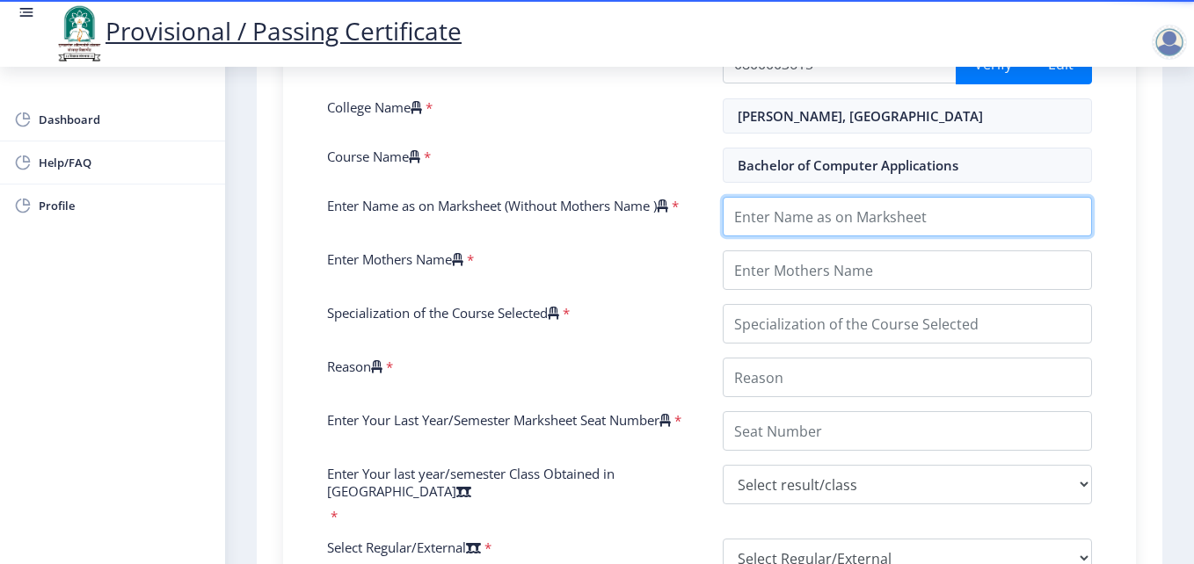
click at [787, 236] on input "Enter Name as on Marksheet (Without Mothers Name )" at bounding box center [907, 217] width 369 height 40
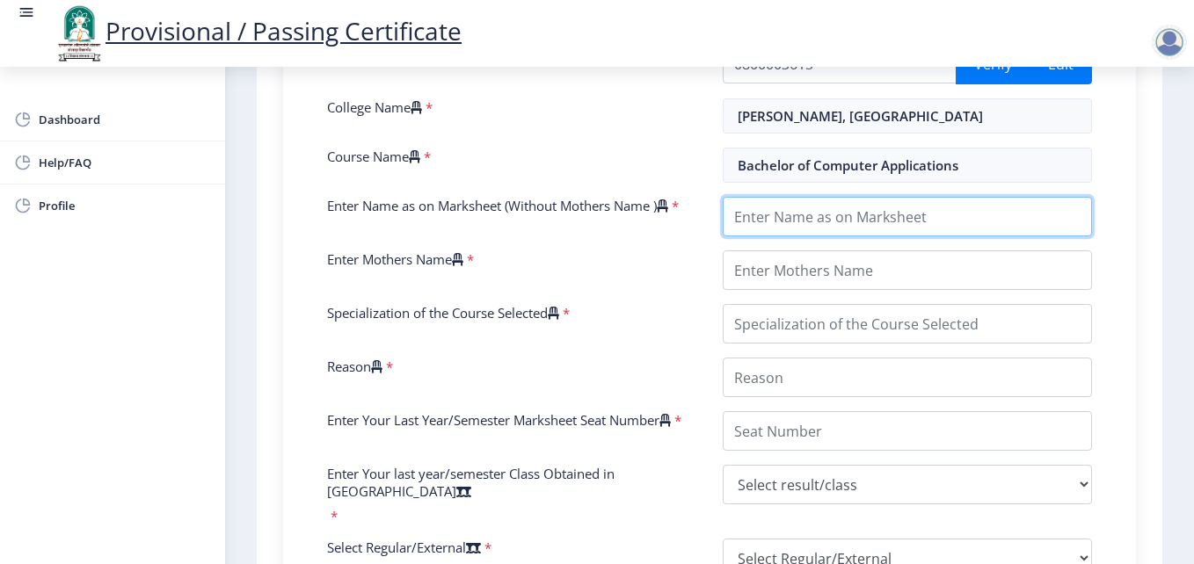
type input "KAMBLE GOVIND VISHNU"
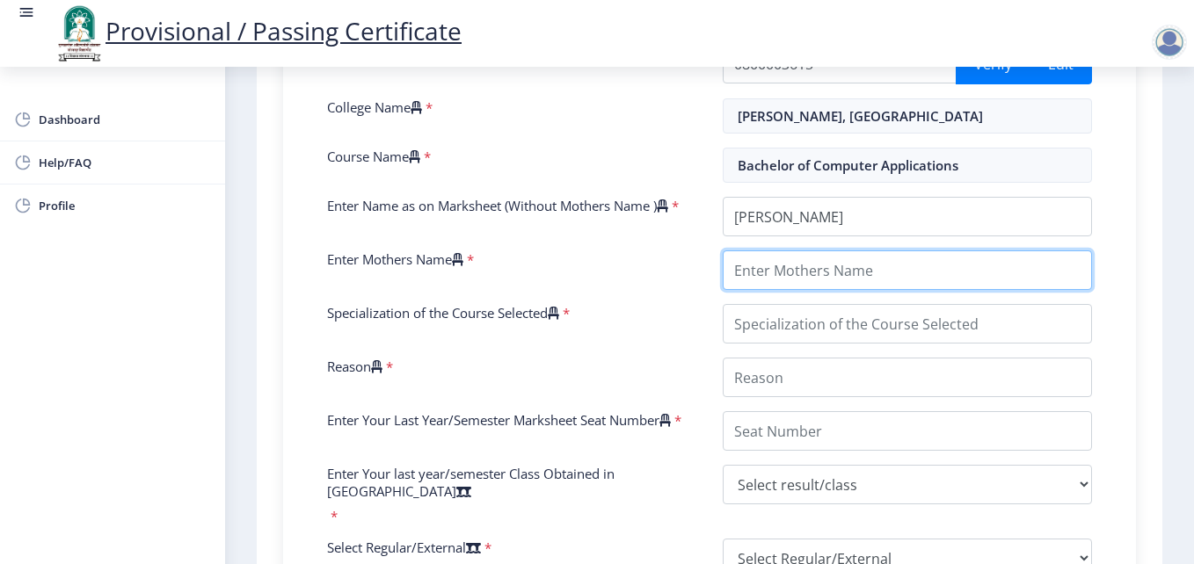
type input "LATABAI"
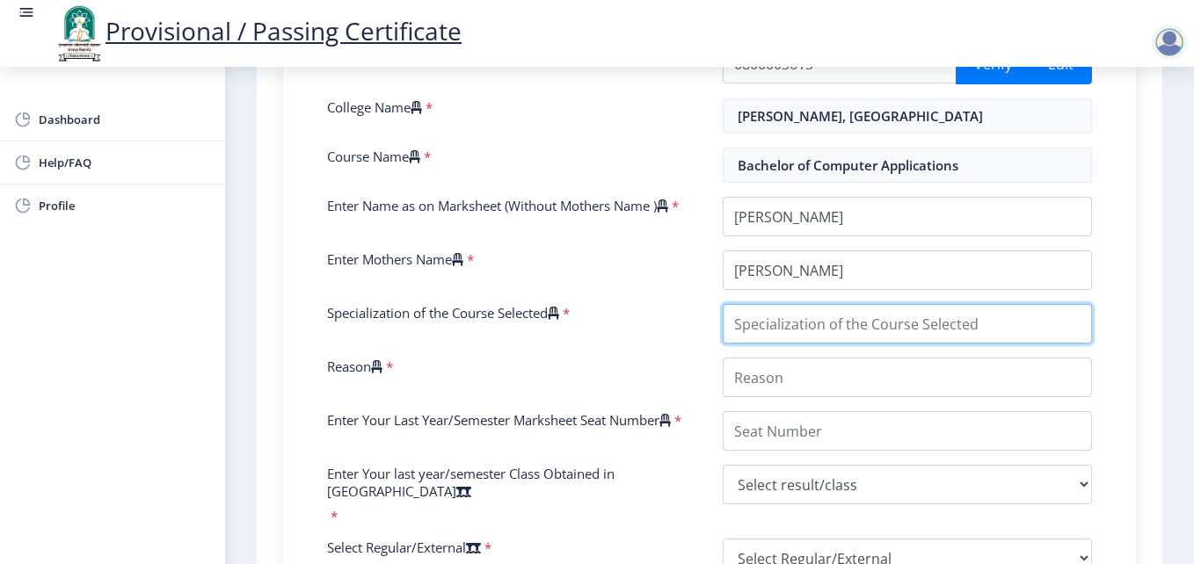
type input "Bachelor of Computer Applications"
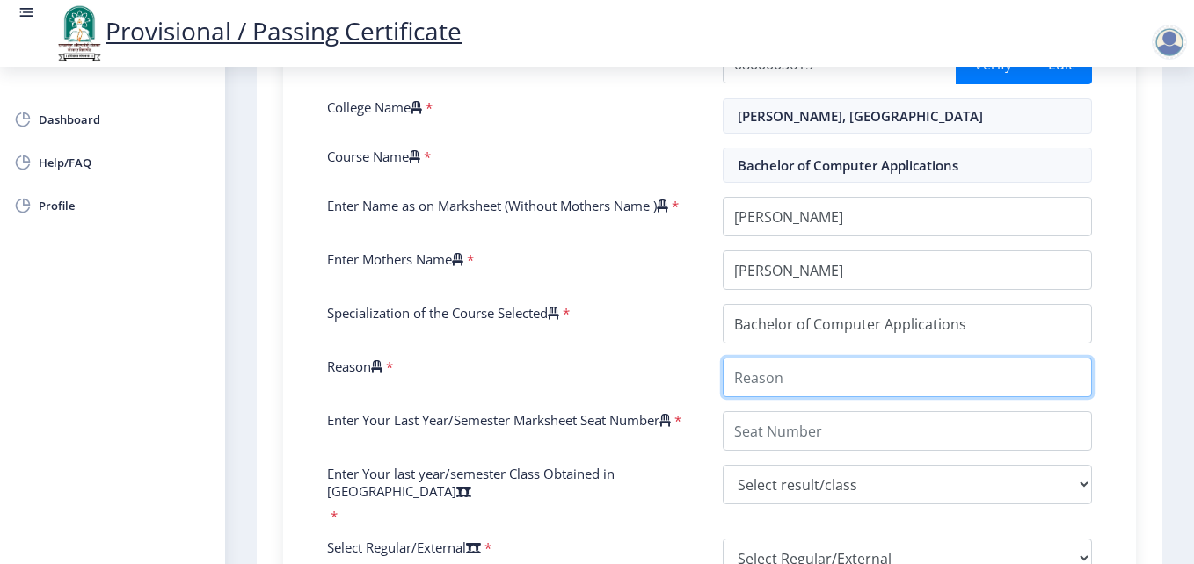
type input "Personal"
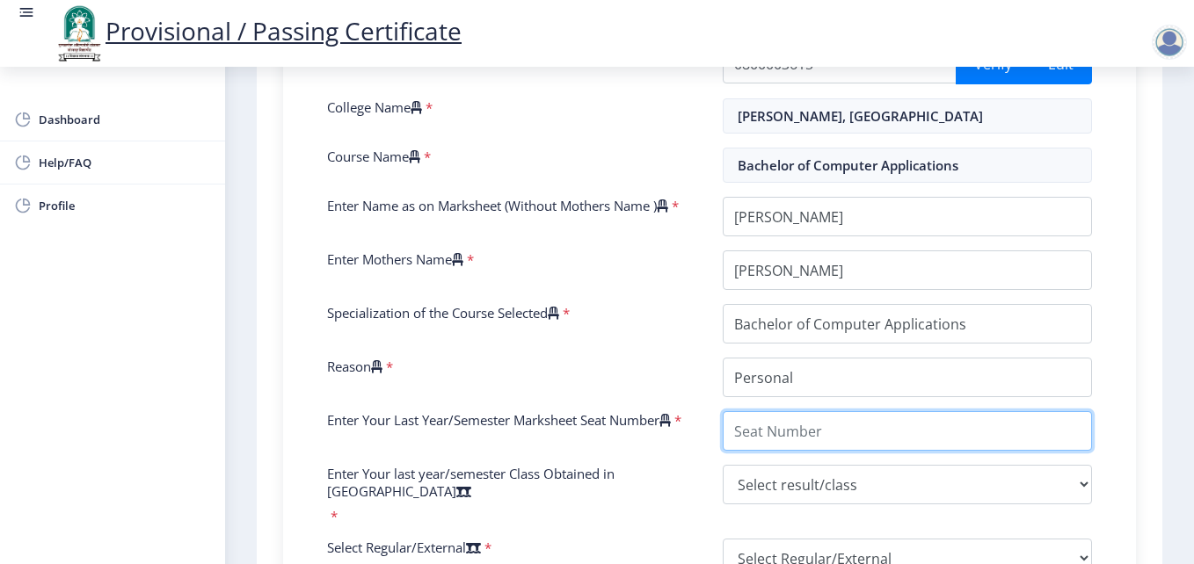
type input "18104"
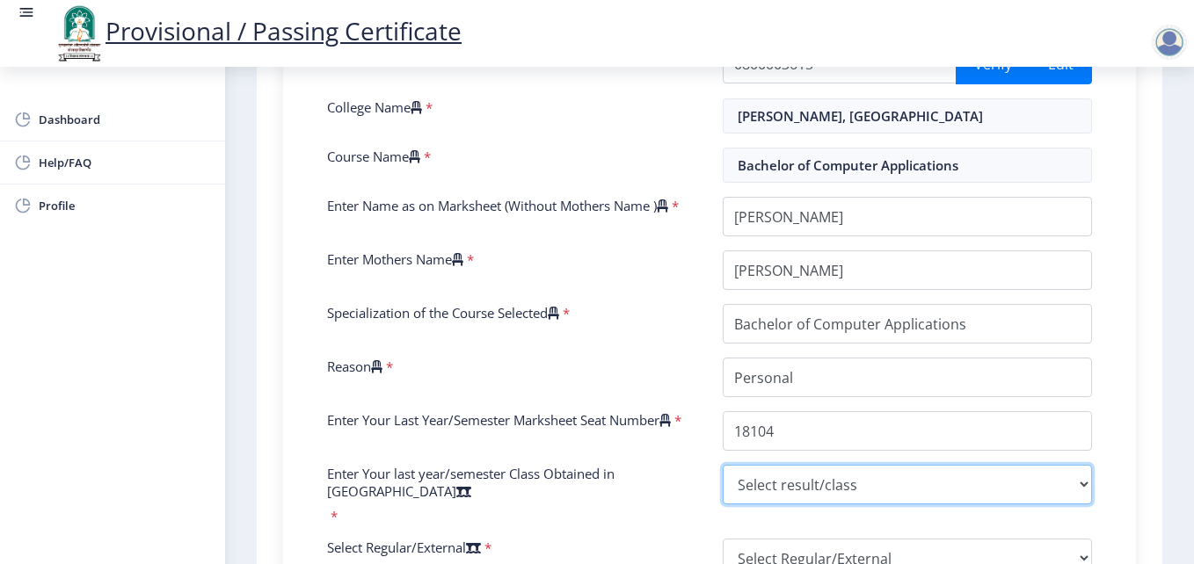
select select
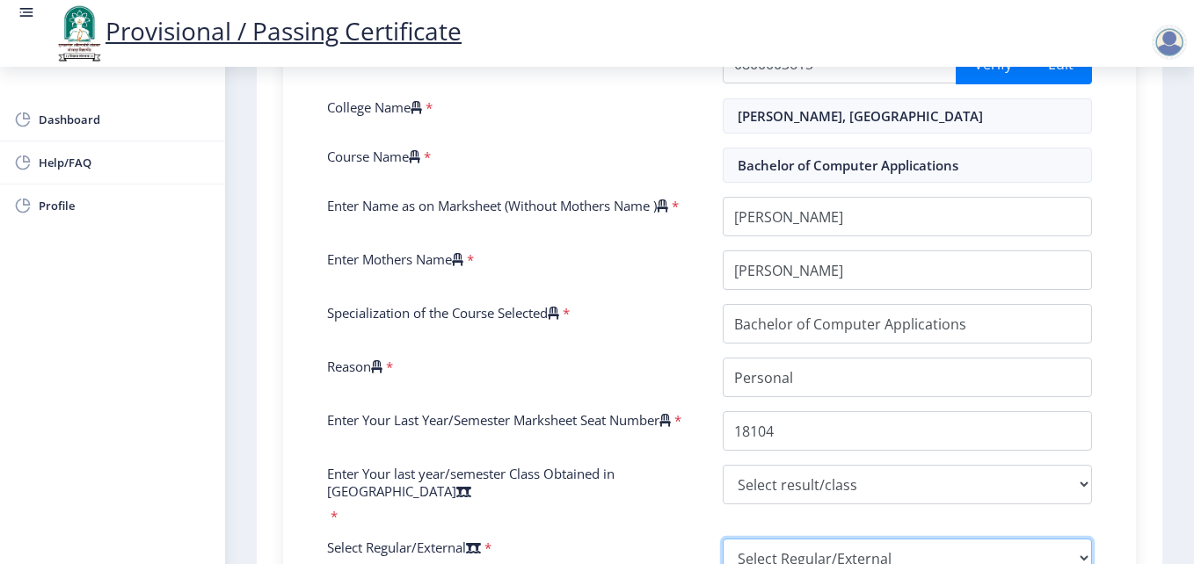
select select
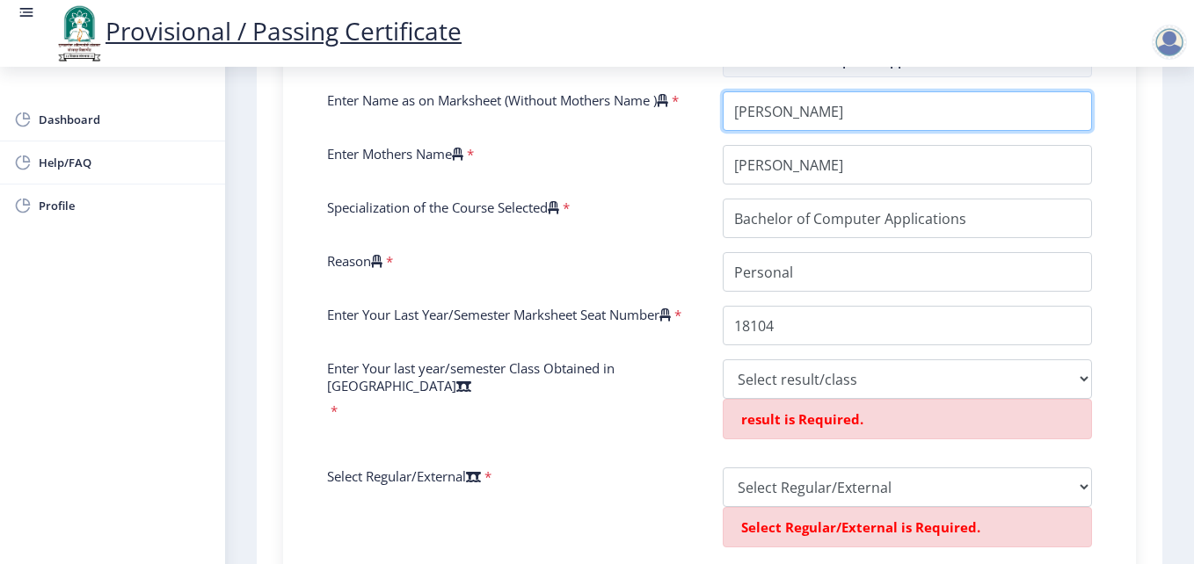
scroll to position [615, 0]
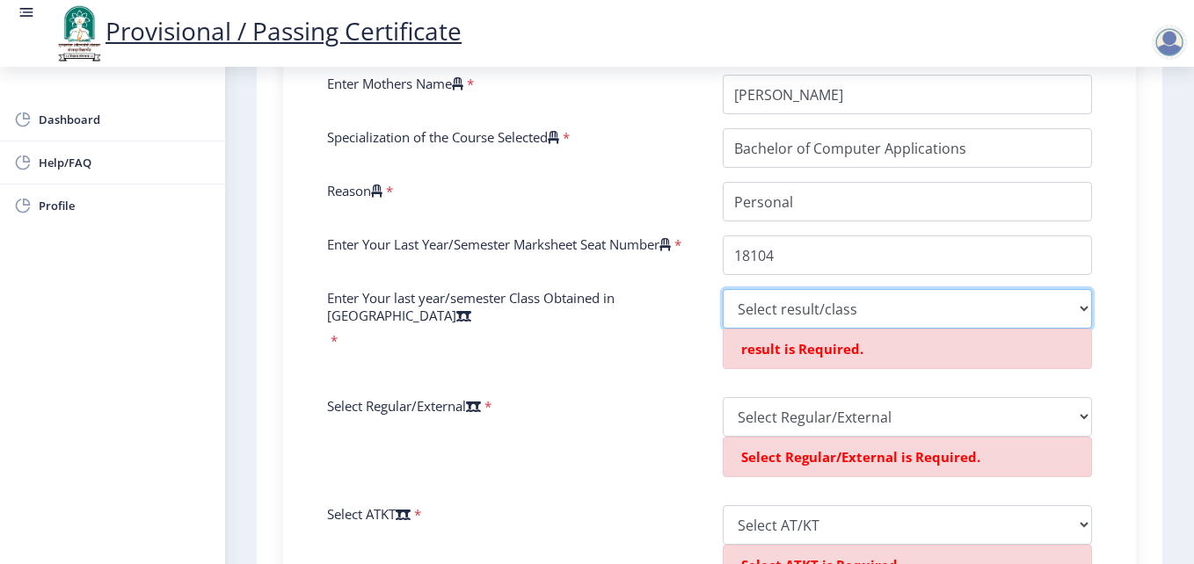
click at [799, 324] on select "Select result/class DISTINCTION FIRST CLASS HIGHER SECOND CLASS SECOND CLASS PA…" at bounding box center [907, 309] width 369 height 40
select select "FIRST CLASS"
click at [723, 309] on select "Select result/class DISTINCTION FIRST CLASS HIGHER SECOND CLASS SECOND CLASS PA…" at bounding box center [907, 309] width 369 height 40
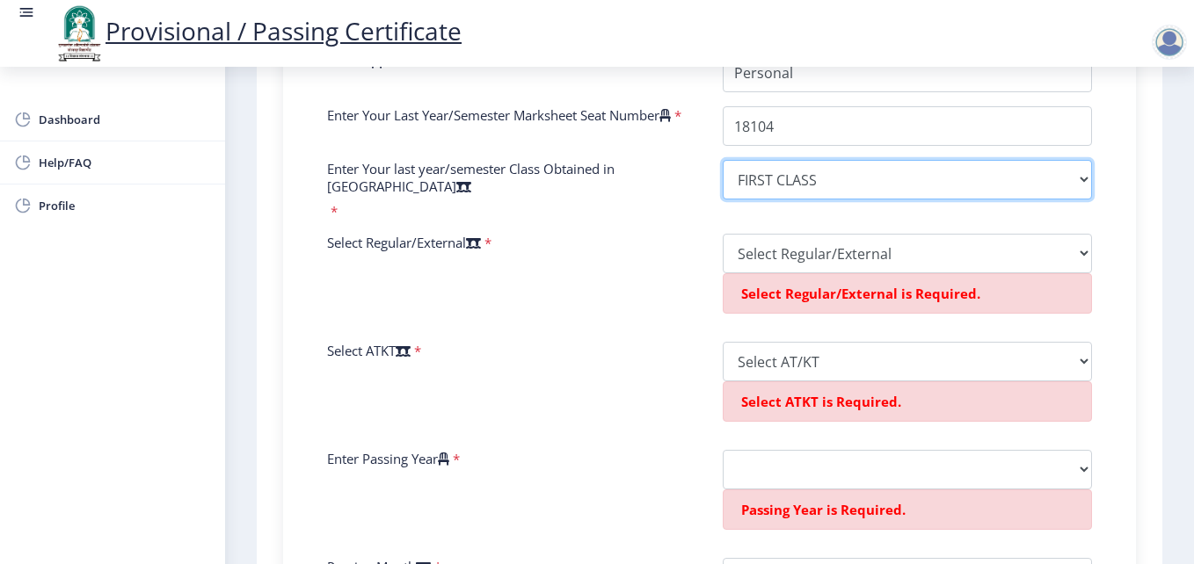
scroll to position [791, 0]
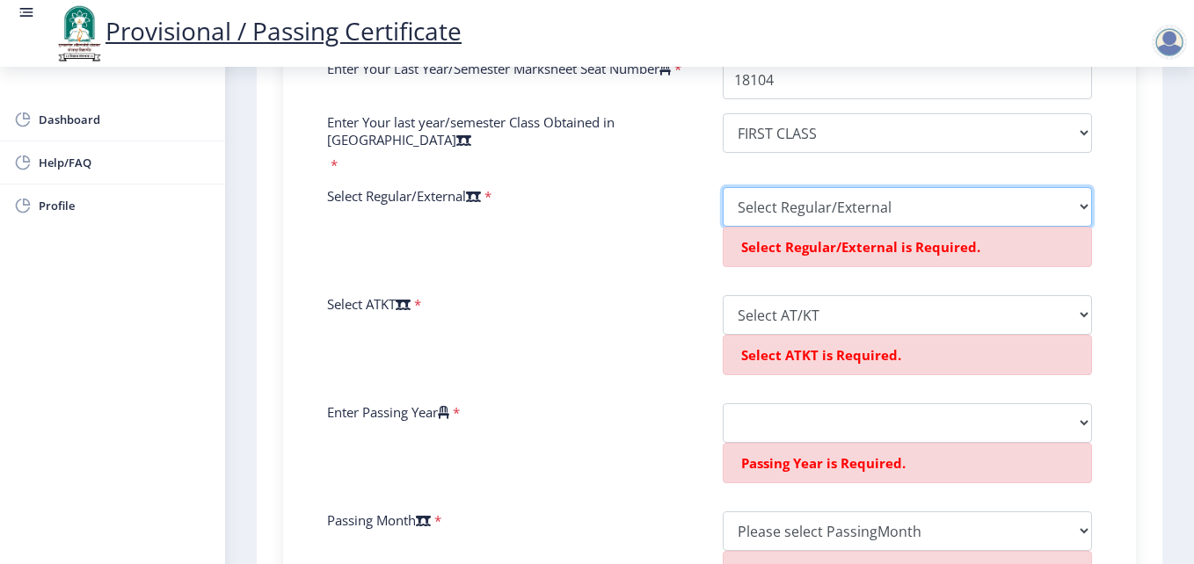
click at [790, 208] on select "Select Regular/External Regular External Special" at bounding box center [907, 207] width 369 height 40
select select "Regular"
click at [723, 187] on select "Select Regular/External Regular External Special" at bounding box center [907, 207] width 369 height 40
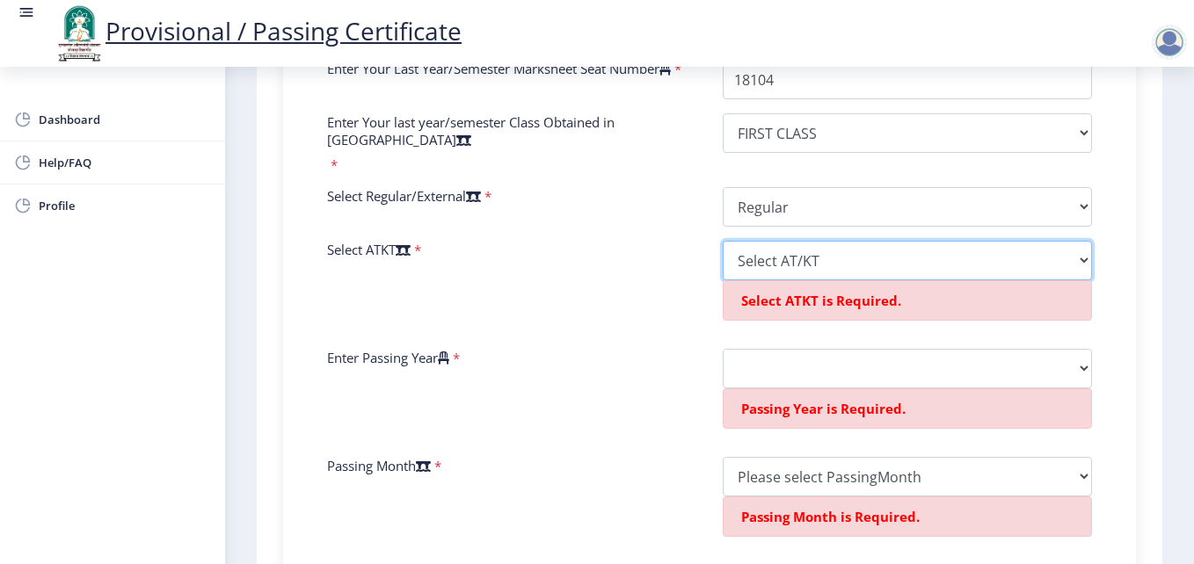
click at [782, 263] on select "Select AT/KT None ATKT" at bounding box center [907, 261] width 369 height 40
click at [723, 241] on select "Select AT/KT None ATKT" at bounding box center [907, 261] width 369 height 40
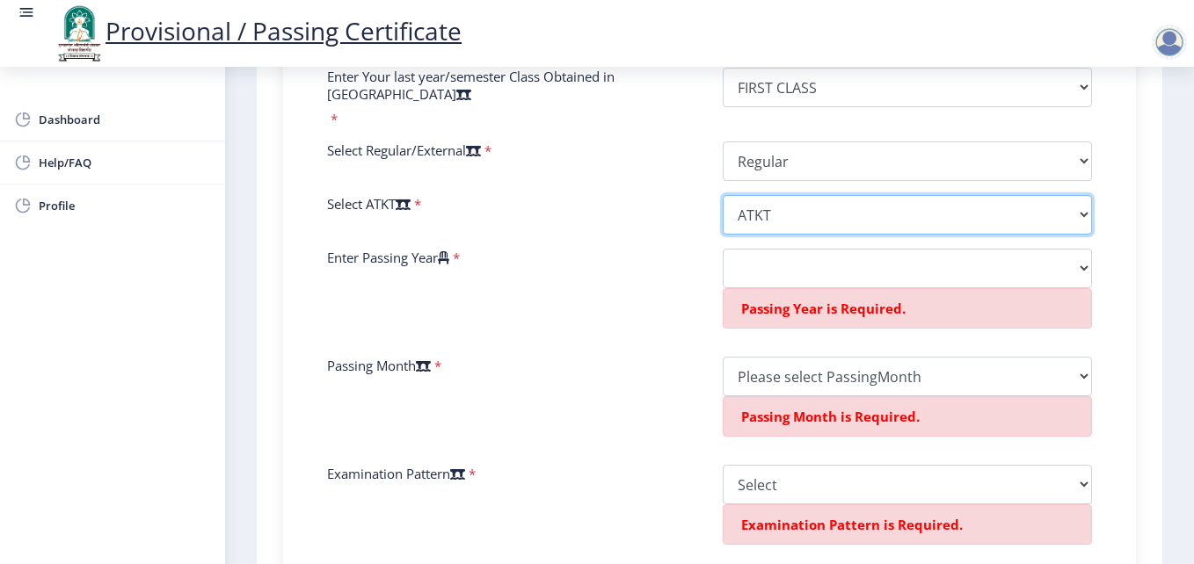
scroll to position [879, 0]
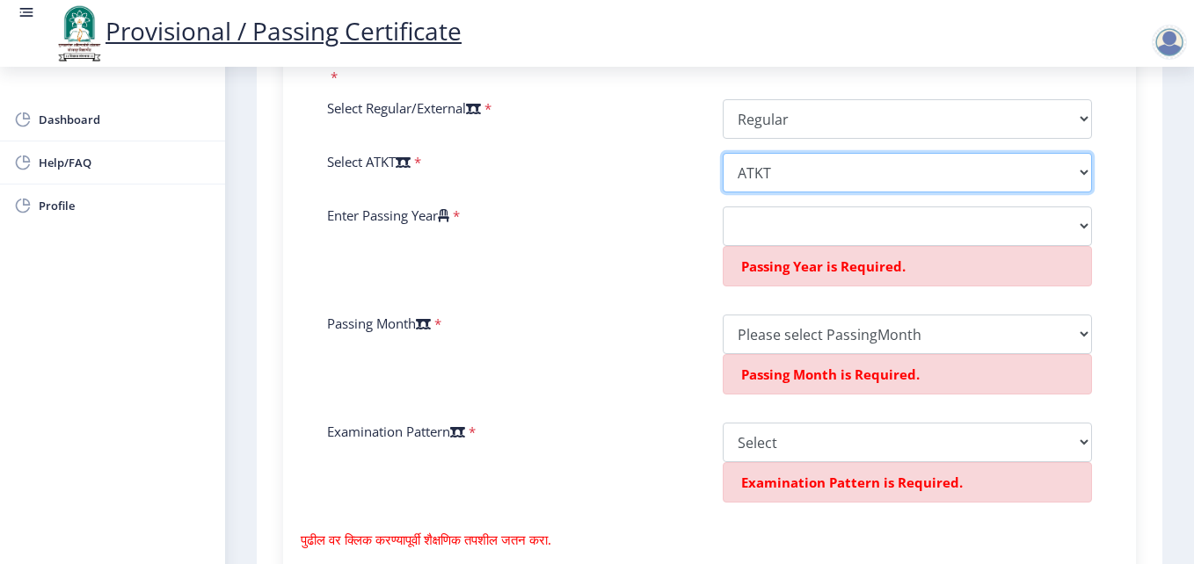
click at [775, 178] on select "Select AT/KT None ATKT" at bounding box center [907, 173] width 369 height 40
select select "None"
click at [723, 153] on select "Select AT/KT None ATKT" at bounding box center [907, 173] width 369 height 40
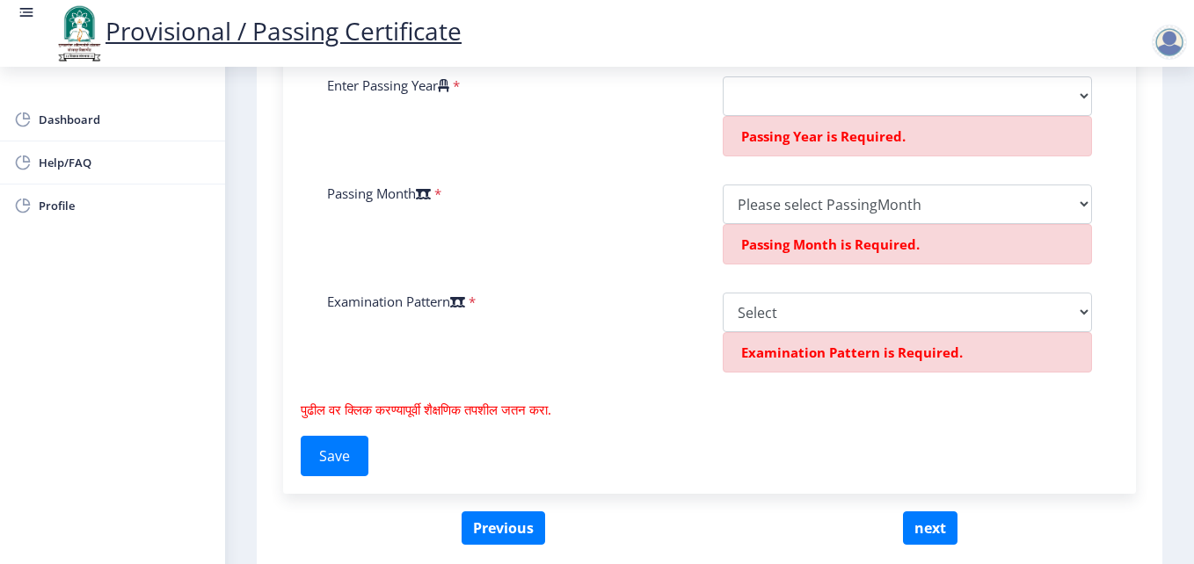
scroll to position [967, 0]
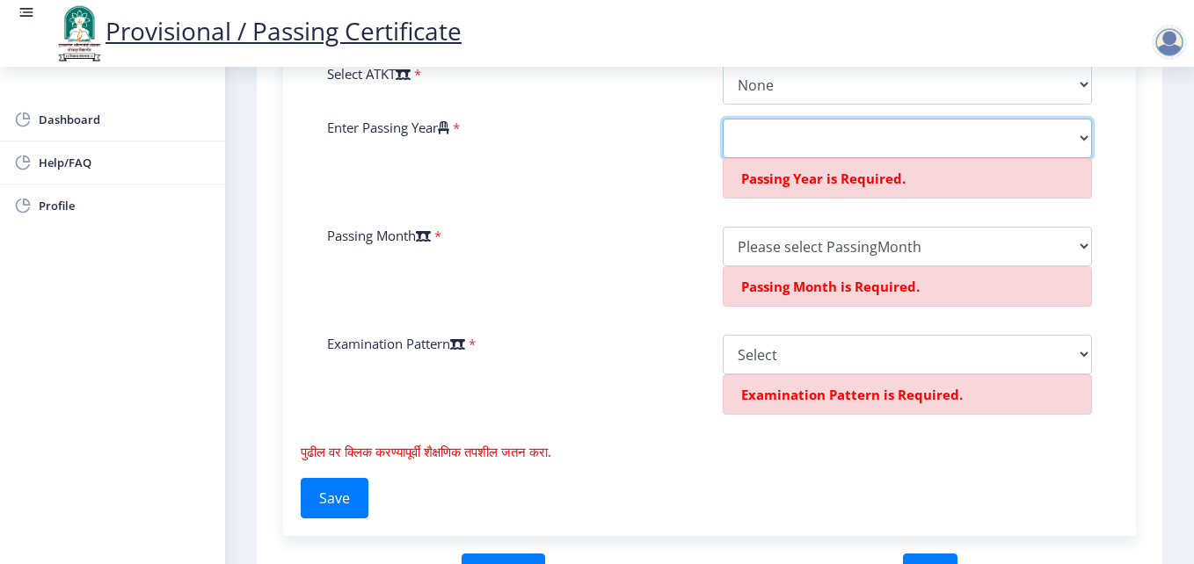
click at [778, 144] on select "2025 2024 2023 2022 2021 2020 2019 2018 2017 2016 2015 2014 2013 2012 2011 2010…" at bounding box center [907, 139] width 369 height 40
select select "2013"
click at [723, 119] on select "2025 2024 2023 2022 2021 2020 2019 2018 2017 2016 2015 2014 2013 2012 2011 2010…" at bounding box center [907, 139] width 369 height 40
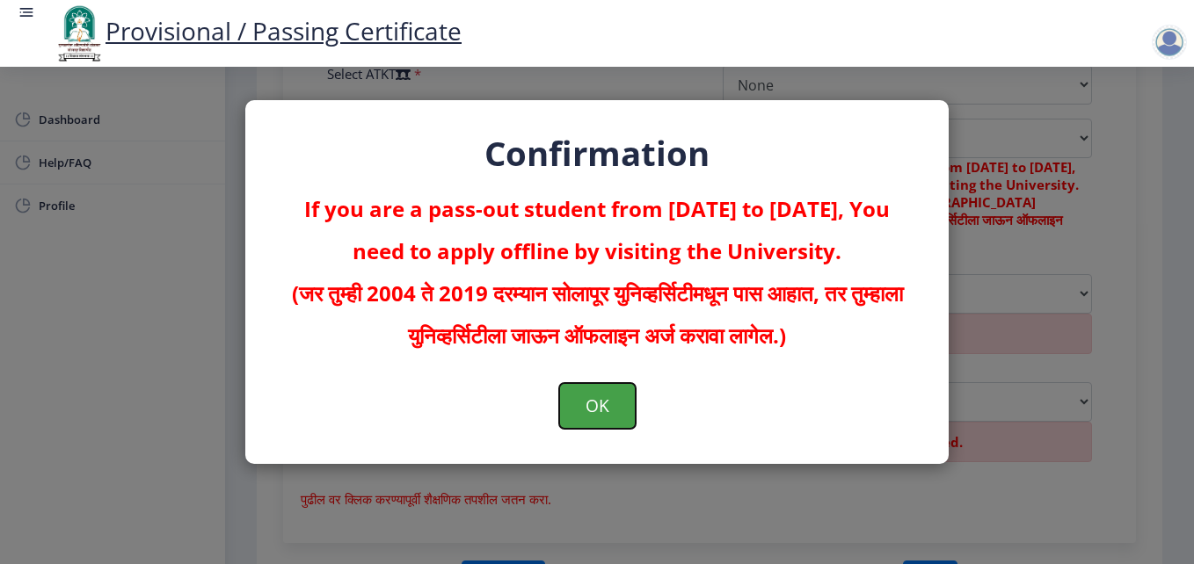
click at [600, 401] on button "OK" at bounding box center [597, 406] width 76 height 46
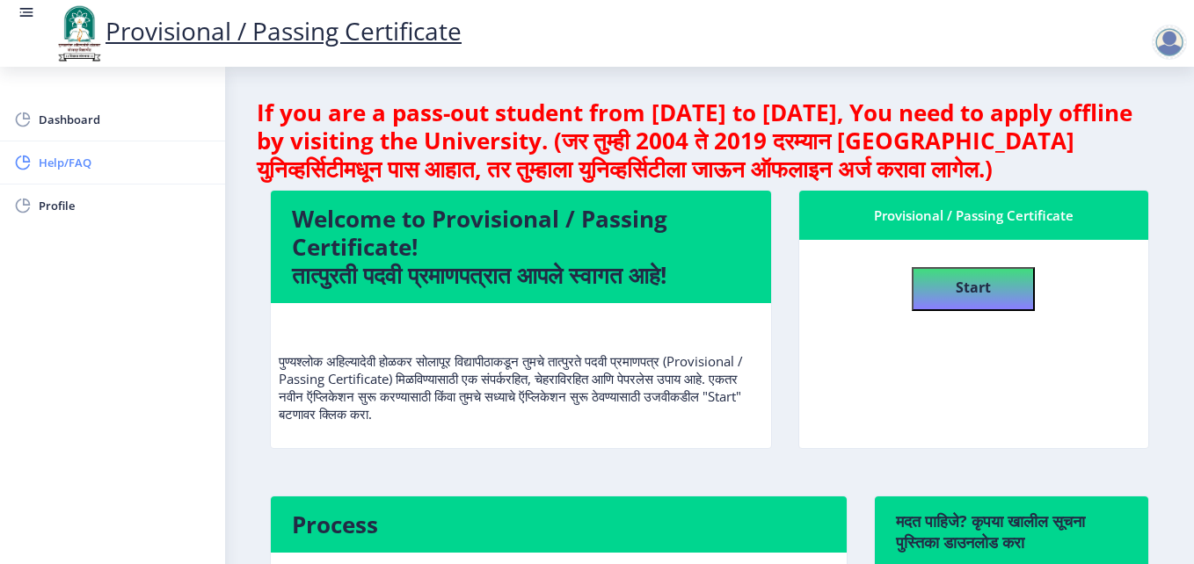
click at [44, 165] on span "Help/FAQ" at bounding box center [125, 162] width 172 height 21
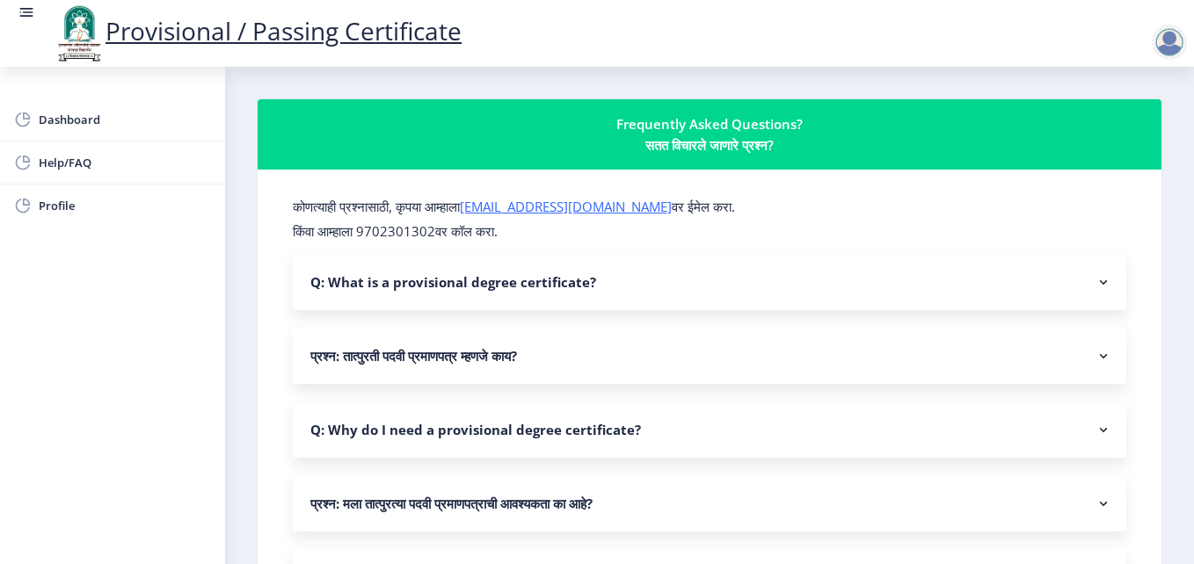
scroll to position [88, 0]
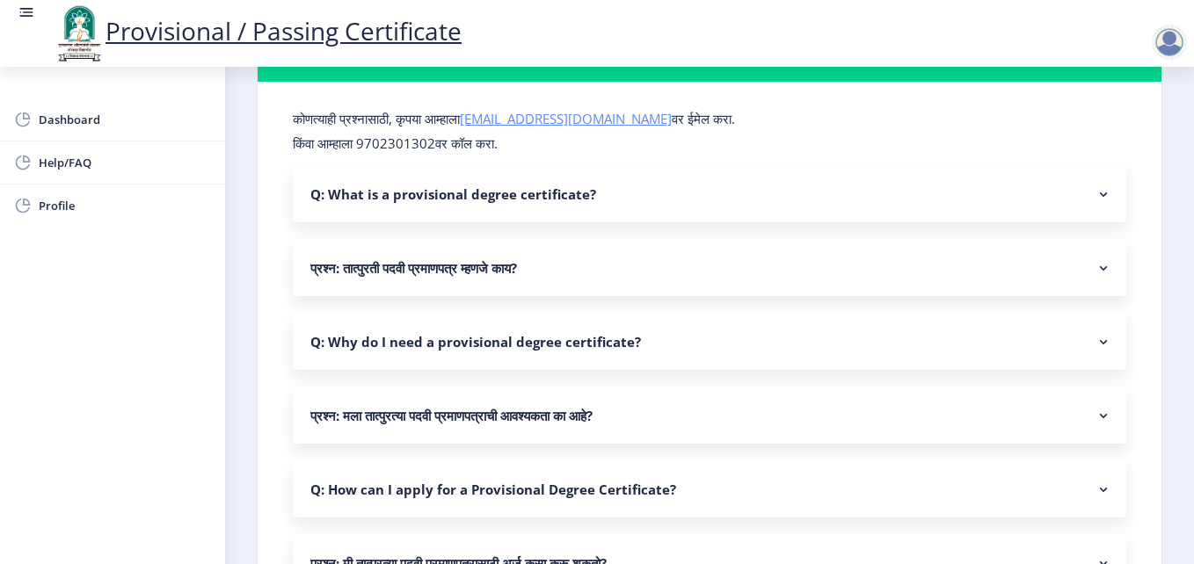
click at [559, 118] on link "[EMAIL_ADDRESS][DOMAIN_NAME]" at bounding box center [566, 119] width 212 height 18
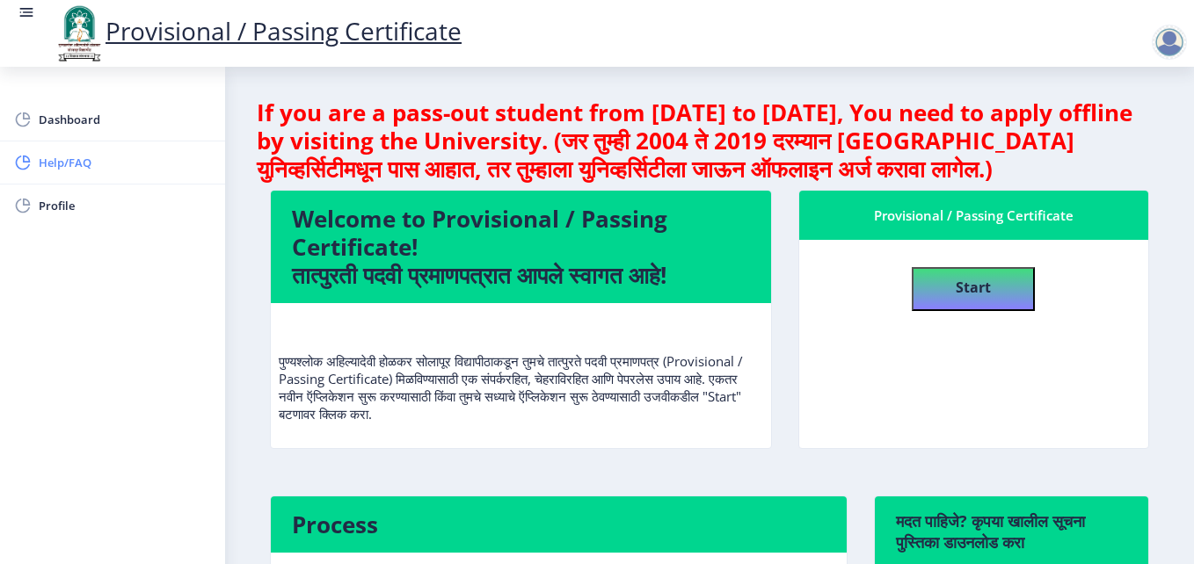
click at [60, 161] on span "Help/FAQ" at bounding box center [125, 162] width 172 height 21
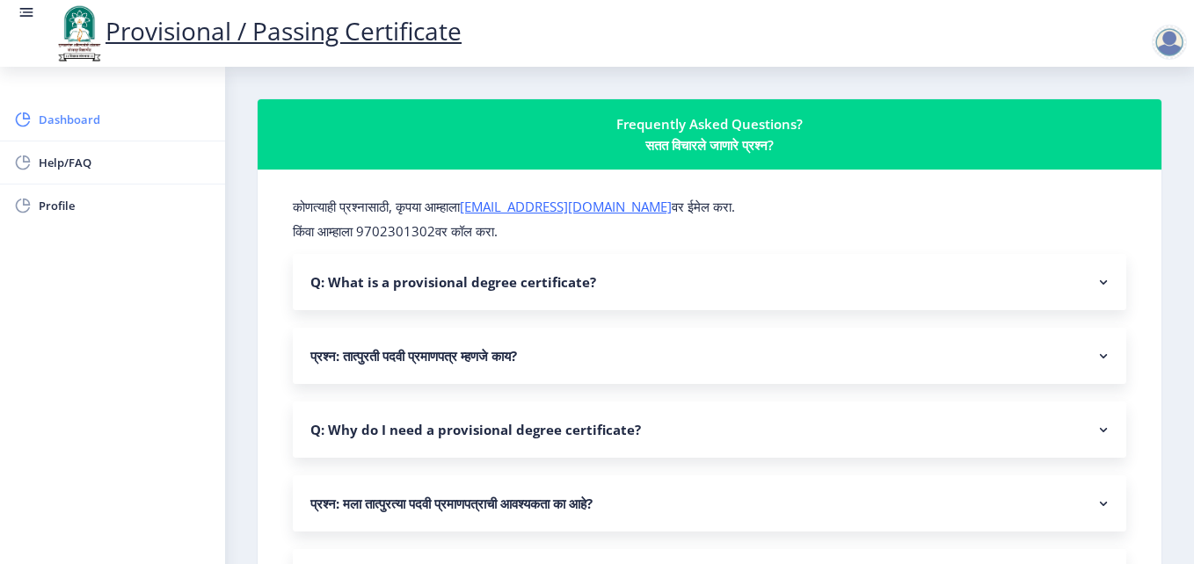
click at [55, 113] on span "Dashboard" at bounding box center [125, 119] width 172 height 21
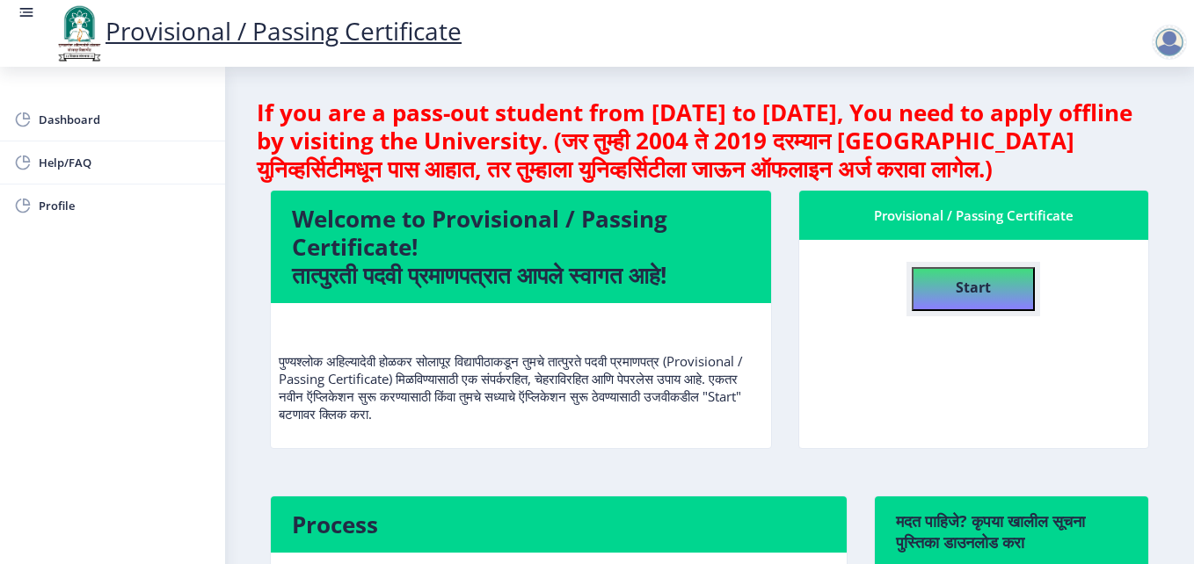
click at [964, 287] on b "Start" at bounding box center [973, 287] width 35 height 19
select select
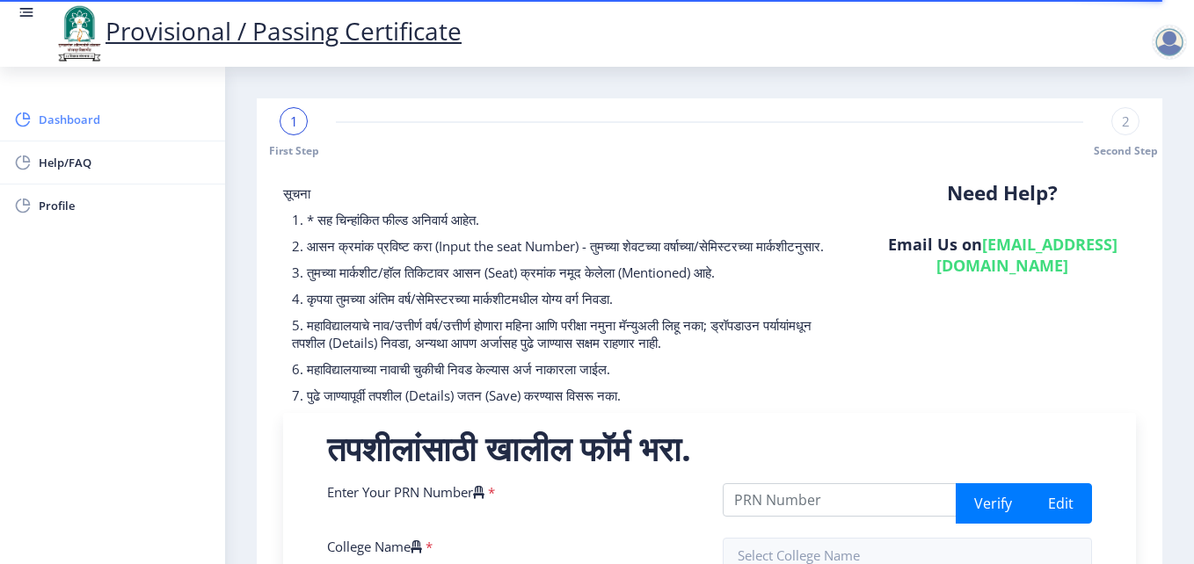
click at [55, 119] on span "Dashboard" at bounding box center [125, 119] width 172 height 21
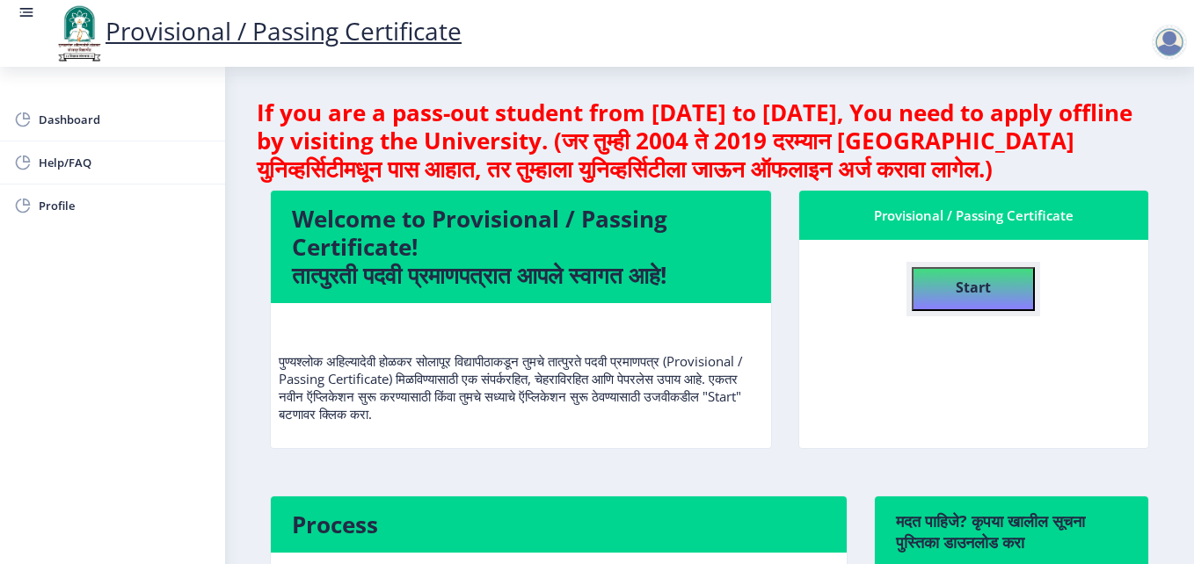
click at [959, 288] on b "Start" at bounding box center [973, 287] width 35 height 19
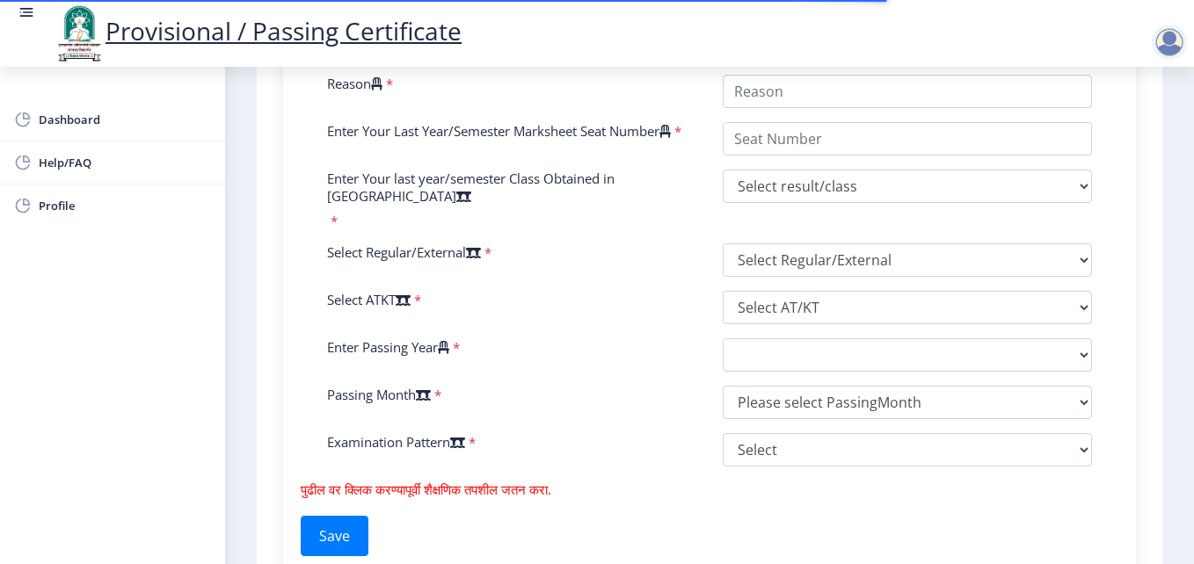
scroll to position [703, 0]
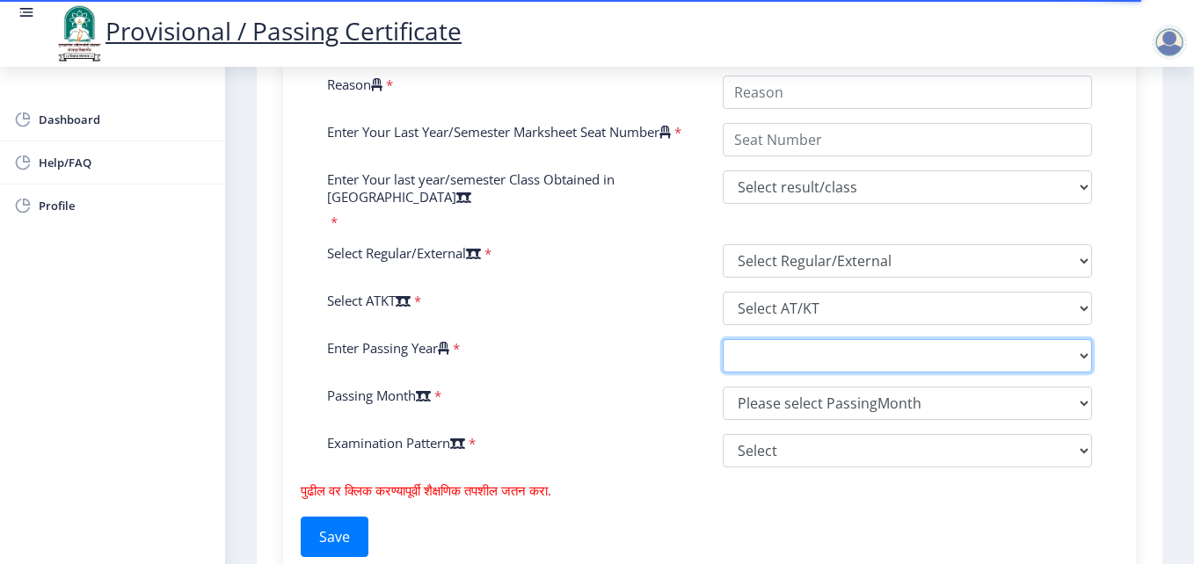
click at [775, 355] on select "2025 2024 2023 2022 2021 2020 2019 2018 2017 2016 2015 2014 2013 2012 2011 2010…" at bounding box center [907, 355] width 369 height 33
select select "2013"
click at [723, 339] on select "2025 2024 2023 2022 2021 2020 2019 2018 2017 2016 2015 2014 2013 2012 2011 2010…" at bounding box center [907, 355] width 369 height 33
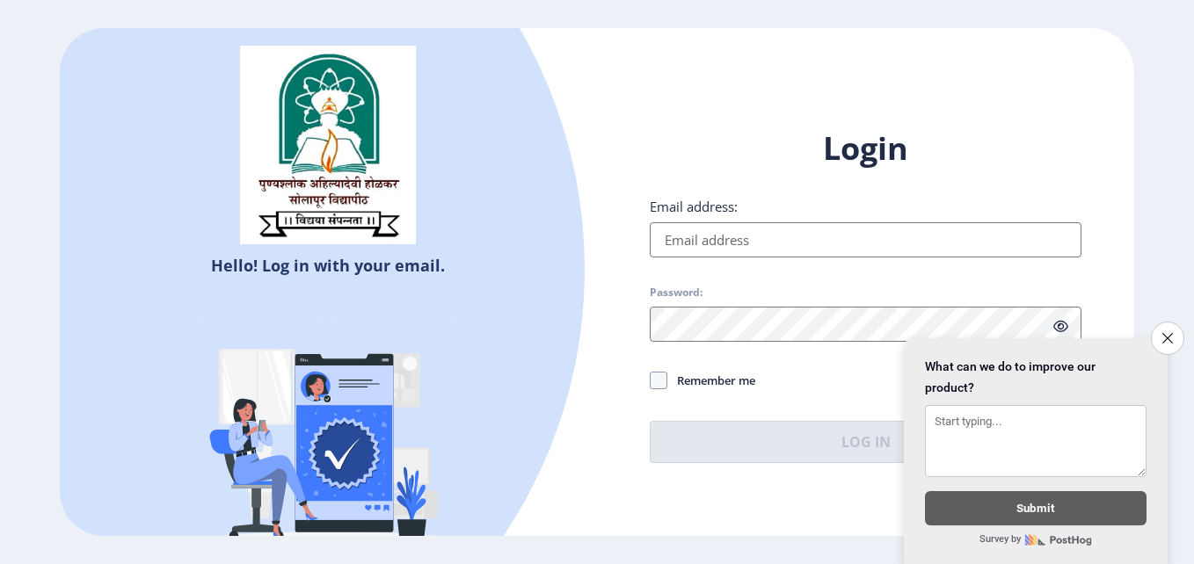
type input "[EMAIL_ADDRESS][DOMAIN_NAME]"
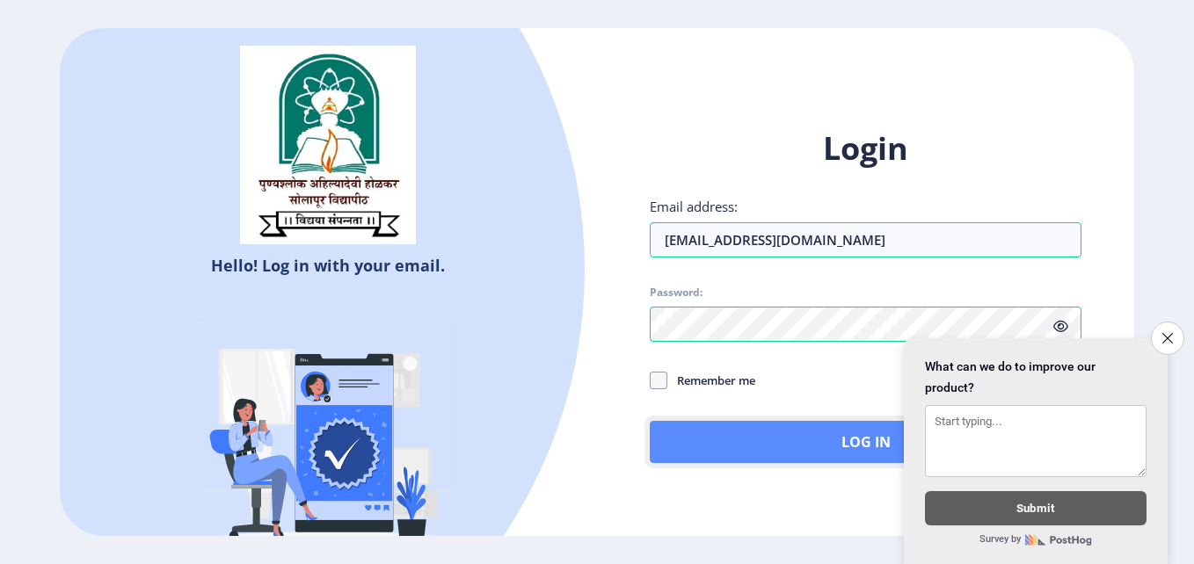
click at [668, 449] on button "Log In" at bounding box center [866, 442] width 432 height 42
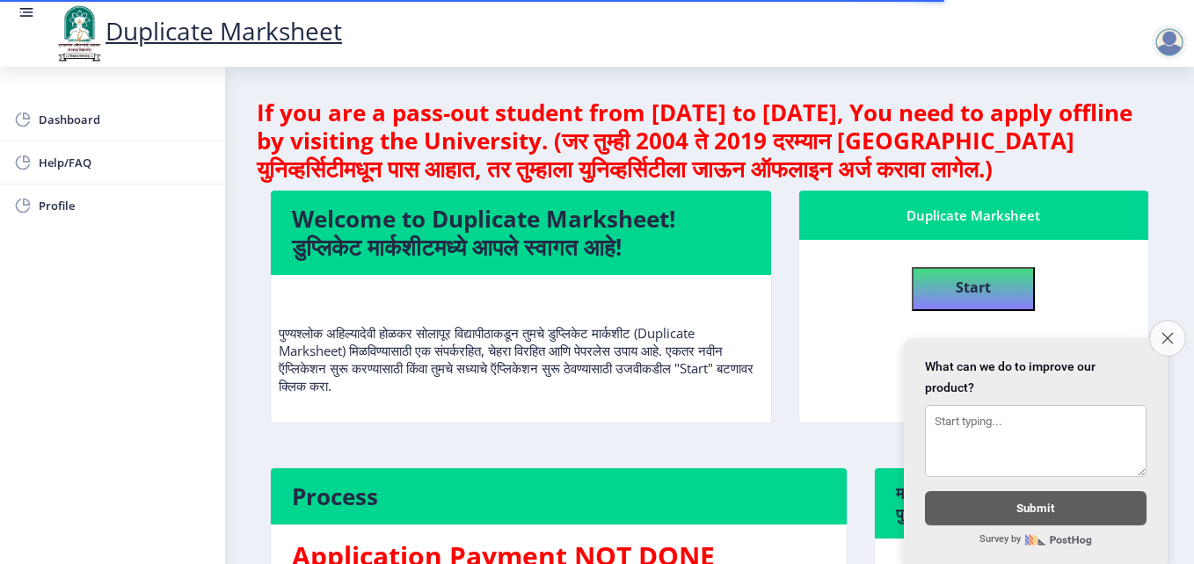
click at [1166, 334] on icon "Close survey" at bounding box center [1166, 337] width 11 height 11
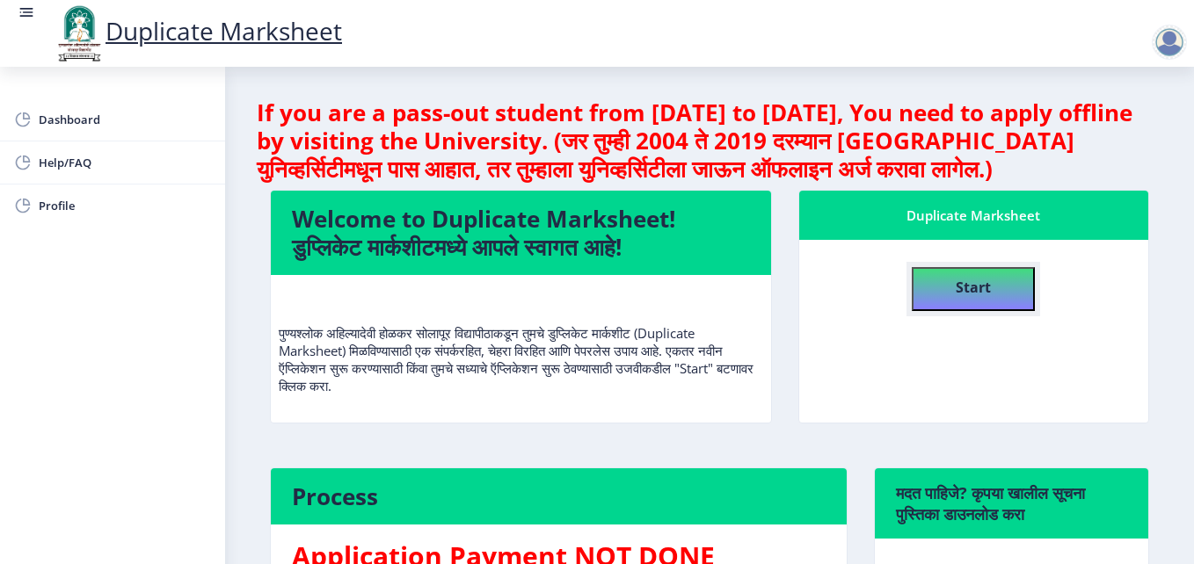
click at [975, 301] on h4 "Start" at bounding box center [973, 286] width 35 height 32
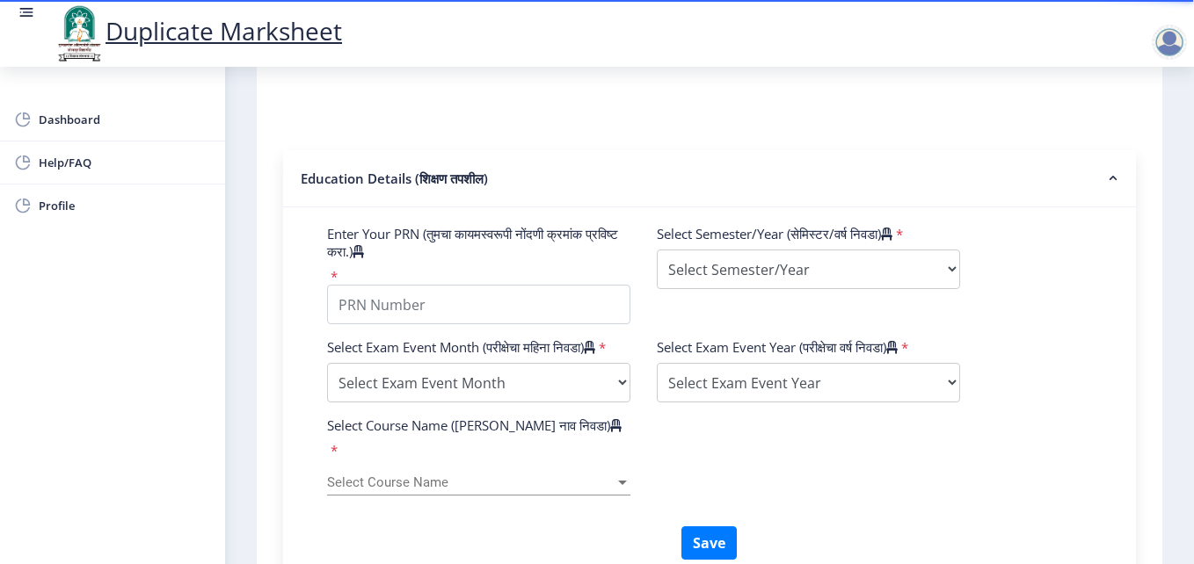
scroll to position [377, 0]
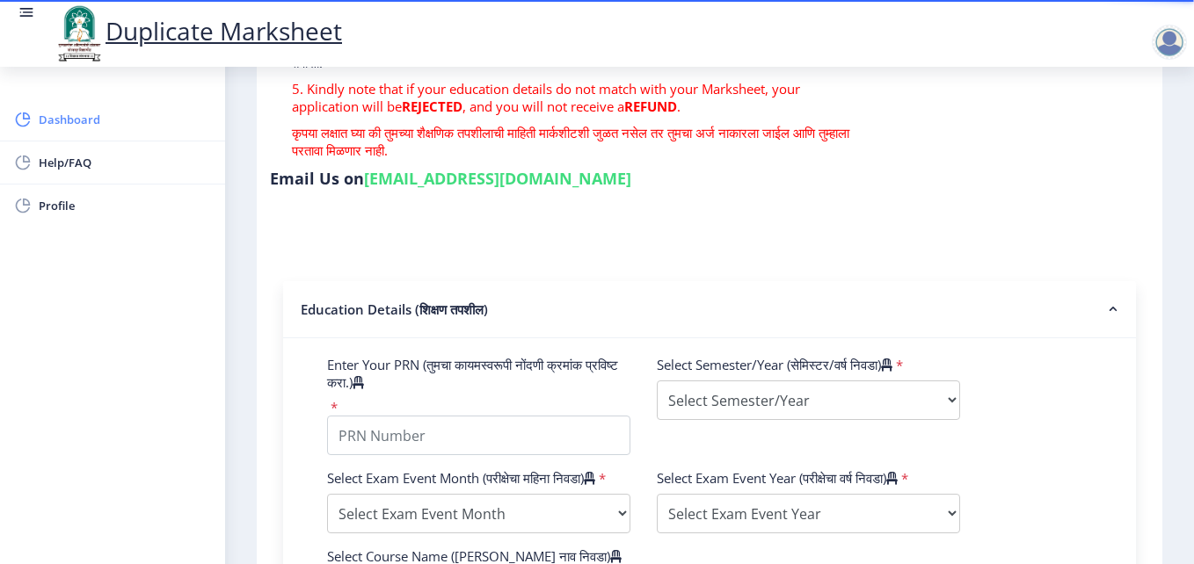
click at [49, 113] on span "Dashboard" at bounding box center [125, 119] width 172 height 21
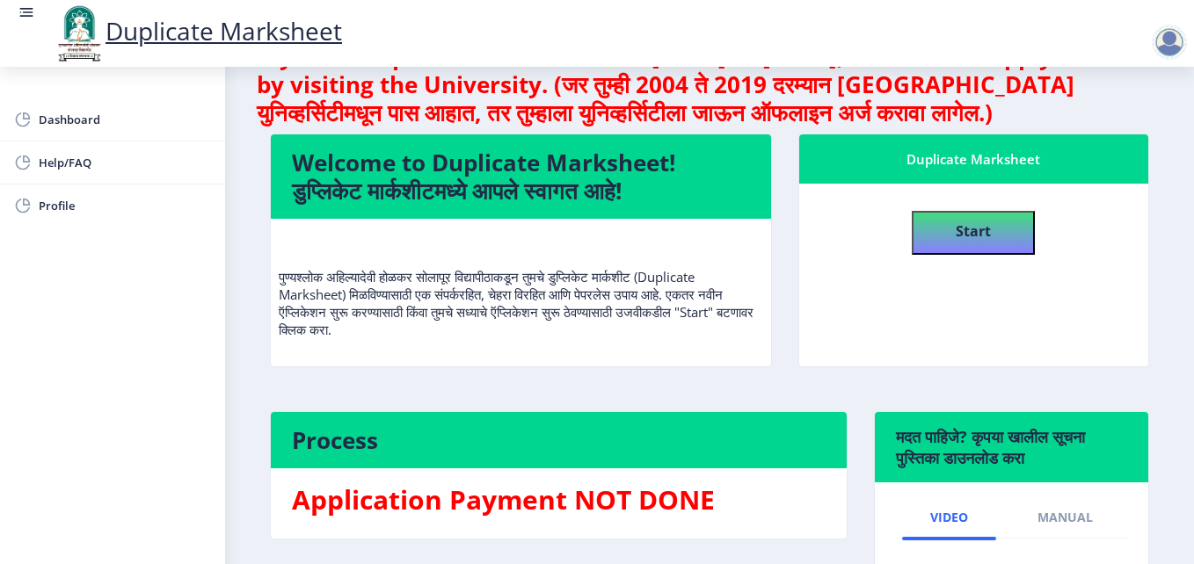
scroll to position [88, 0]
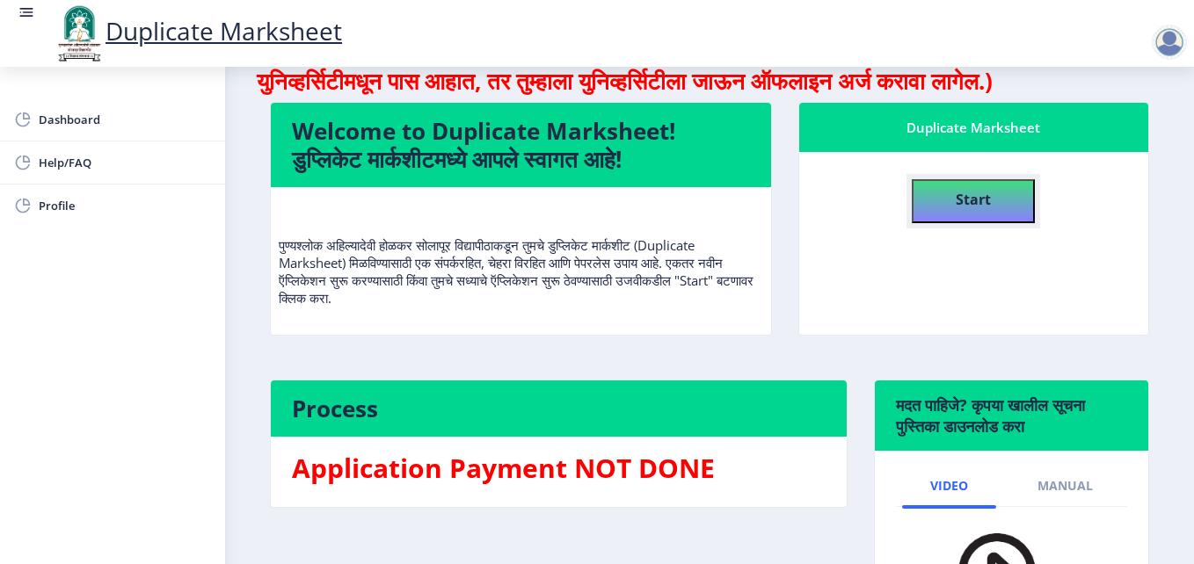
click at [973, 200] on b "Start" at bounding box center [973, 199] width 35 height 19
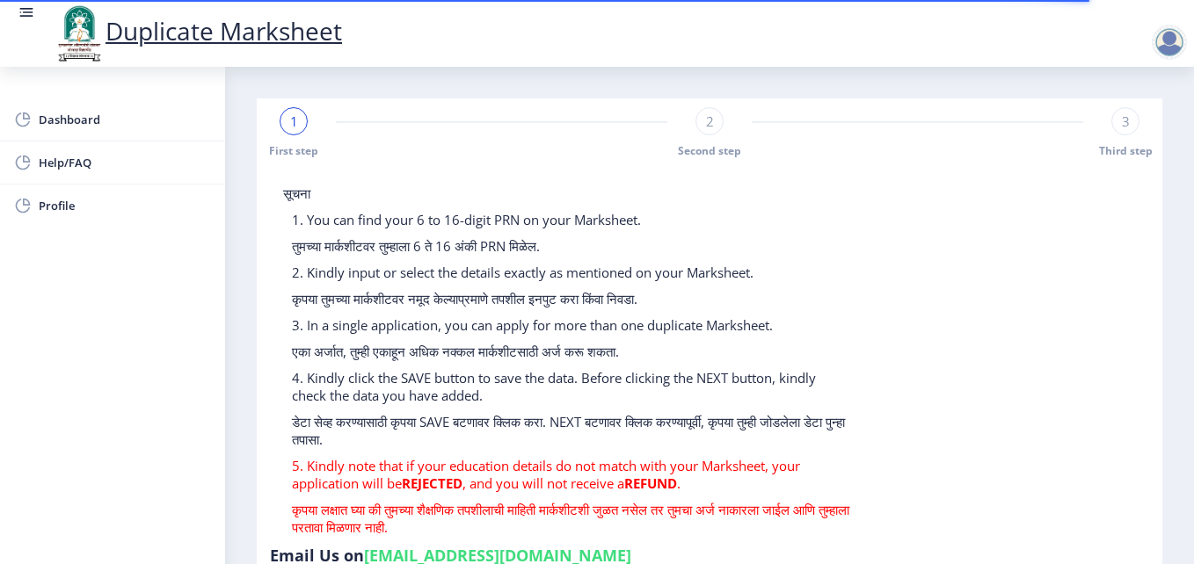
click at [1156, 48] on div at bounding box center [1169, 42] width 35 height 35
click at [1129, 135] on span "Log out" at bounding box center [1123, 137] width 113 height 21
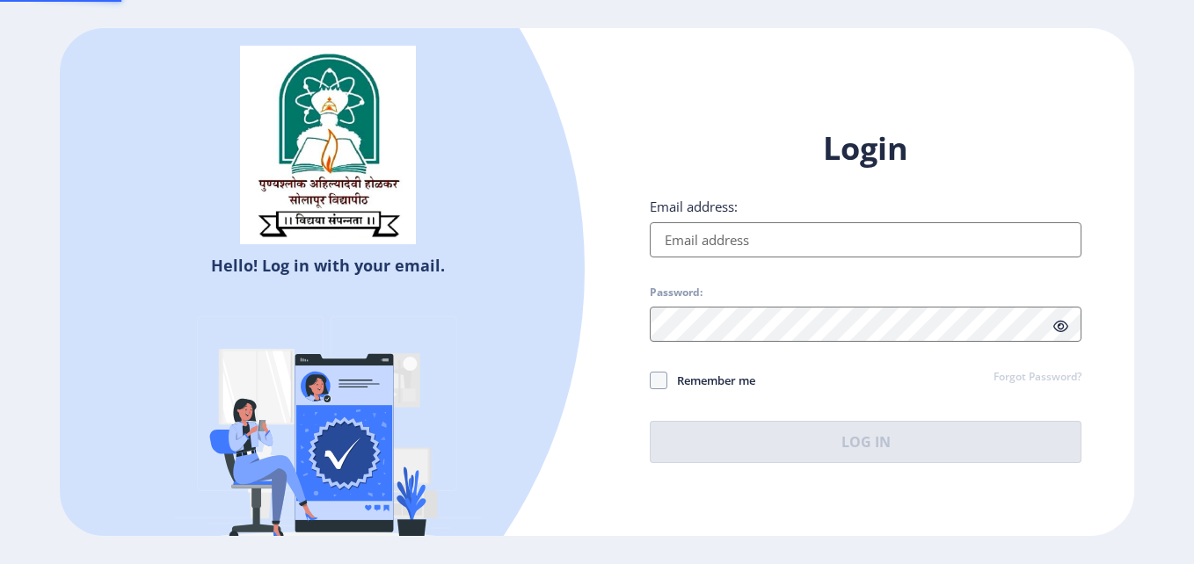
type input "[EMAIL_ADDRESS][DOMAIN_NAME]"
